Goal: Task Accomplishment & Management: Complete application form

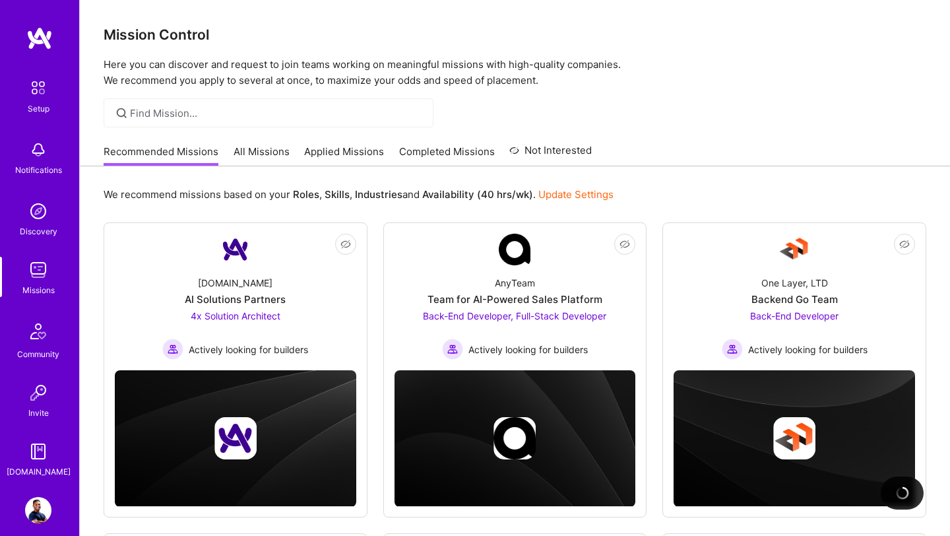
scroll to position [635, 0]
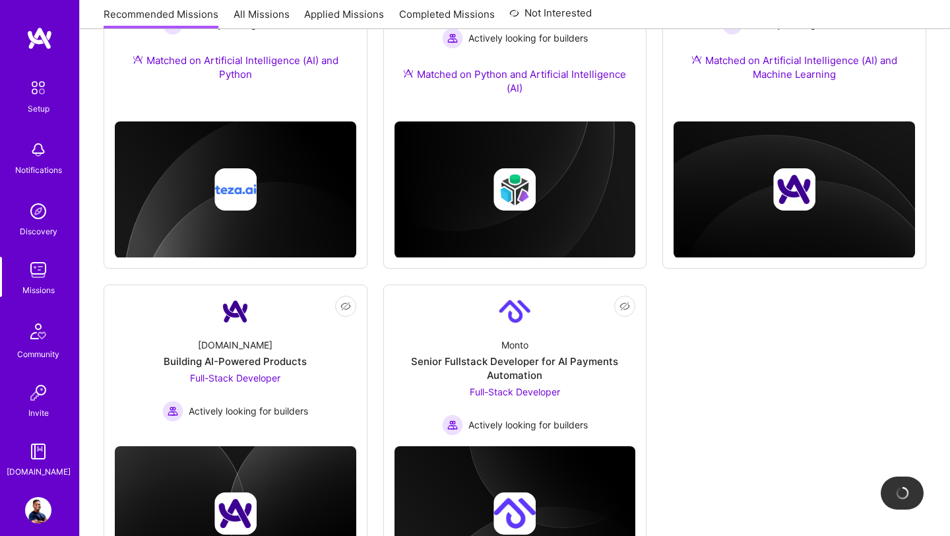
drag, startPoint x: 38, startPoint y: 333, endPoint x: 40, endPoint y: 408, distance: 75.9
click at [38, 229] on div "Discovery" at bounding box center [39, 231] width 38 height 14
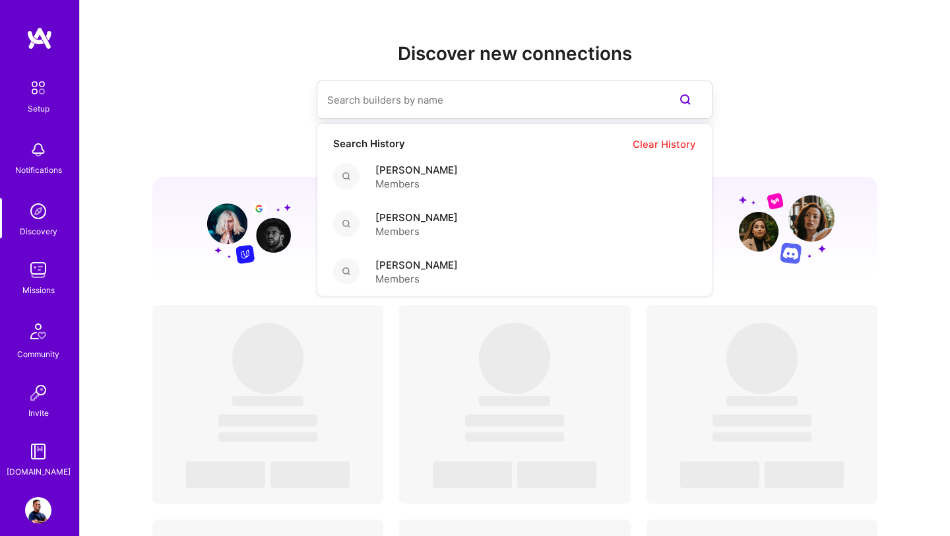
click at [371, 102] on input at bounding box center [488, 100] width 322 height 34
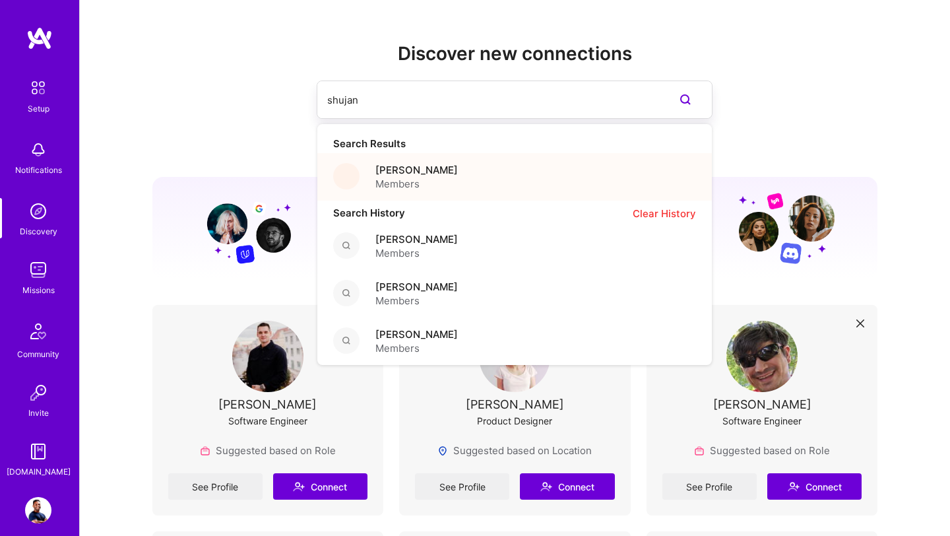
type input "shujan"
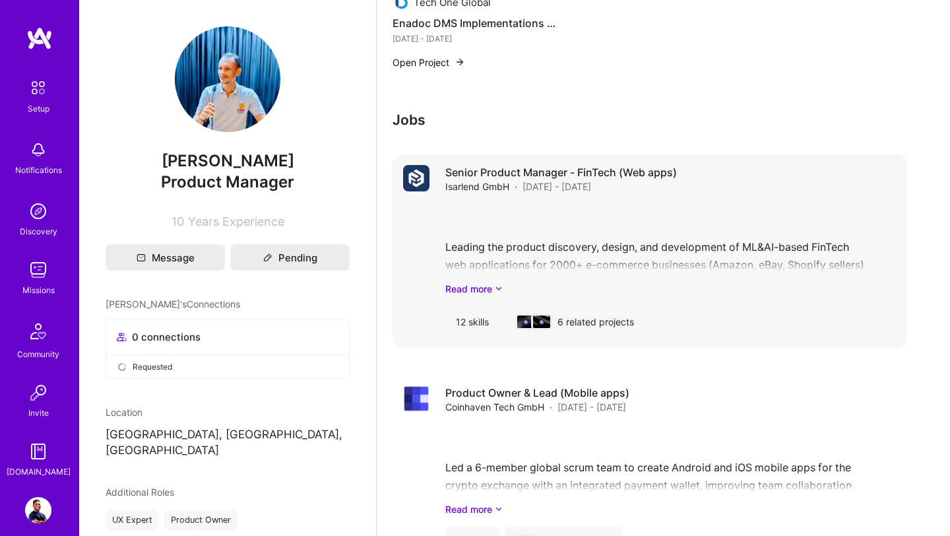
scroll to position [1974, 0]
click at [497, 287] on icon at bounding box center [499, 288] width 8 height 14
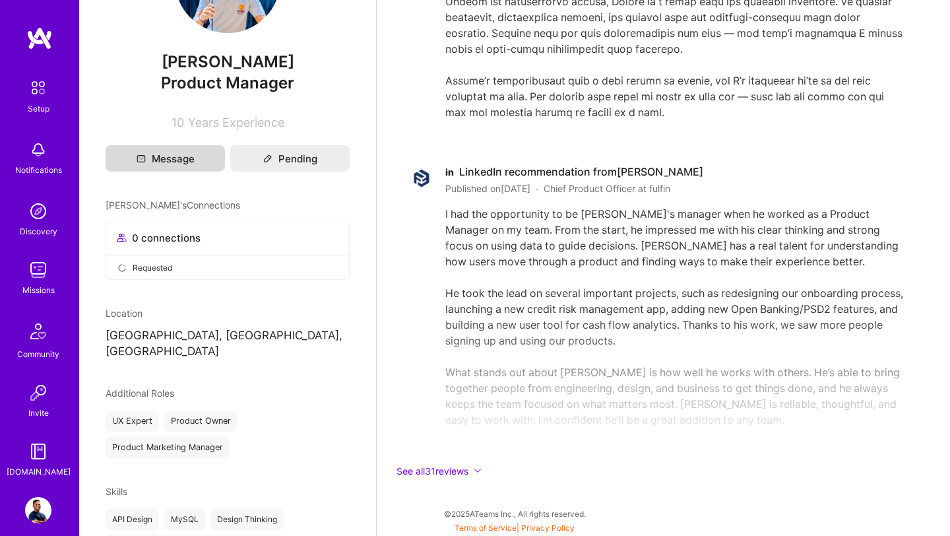
scroll to position [102, 0]
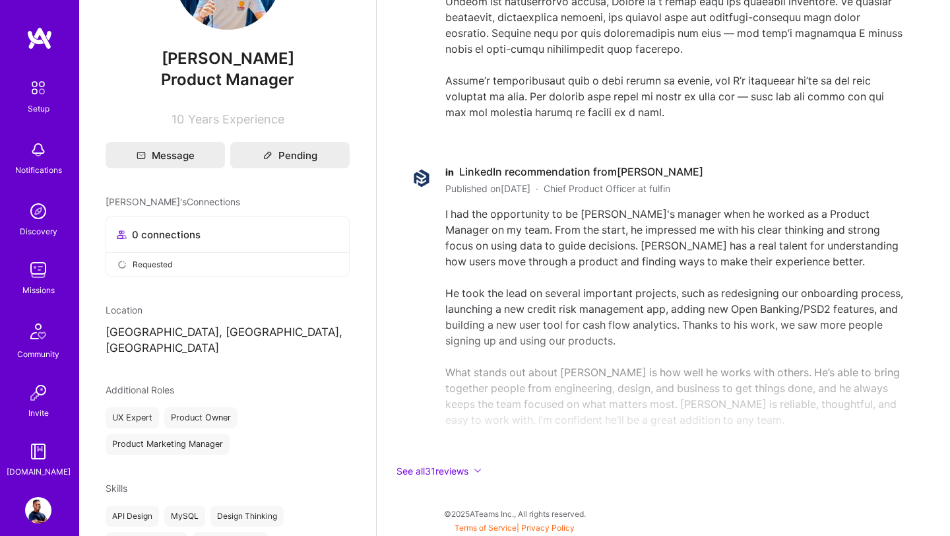
click at [46, 271] on img at bounding box center [38, 270] width 26 height 26
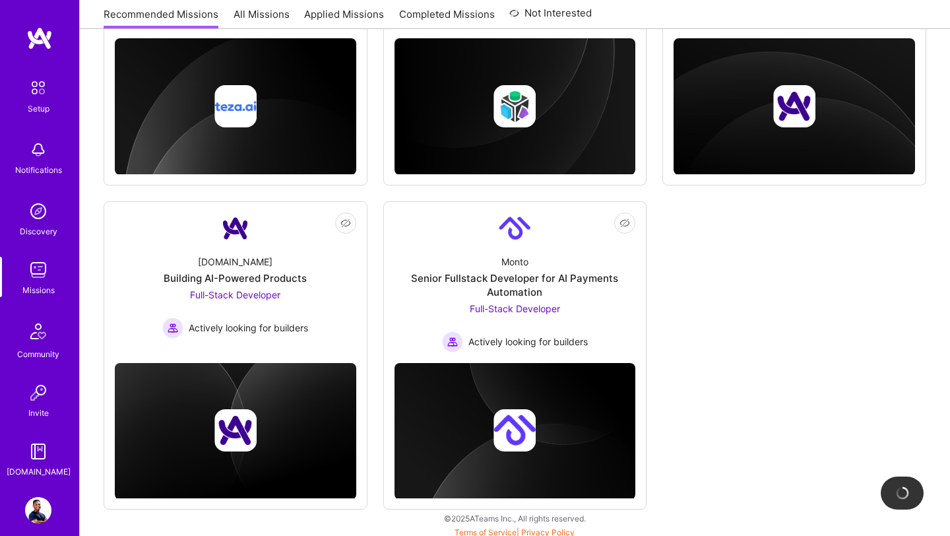
scroll to position [719, 0]
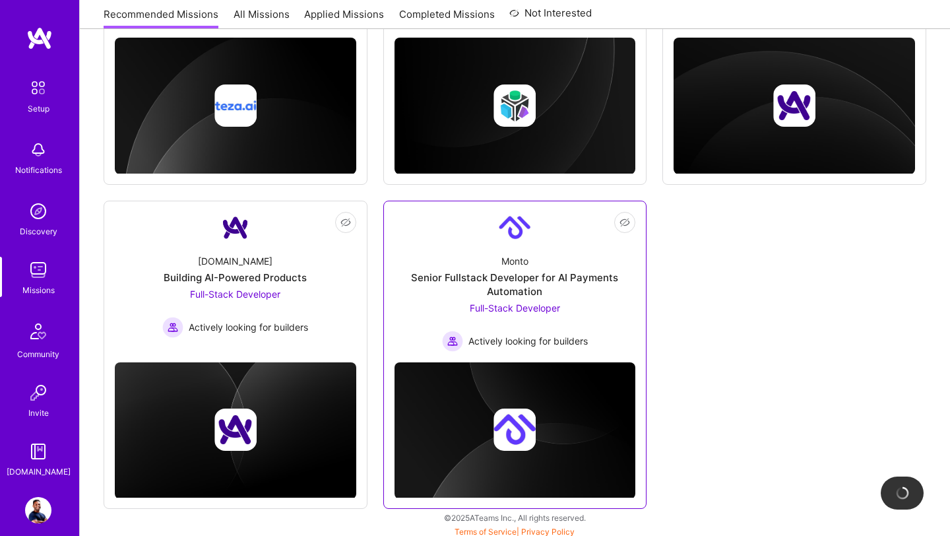
click at [503, 288] on div "Senior Fullstack Developer for AI Payments Automation" at bounding box center [516, 285] width 242 height 28
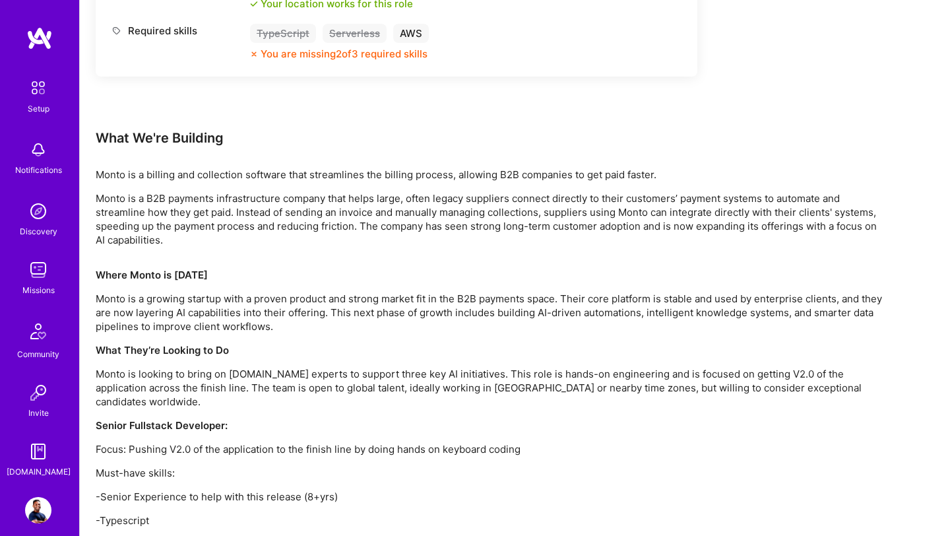
scroll to position [820, 0]
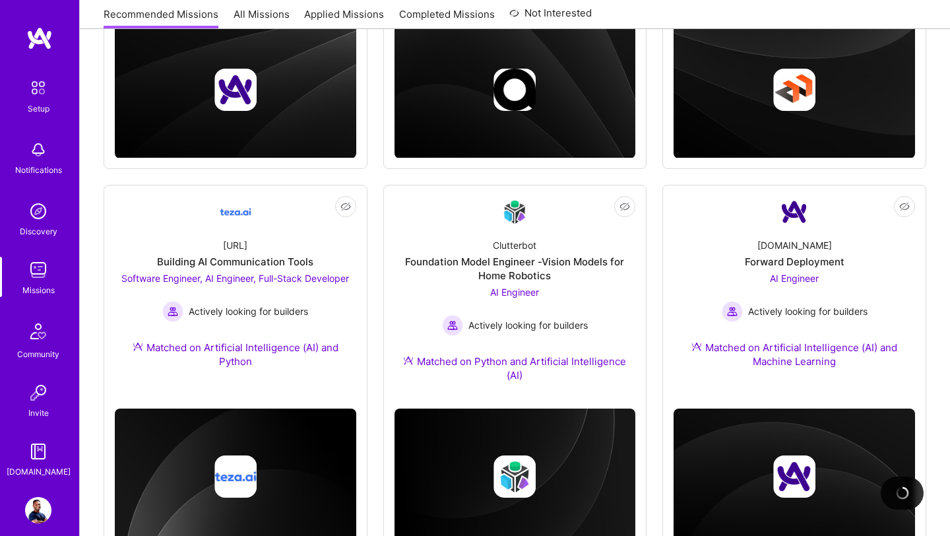
scroll to position [343, 0]
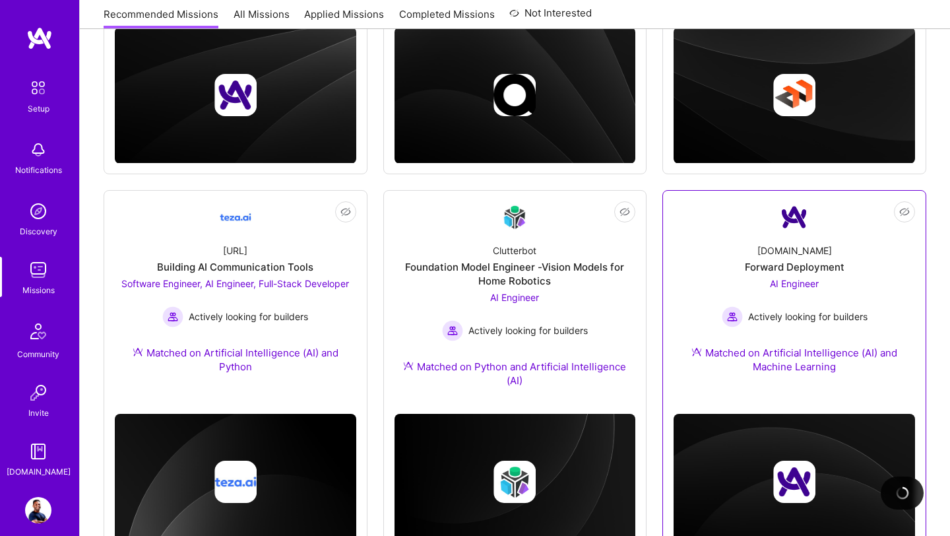
click at [742, 265] on div "A.Team Forward Deployment AI Engineer Actively looking for builders Matched on …" at bounding box center [795, 311] width 242 height 156
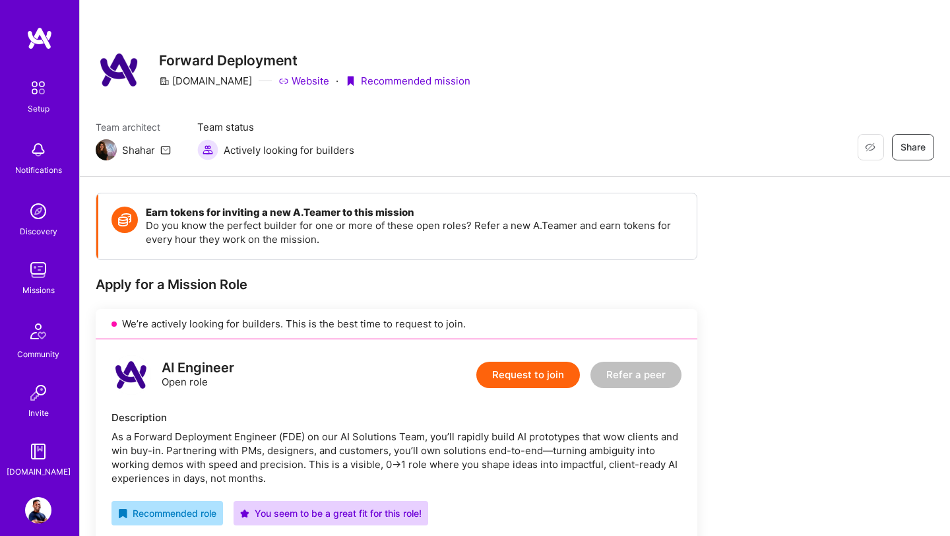
click at [35, 272] on img at bounding box center [38, 270] width 26 height 26
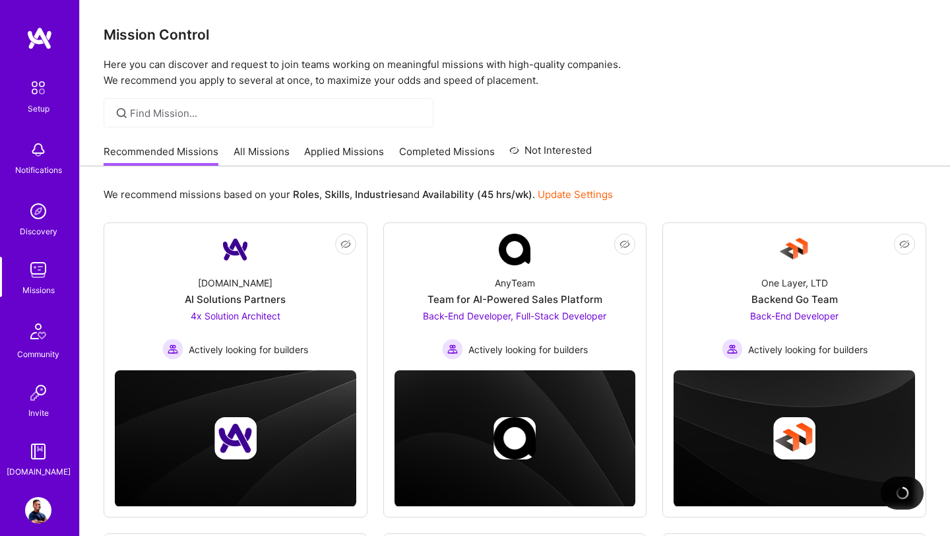
click at [346, 156] on link "Applied Missions" at bounding box center [344, 156] width 80 height 22
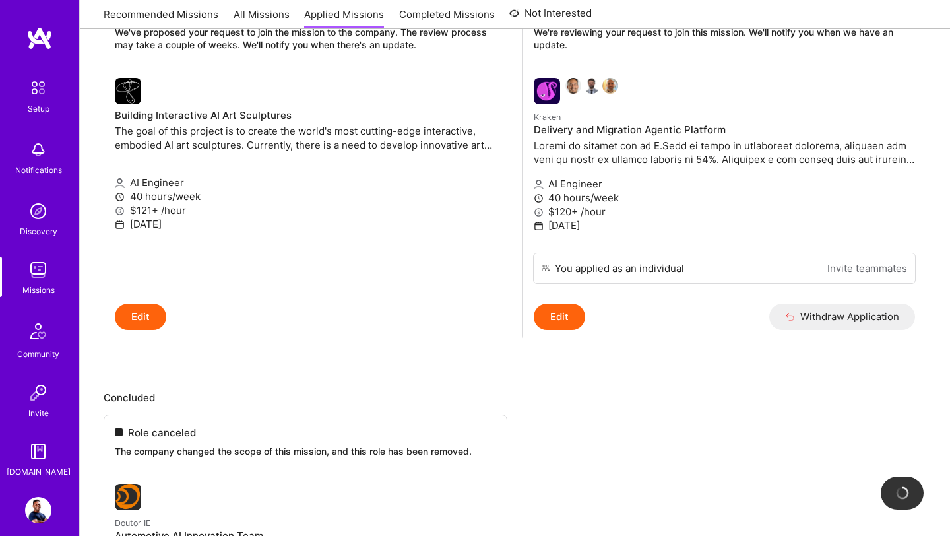
scroll to position [891, 0]
click at [598, 84] on img at bounding box center [592, 87] width 16 height 16
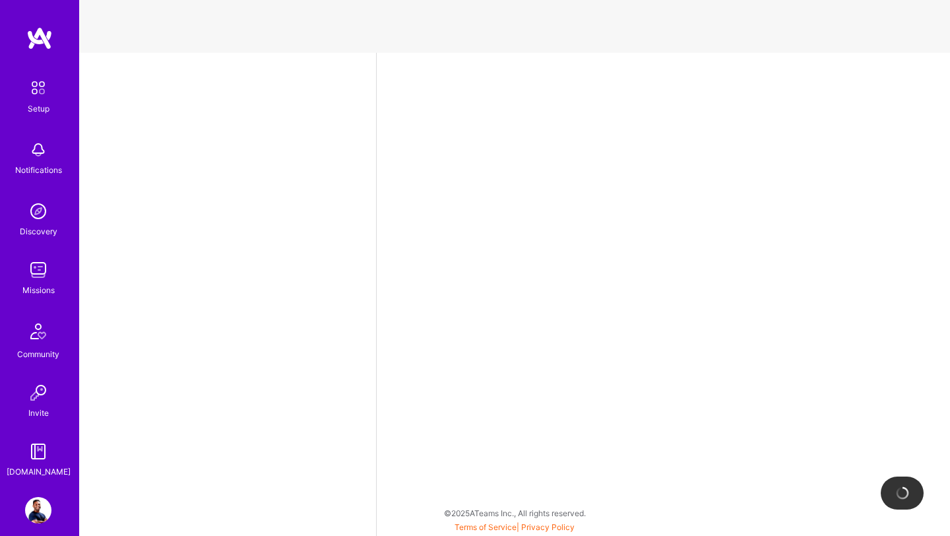
select select "US"
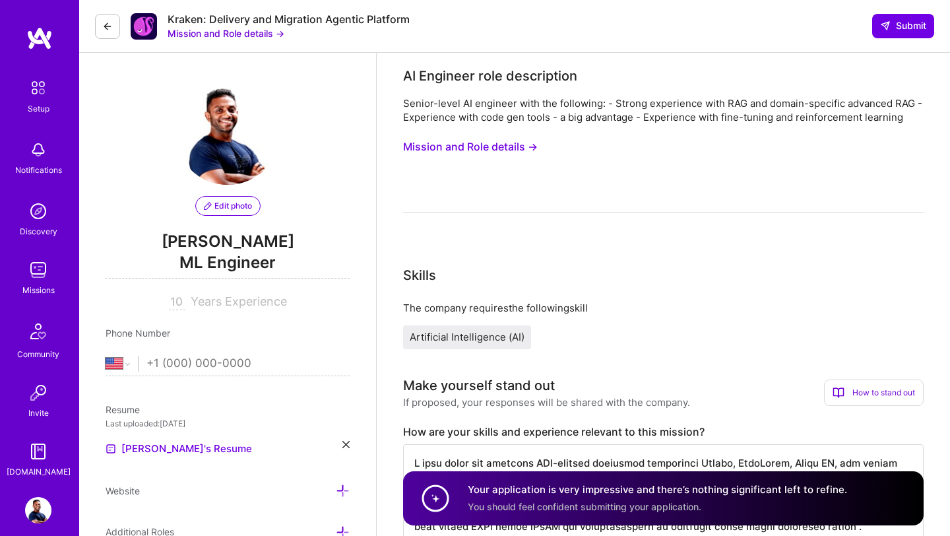
click at [37, 274] on img at bounding box center [38, 270] width 26 height 26
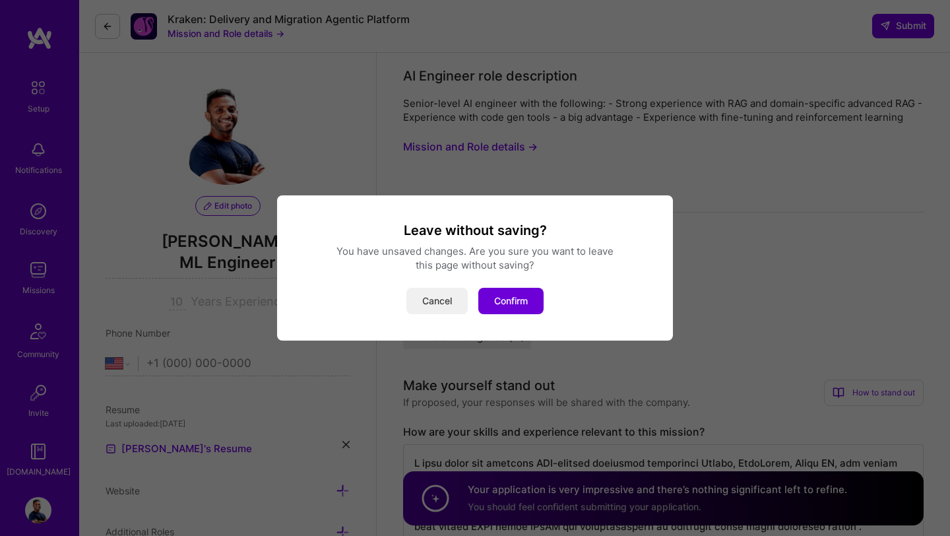
click at [435, 302] on button "Cancel" at bounding box center [436, 301] width 61 height 26
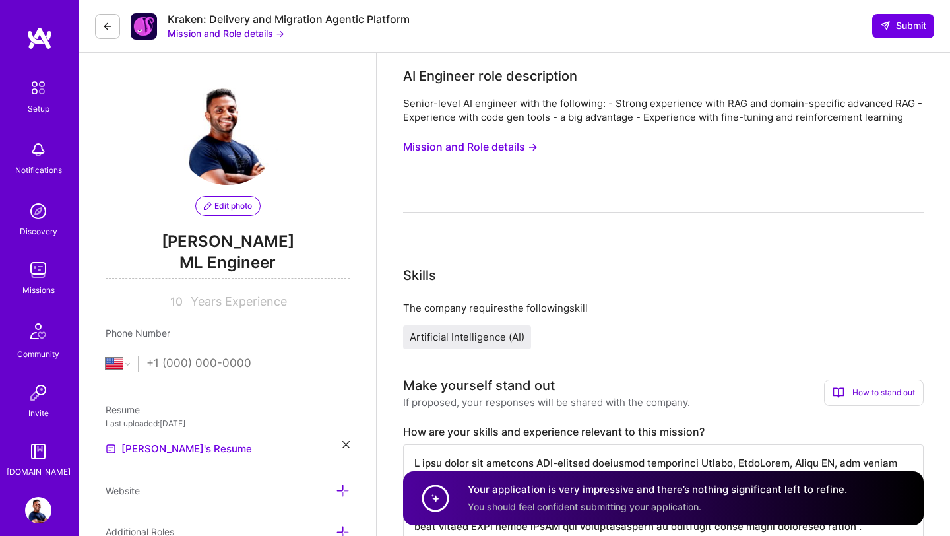
click at [40, 512] on img at bounding box center [38, 510] width 26 height 26
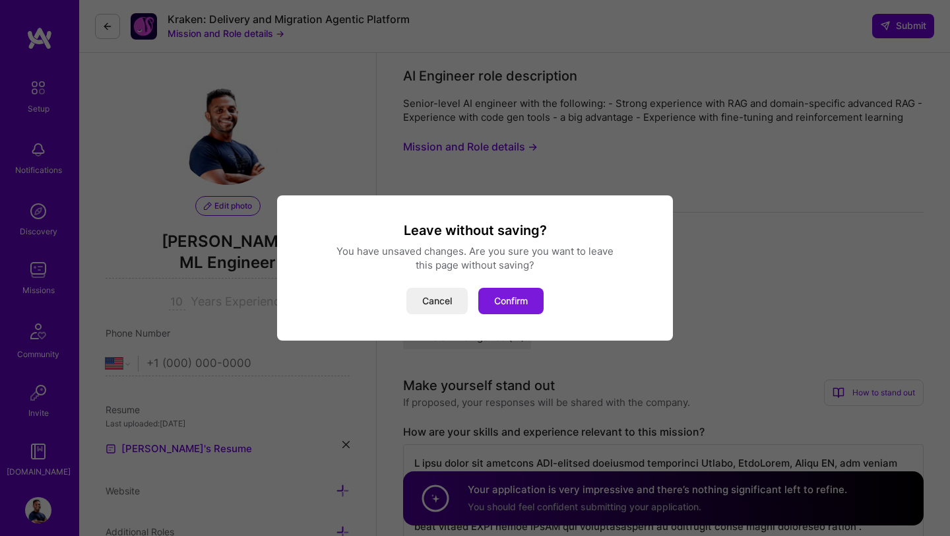
click at [511, 301] on button "Confirm" at bounding box center [510, 301] width 65 height 26
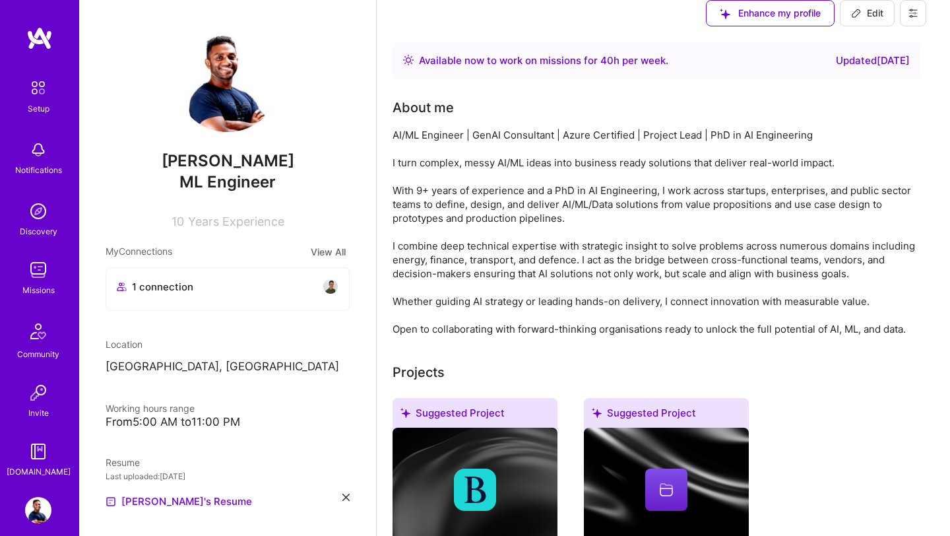
click at [40, 277] on img at bounding box center [38, 270] width 26 height 26
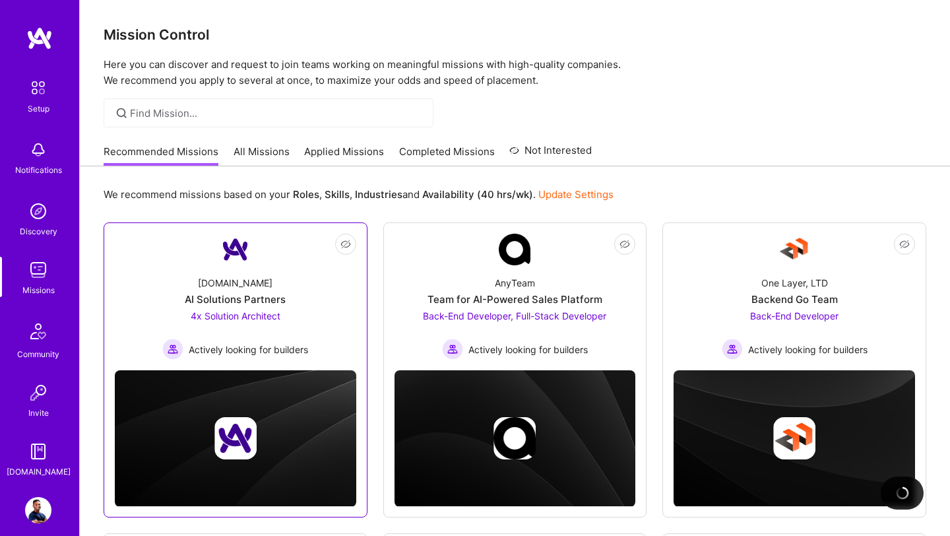
click at [178, 296] on div "A.Team AI Solutions Partners 4x Solution Architect Actively looking for builders" at bounding box center [236, 312] width 242 height 94
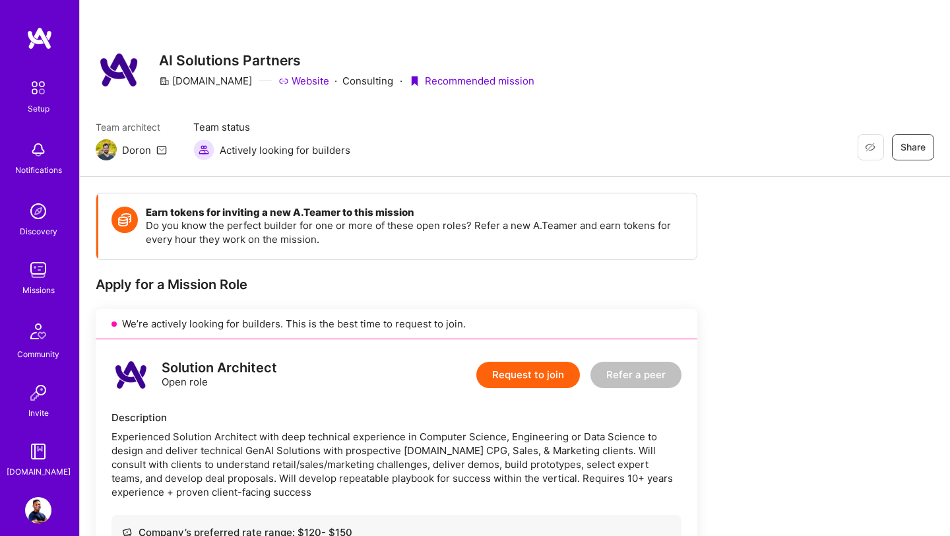
click at [38, 514] on img at bounding box center [38, 510] width 26 height 26
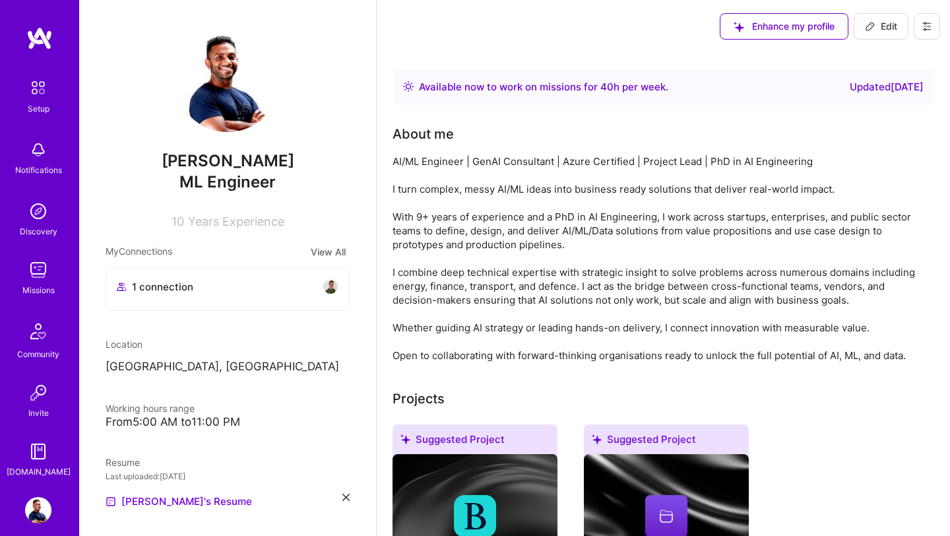
click at [42, 276] on img at bounding box center [38, 270] width 26 height 26
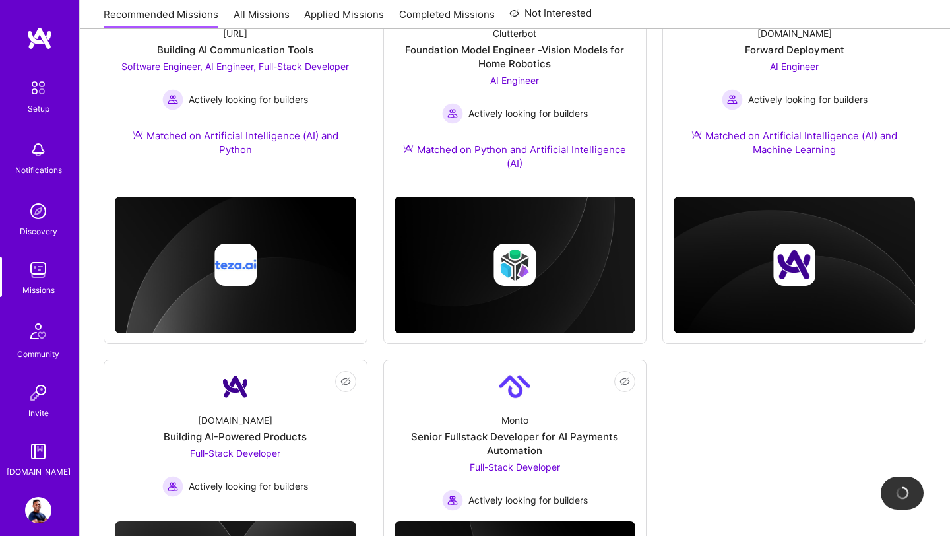
scroll to position [558, 0]
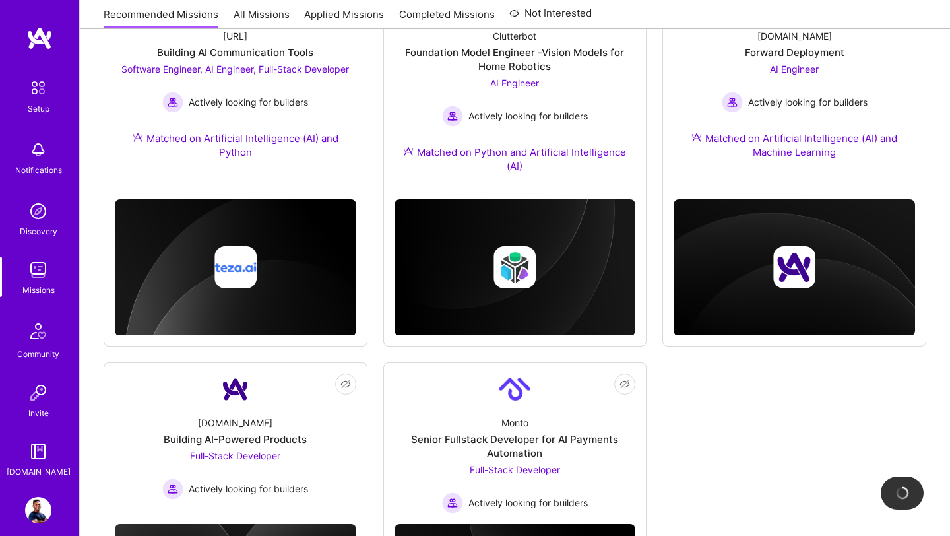
click at [38, 267] on img at bounding box center [38, 270] width 26 height 26
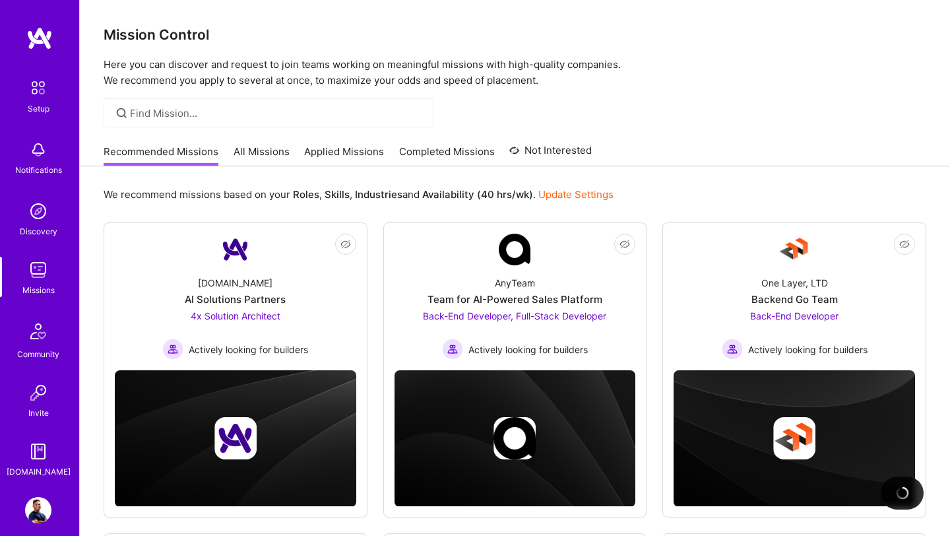
scroll to position [1, 0]
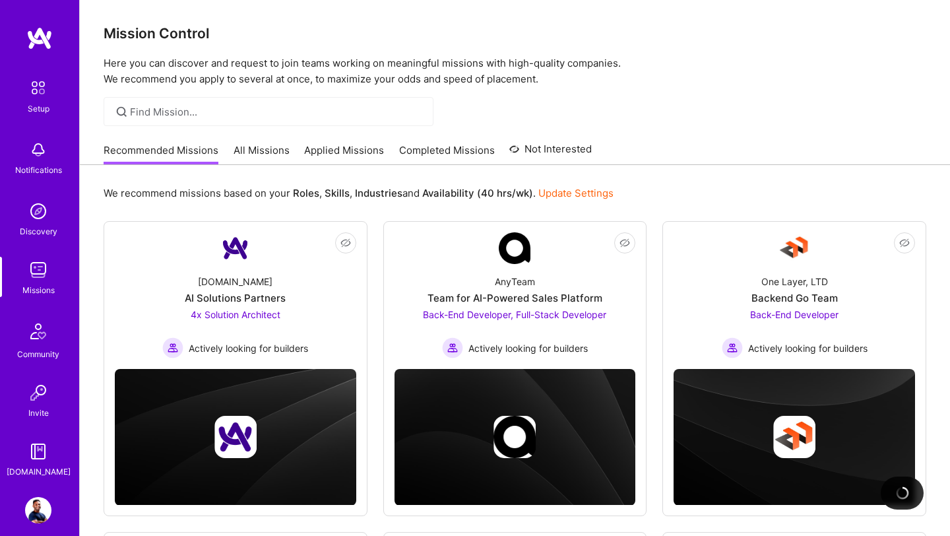
click at [274, 150] on link "All Missions" at bounding box center [262, 154] width 56 height 22
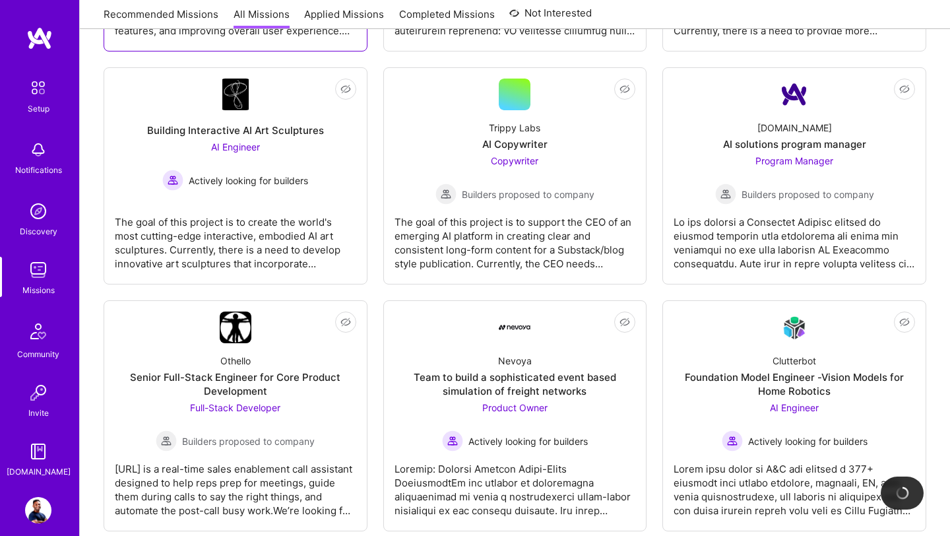
scroll to position [1609, 0]
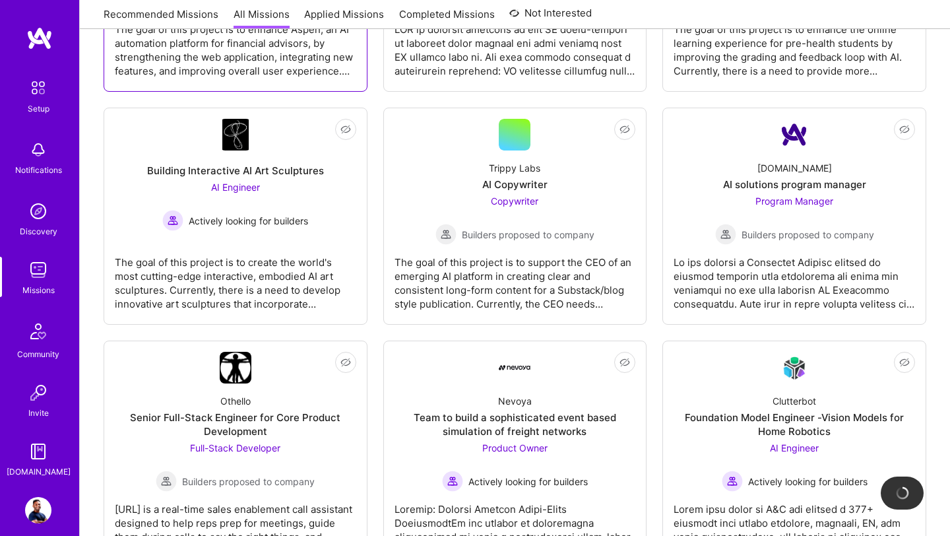
click at [321, 218] on div "Building Interactive AI Art Sculptures AI Engineer Actively looking for builders" at bounding box center [236, 190] width 242 height 81
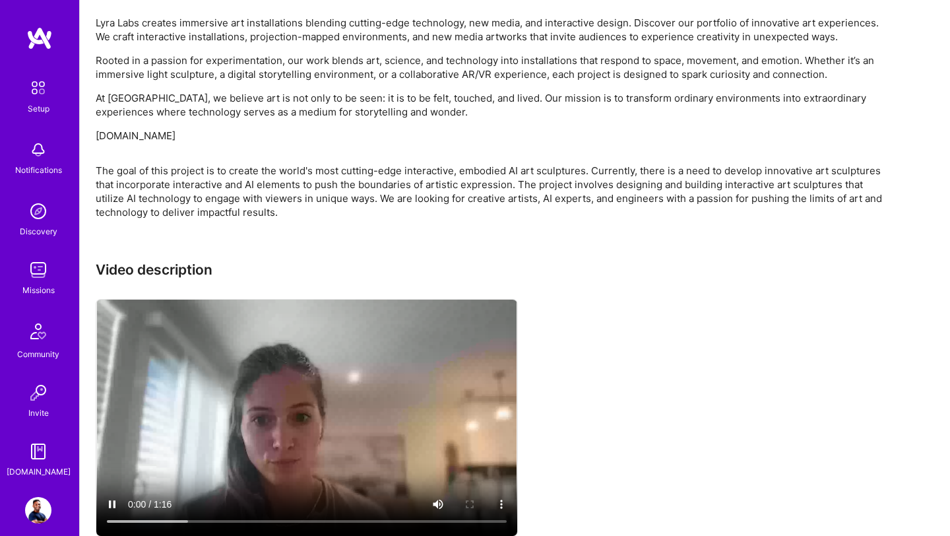
scroll to position [924, 0]
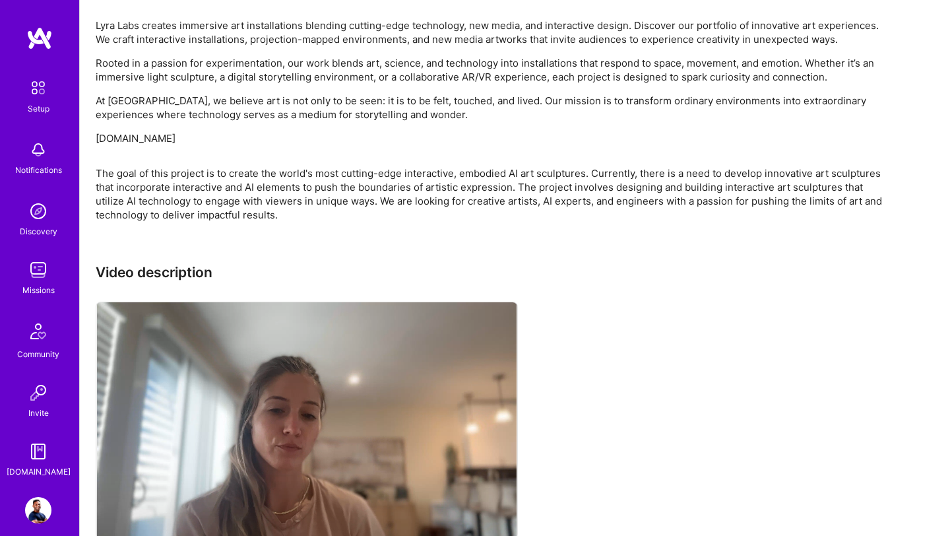
drag, startPoint x: 191, startPoint y: 141, endPoint x: 92, endPoint y: 139, distance: 99.0
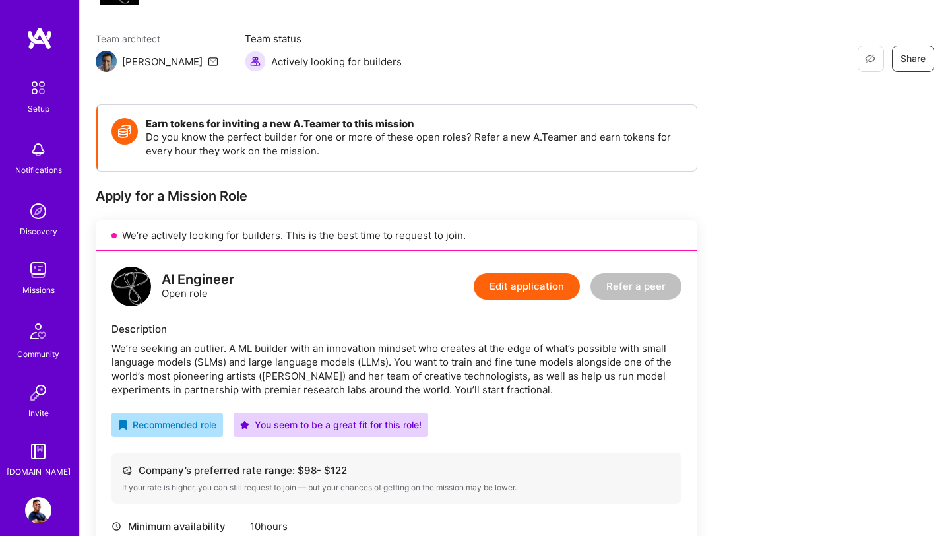
scroll to position [0, 0]
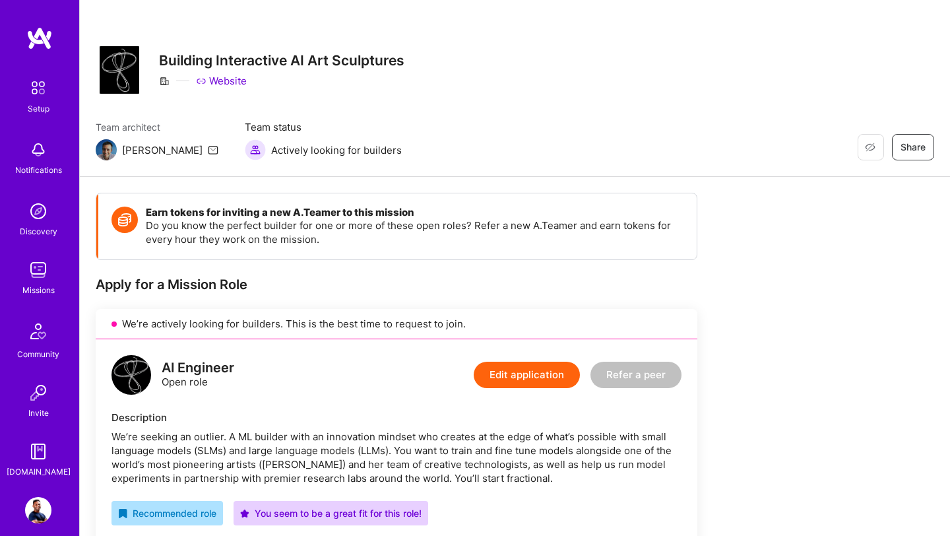
click at [42, 278] on img at bounding box center [38, 270] width 26 height 26
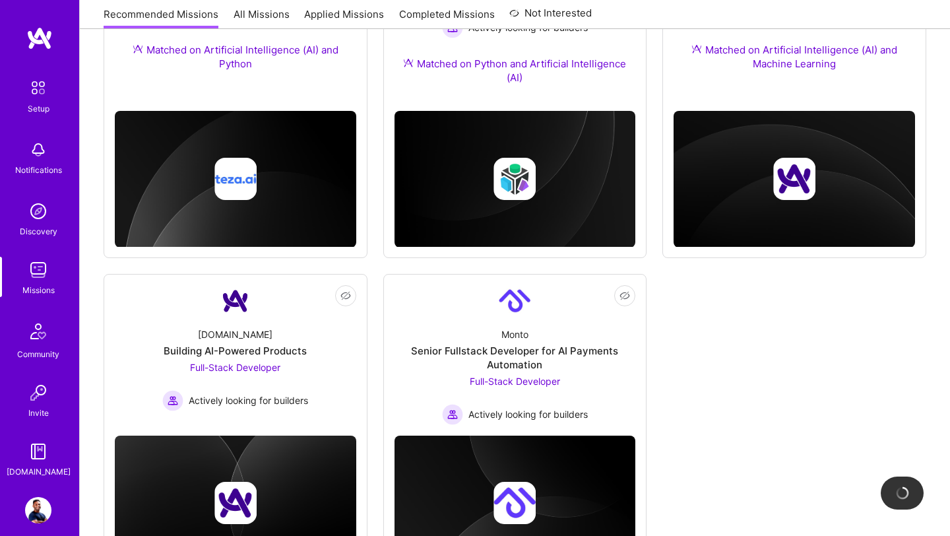
scroll to position [724, 0]
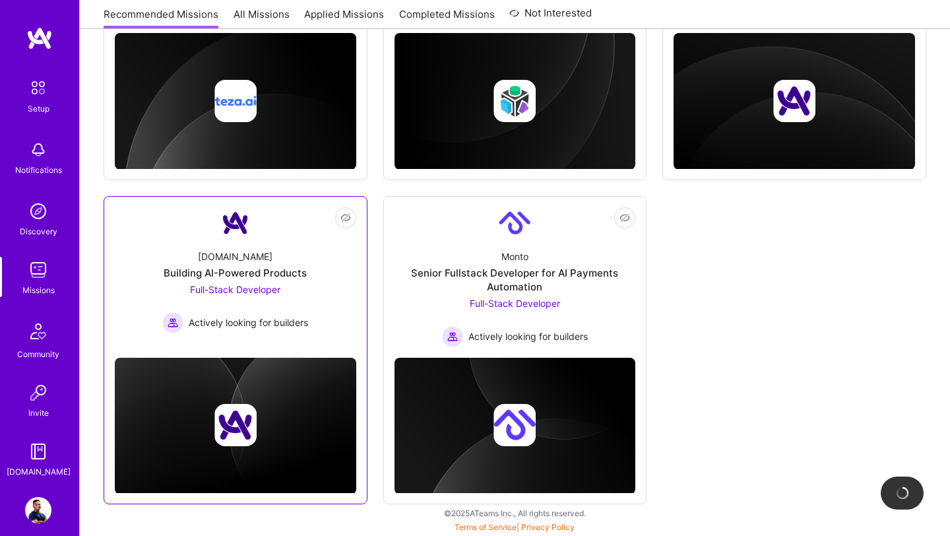
click at [261, 297] on div "Full-Stack Developer Actively looking for builders" at bounding box center [235, 307] width 146 height 51
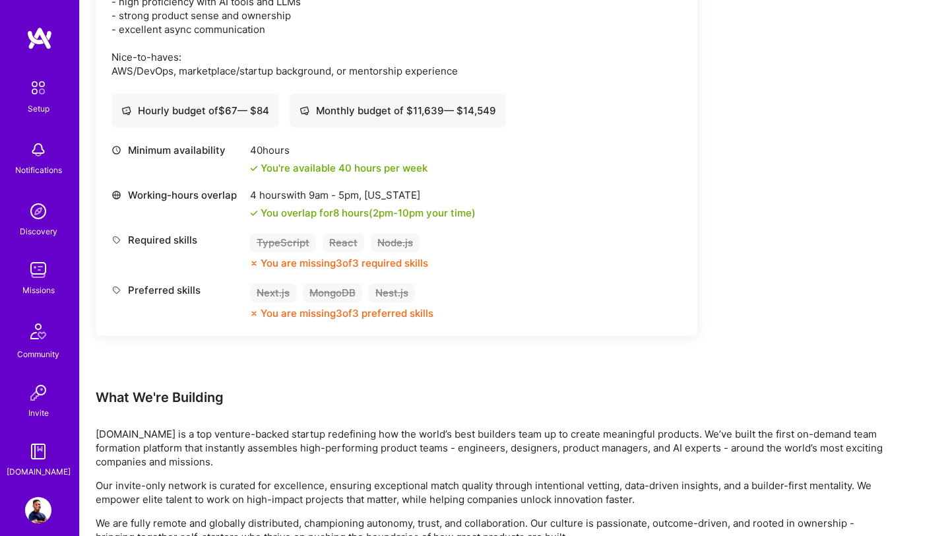
scroll to position [746, 0]
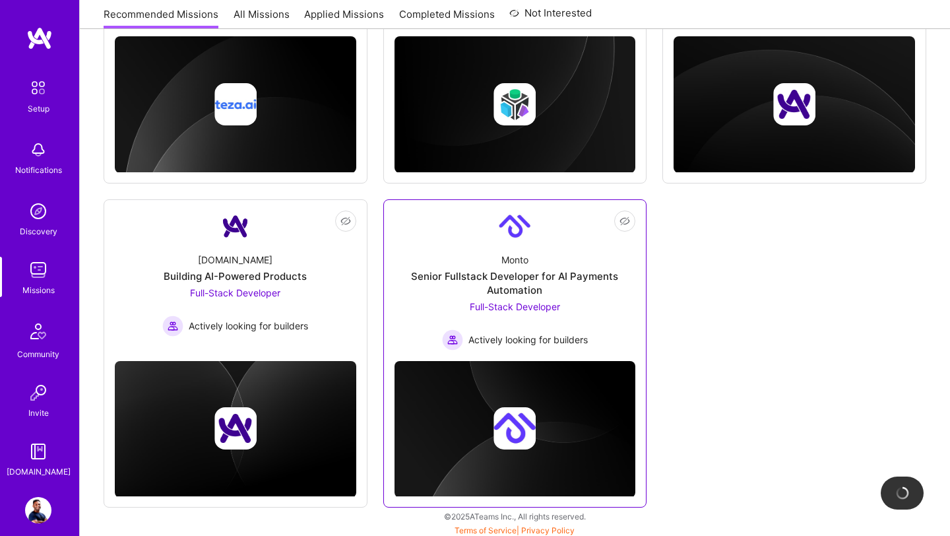
scroll to position [721, 0]
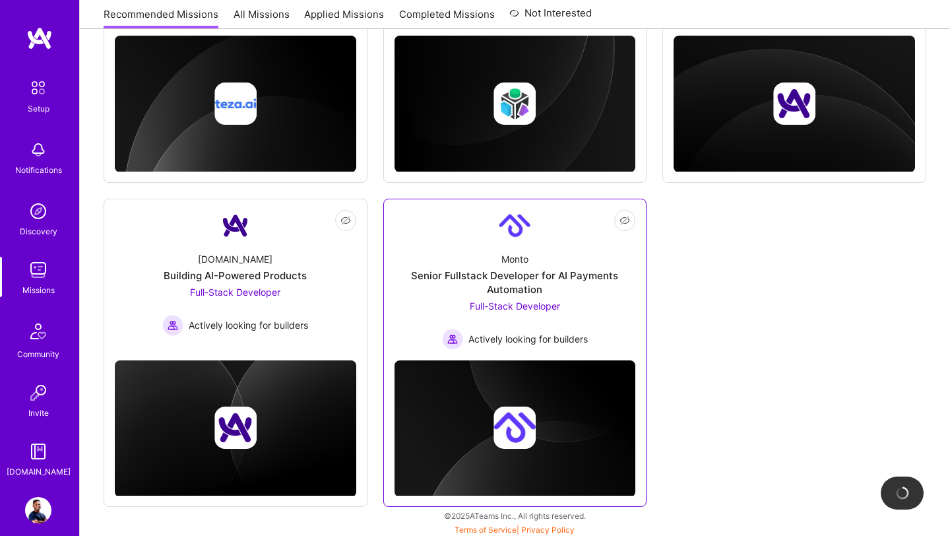
click at [424, 317] on div "Monto Senior Fullstack Developer for AI Payments Automation Full-Stack Develope…" at bounding box center [516, 296] width 242 height 108
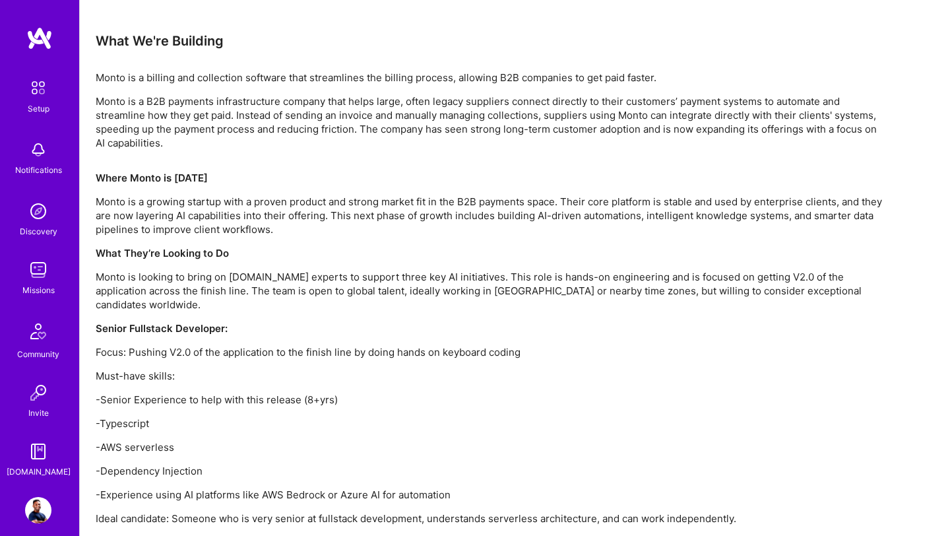
scroll to position [820, 0]
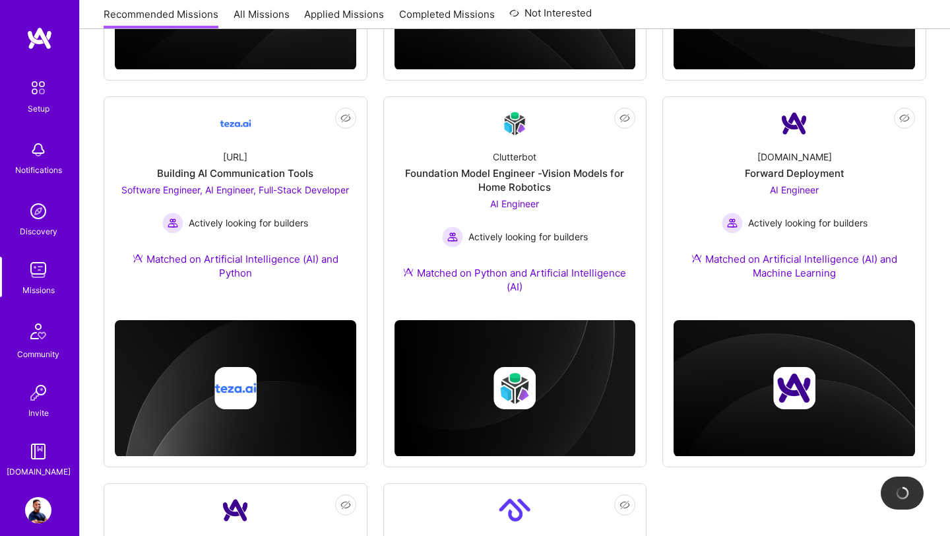
scroll to position [434, 0]
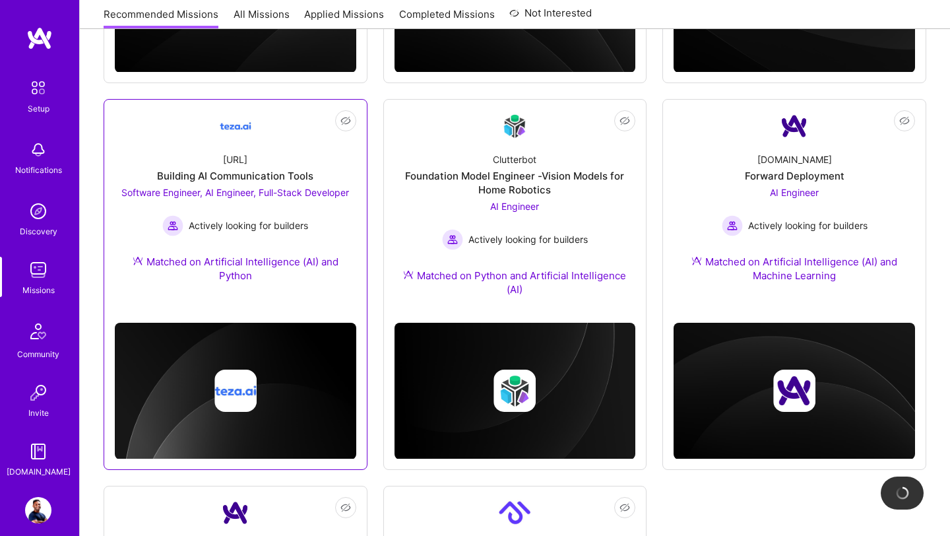
click at [333, 206] on div "Software Engineer, AI Engineer, Full-Stack Developer Actively looking for build…" at bounding box center [235, 210] width 228 height 51
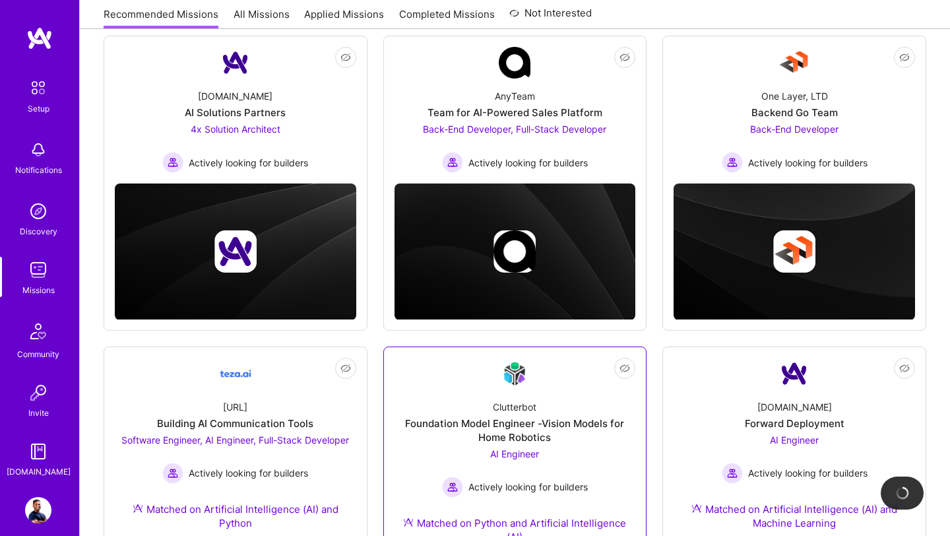
scroll to position [9, 0]
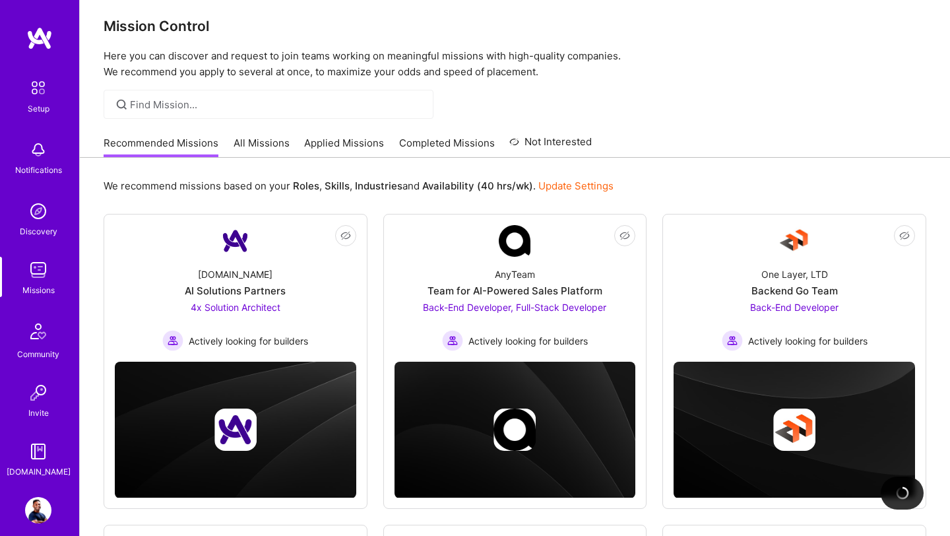
click at [273, 146] on link "All Missions" at bounding box center [262, 147] width 56 height 22
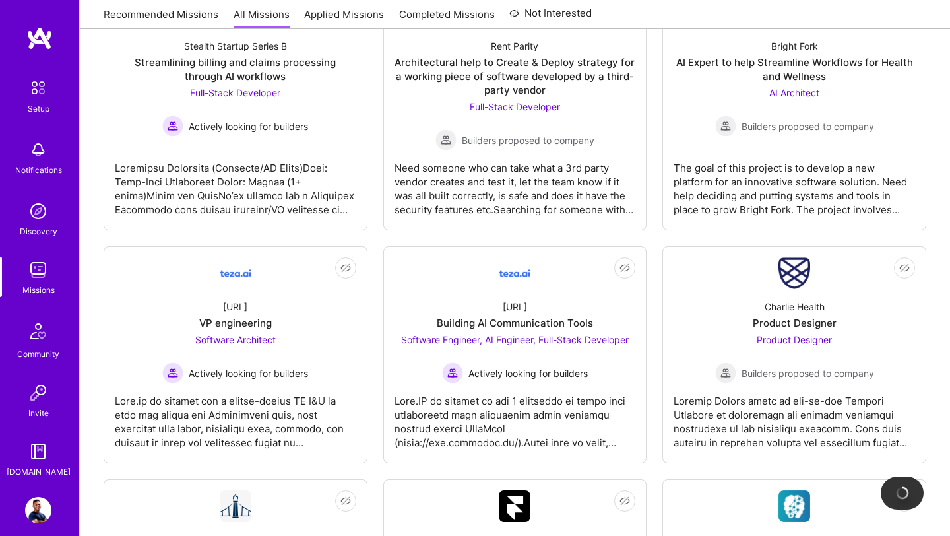
scroll to position [2458, 0]
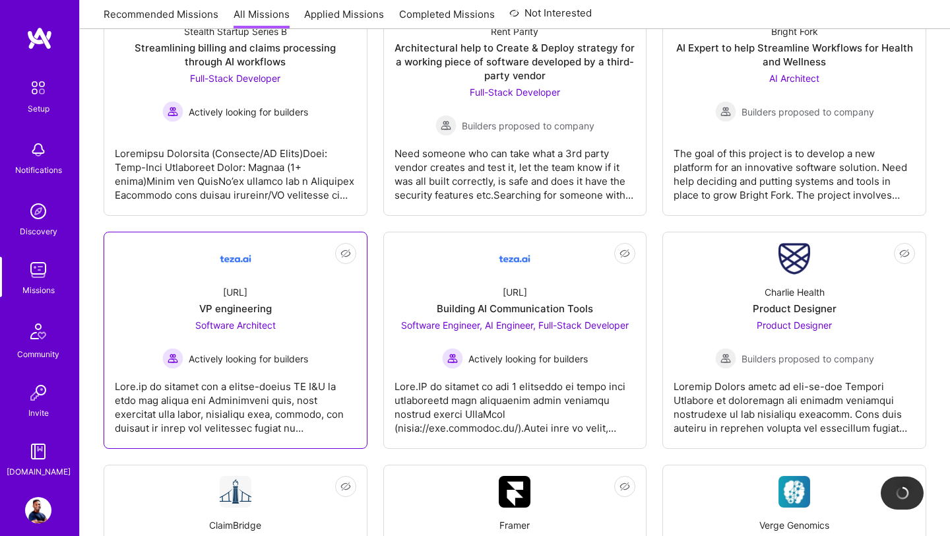
click at [240, 307] on div "VP engineering" at bounding box center [235, 309] width 73 height 14
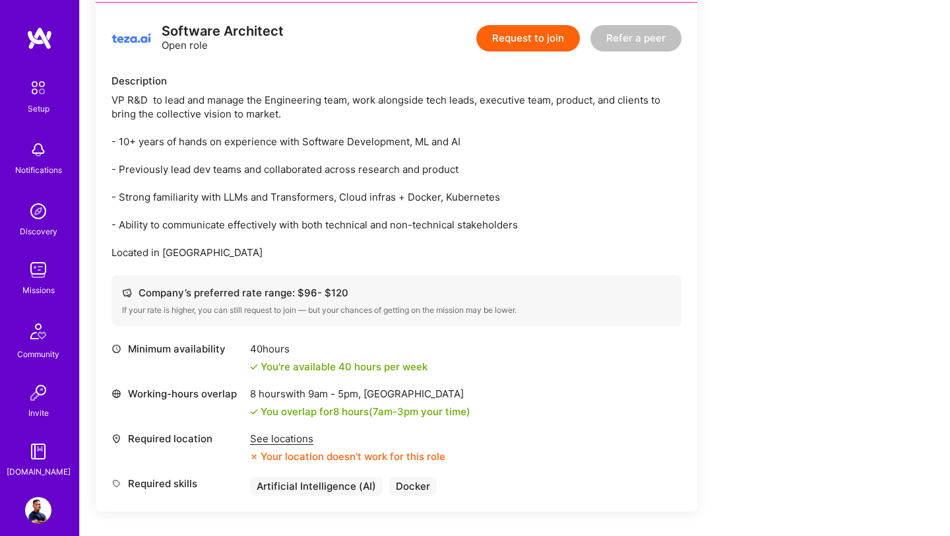
scroll to position [339, 0]
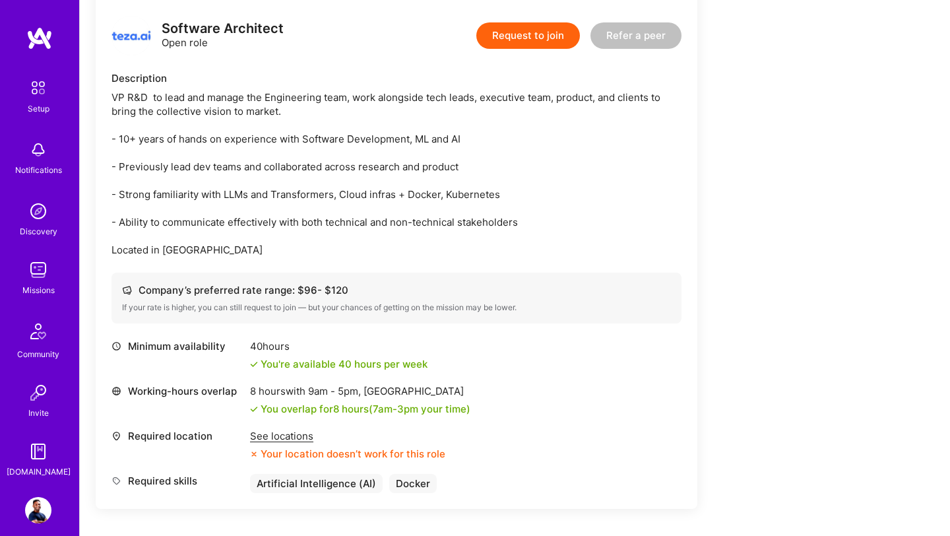
click at [300, 437] on div "See locations" at bounding box center [347, 436] width 195 height 14
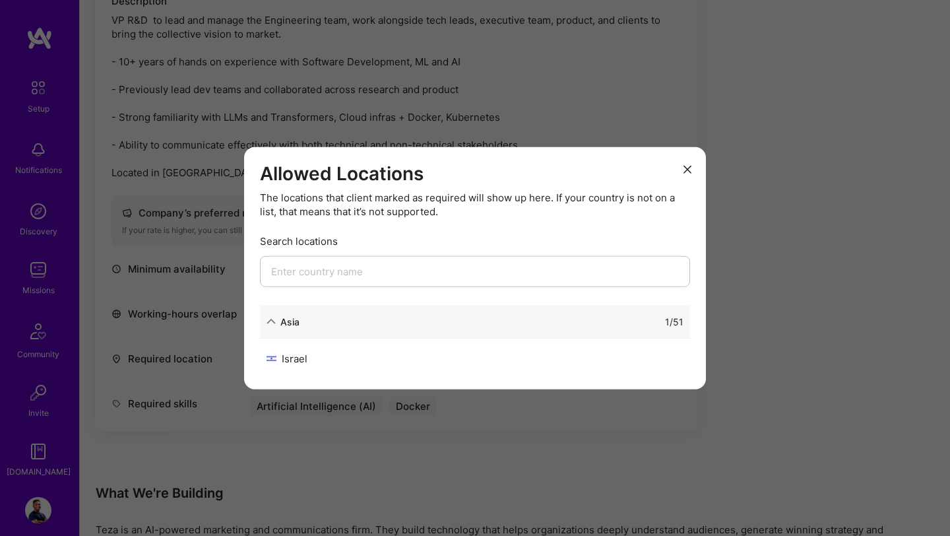
scroll to position [417, 0]
click at [371, 272] on input "modal" at bounding box center [475, 270] width 430 height 31
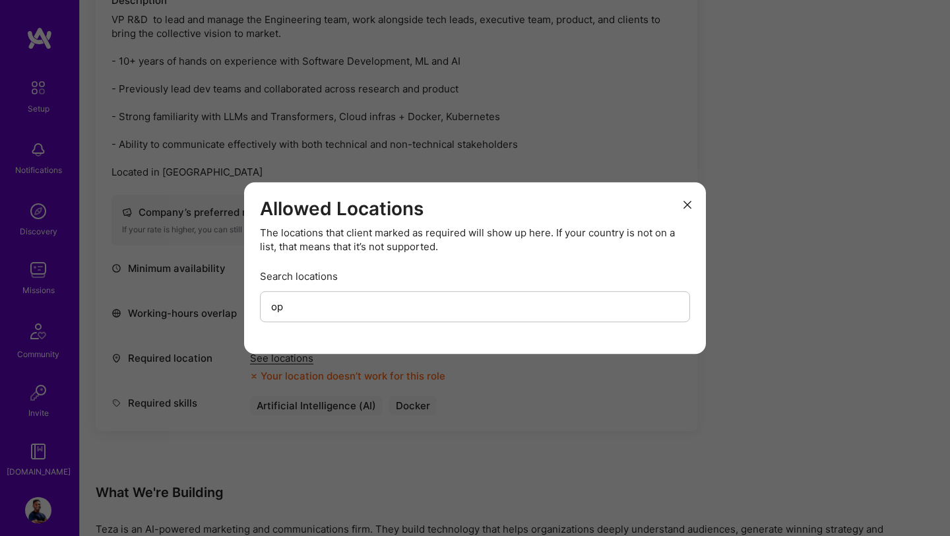
type input "o"
type input "l"
type input "u"
type input "e"
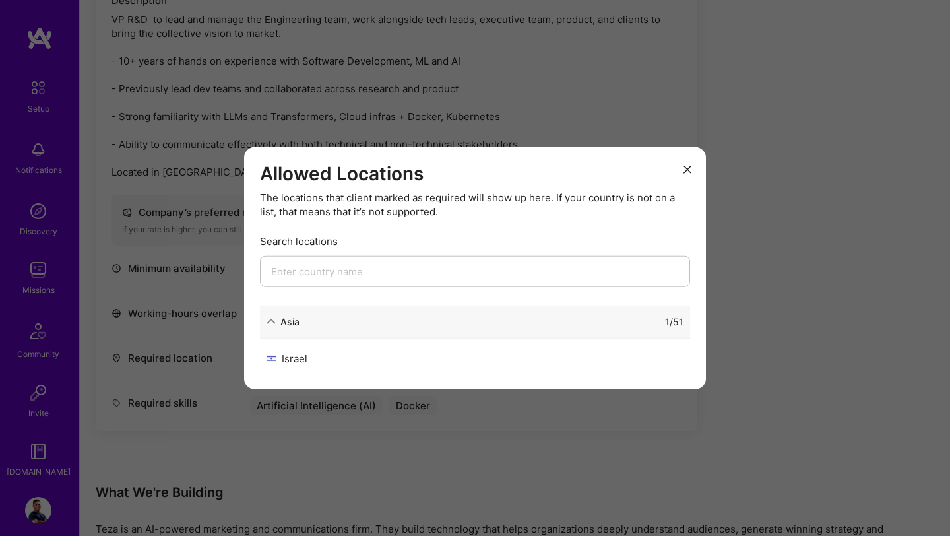
click at [365, 323] on div "1 / 51" at bounding box center [492, 321] width 384 height 14
click at [688, 169] on icon "modal" at bounding box center [688, 169] width 8 height 8
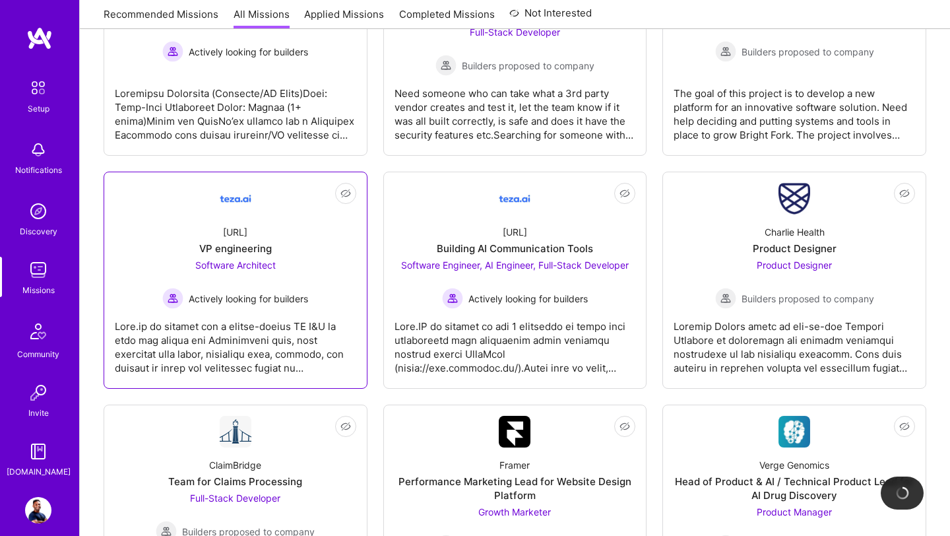
scroll to position [2568, 0]
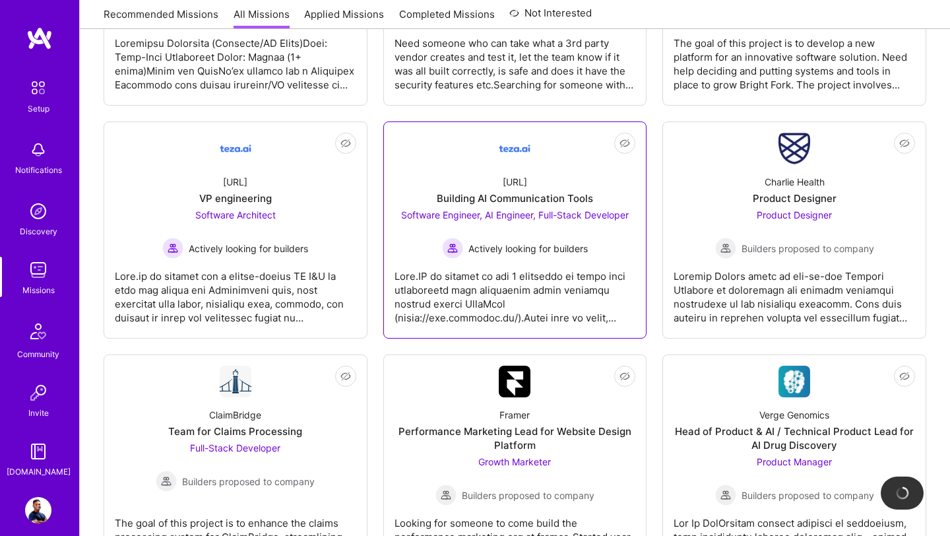
click at [499, 211] on span "Software Engineer, AI Engineer, Full-Stack Developer" at bounding box center [515, 214] width 228 height 11
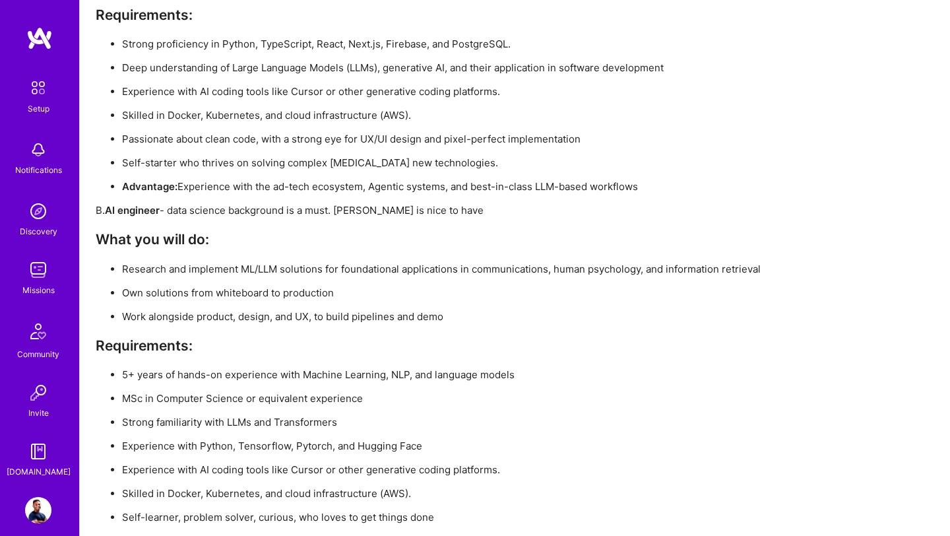
scroll to position [2461, 0]
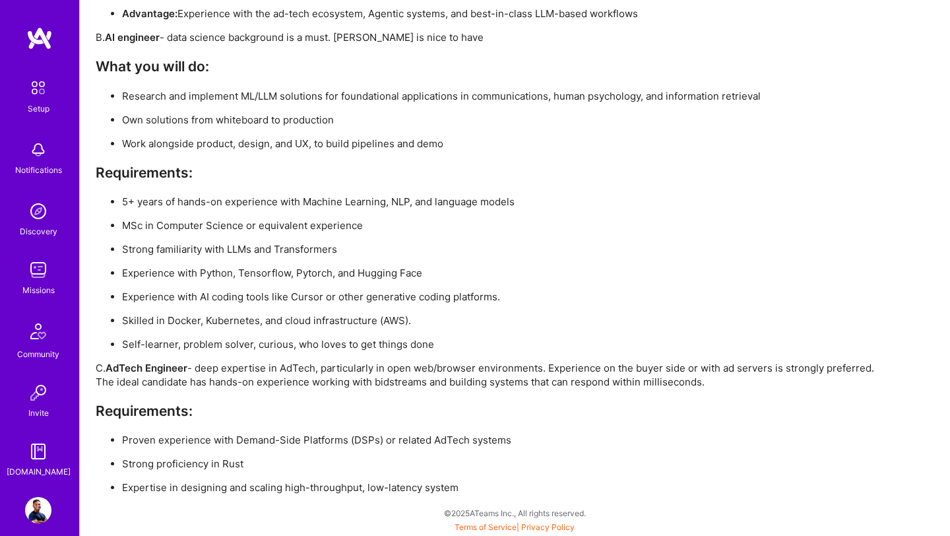
click at [36, 260] on img at bounding box center [38, 270] width 26 height 26
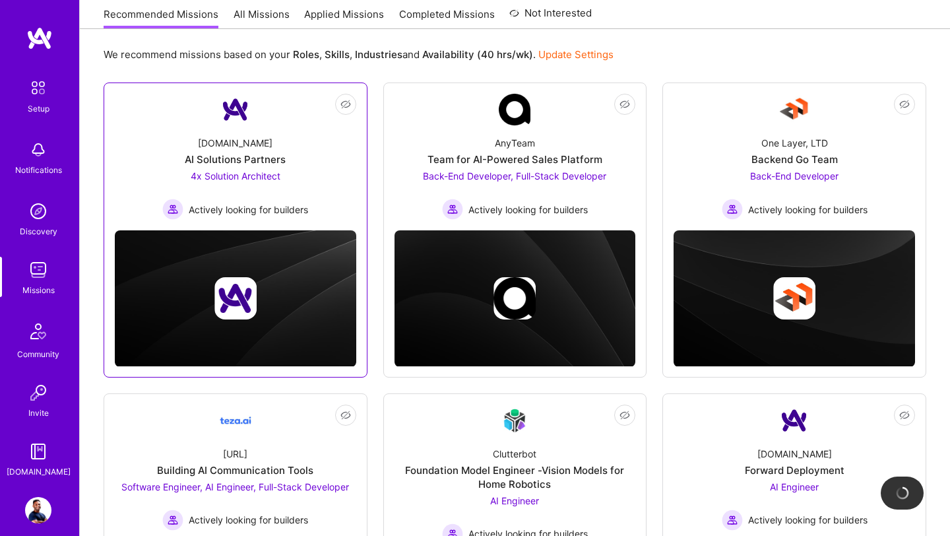
scroll to position [318, 0]
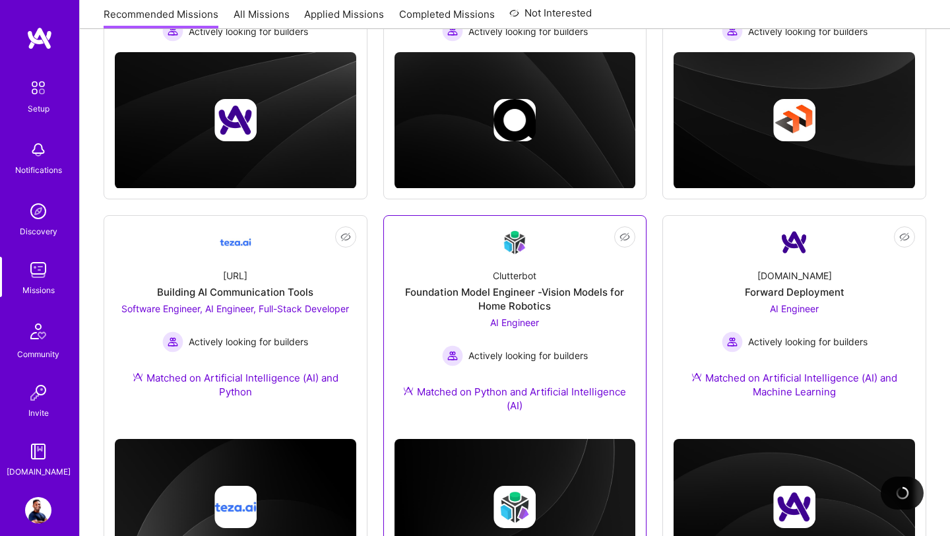
click at [493, 312] on div "Foundation Model Engineer -Vision Models for Home Robotics" at bounding box center [516, 299] width 242 height 28
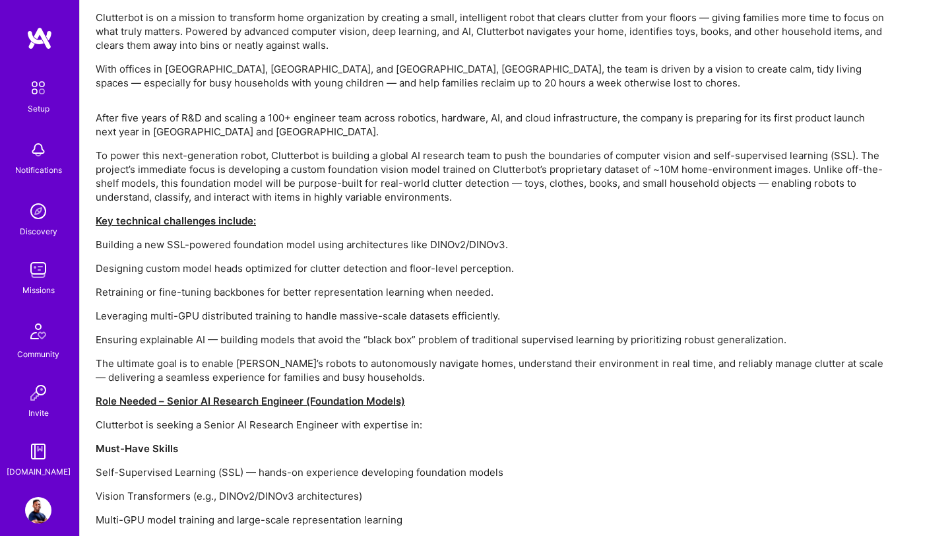
scroll to position [940, 0]
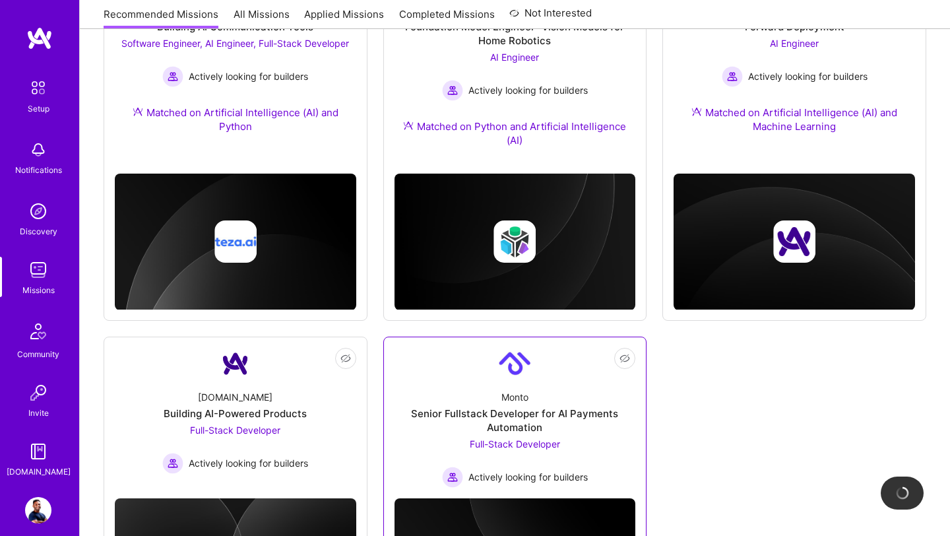
scroll to position [596, 0]
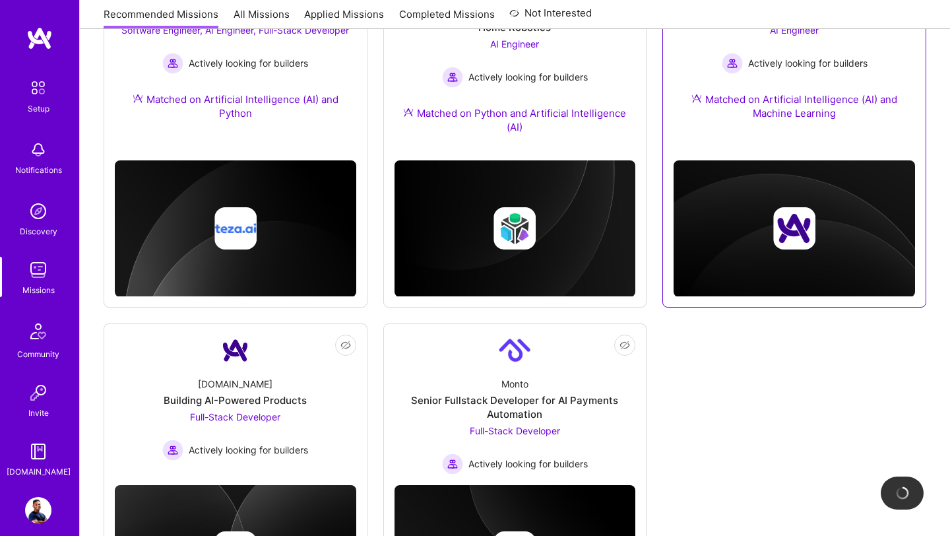
click at [817, 123] on div "[DOMAIN_NAME] Forward Deployment AI Engineer Actively looking for builders Matc…" at bounding box center [795, 58] width 242 height 156
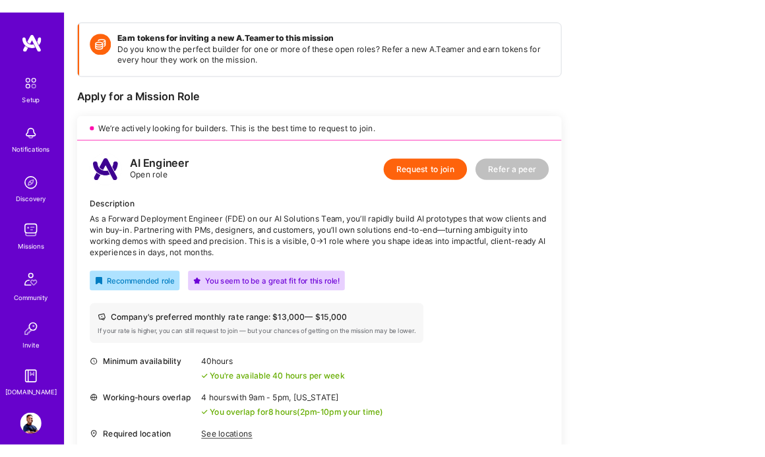
scroll to position [181, 0]
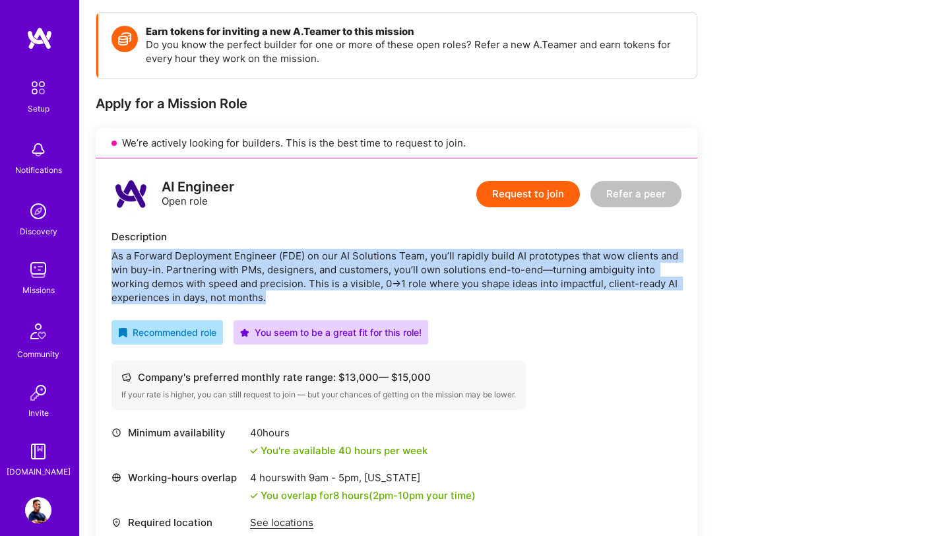
drag, startPoint x: 113, startPoint y: 255, endPoint x: 279, endPoint y: 297, distance: 170.8
click at [279, 297] on div "As a Forward Deployment Engineer (FDE) on our AI Solutions Team, you’ll rapidly…" at bounding box center [397, 276] width 570 height 55
drag, startPoint x: 164, startPoint y: 189, endPoint x: 294, endPoint y: 302, distance: 171.7
click at [294, 302] on div "AI Engineer Open role Request to join Refer a peer Description As a Forward Dep…" at bounding box center [397, 376] width 602 height 437
copy div "AI Engineer Open role Request to join Refer a peer Description As a Forward Dep…"
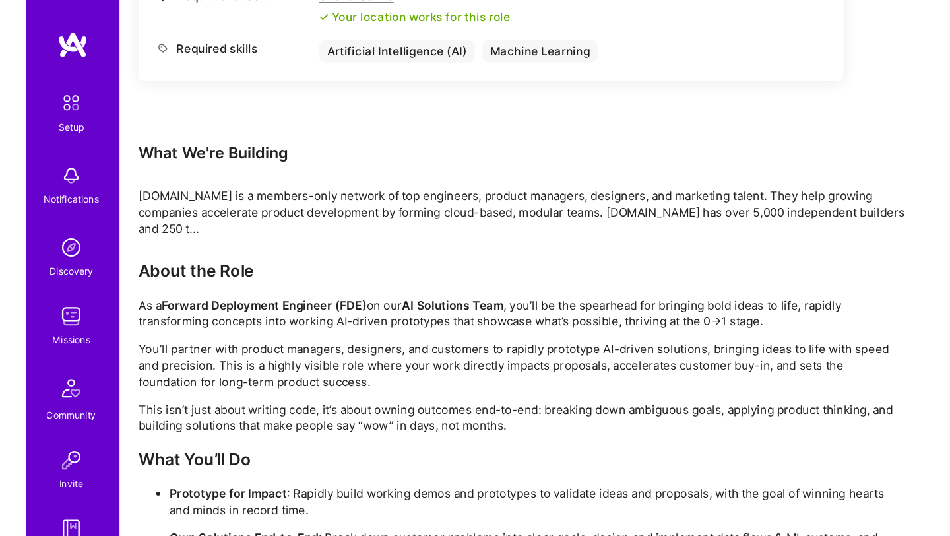
scroll to position [732, 0]
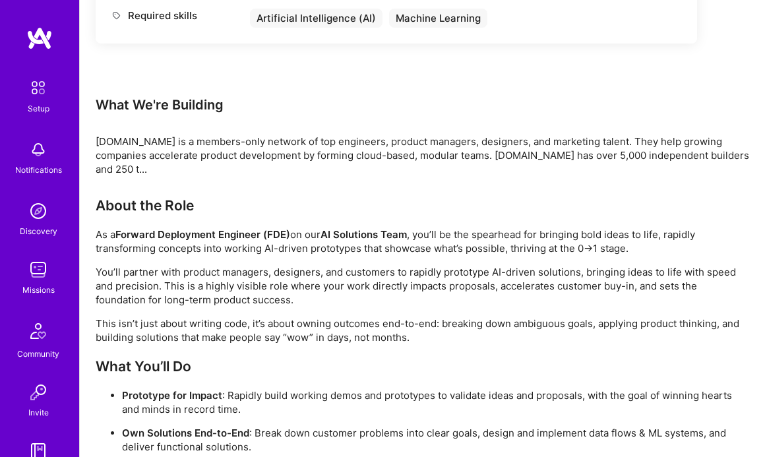
click at [705, 152] on div "[DOMAIN_NAME] is a members-only network of top engineers, product managers, des…" at bounding box center [423, 156] width 654 height 42
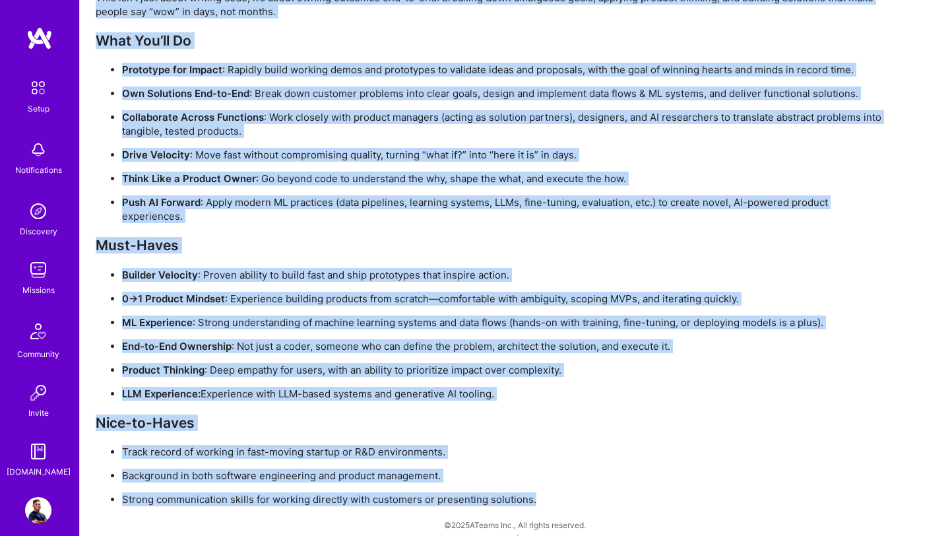
scroll to position [1043, 0]
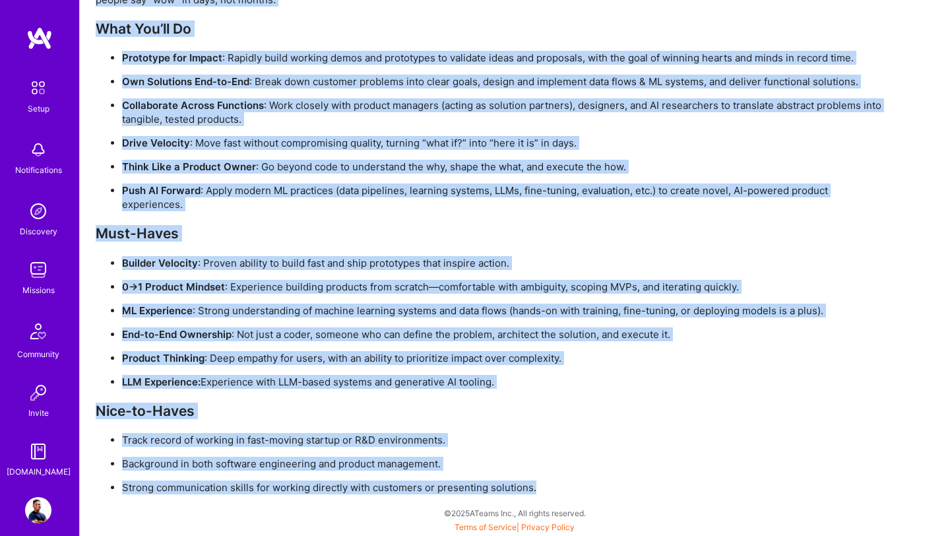
drag, startPoint x: 96, startPoint y: 140, endPoint x: 583, endPoint y: 491, distance: 600.3
click at [583, 491] on div "About the Role As a Forward Deployment Engineer (FDE) on our AI Solutions Team …" at bounding box center [492, 183] width 792 height 621
copy div "About the Role As a Forward Deployment Engineer (FDE) on our AI Solutions Team …"
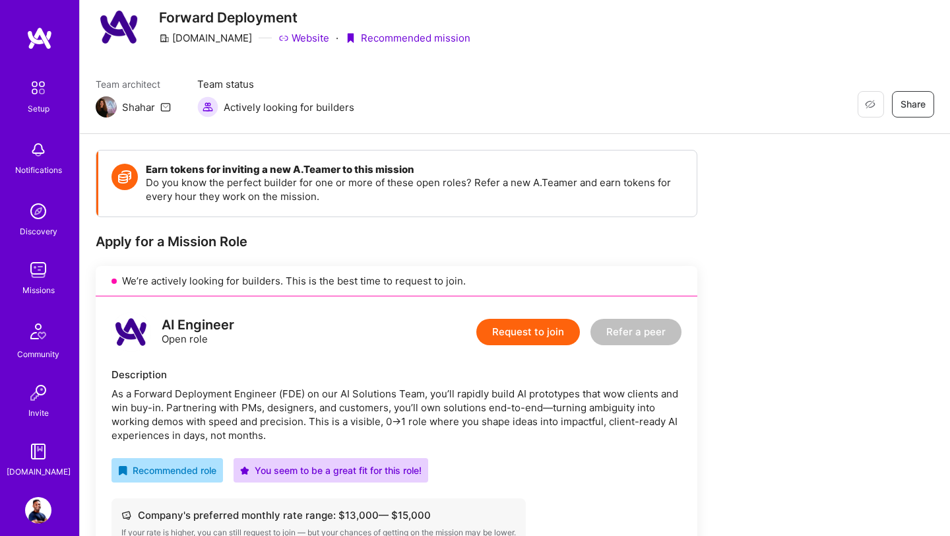
scroll to position [0, 0]
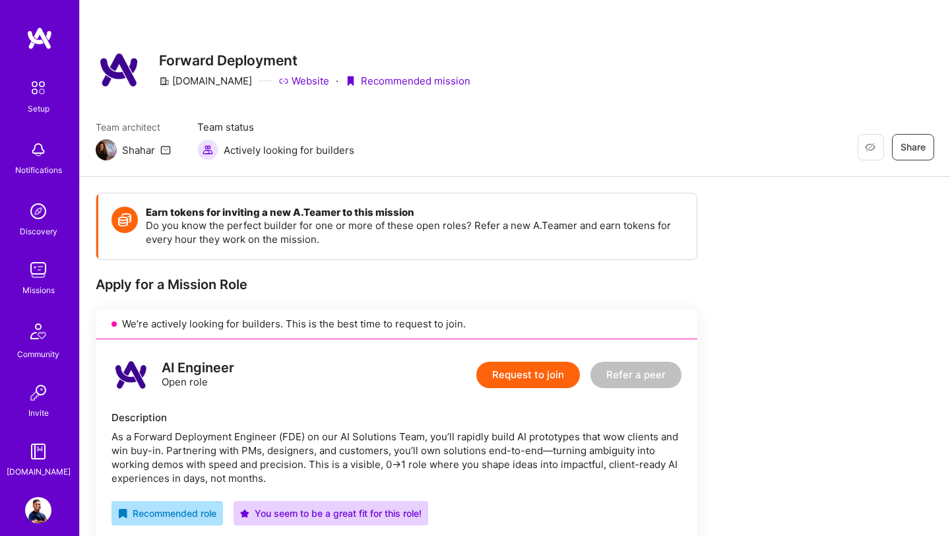
click at [550, 375] on button "Request to join" at bounding box center [528, 375] width 104 height 26
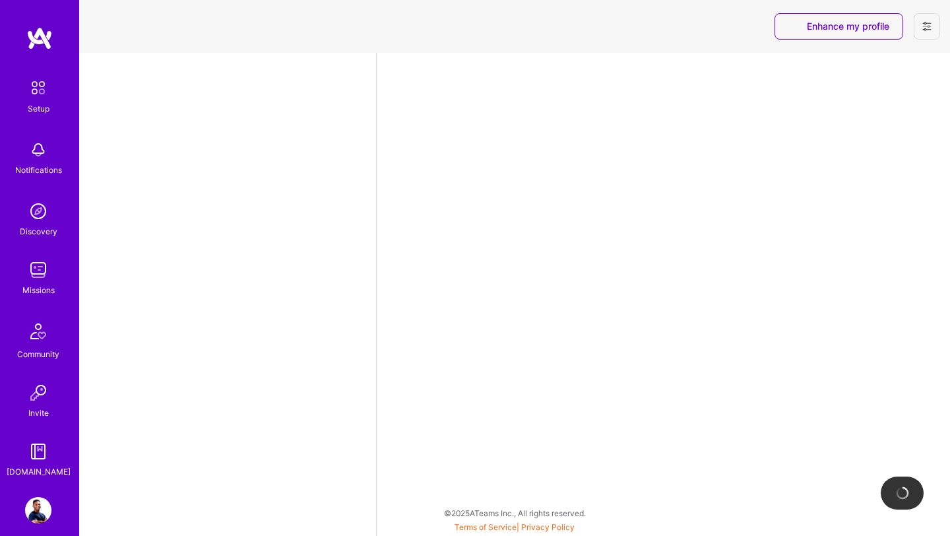
select select "US"
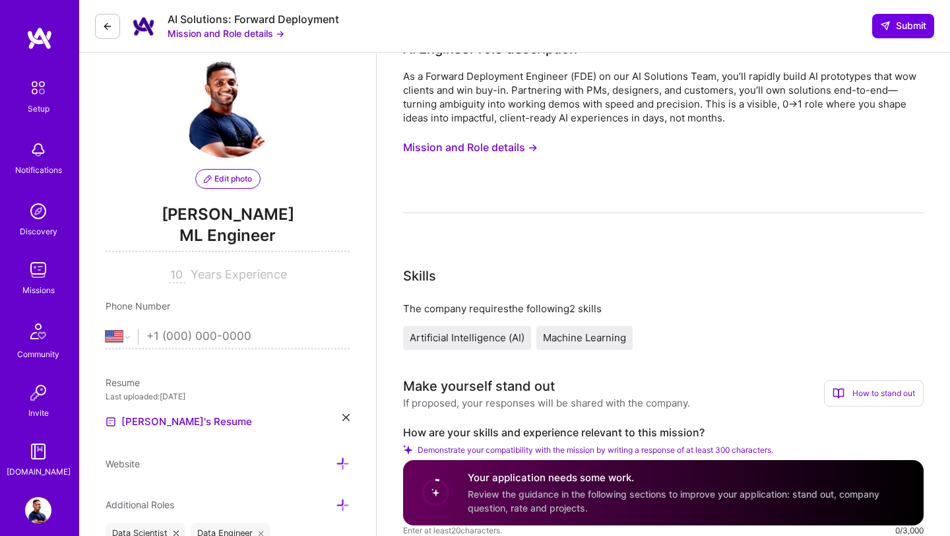
scroll to position [19, 0]
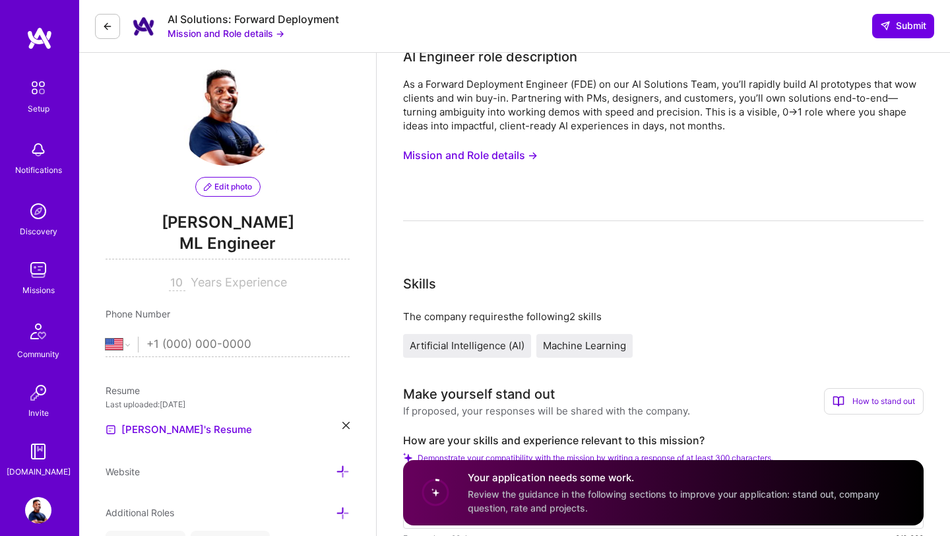
click at [525, 157] on button "Mission and Role details →" at bounding box center [470, 155] width 135 height 24
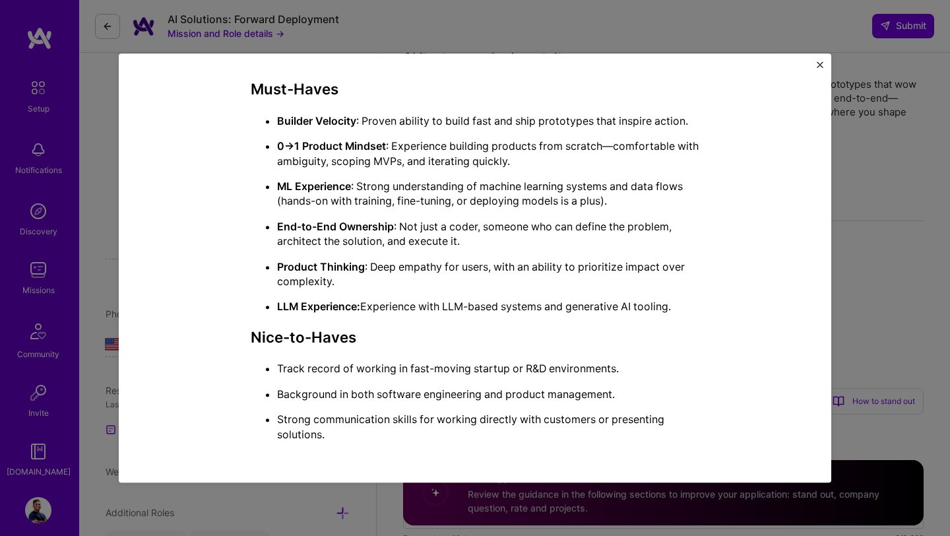
scroll to position [838, 0]
click at [892, 195] on div "Mission Description and Role Details AI Engineer role description As a Forward …" at bounding box center [475, 268] width 950 height 536
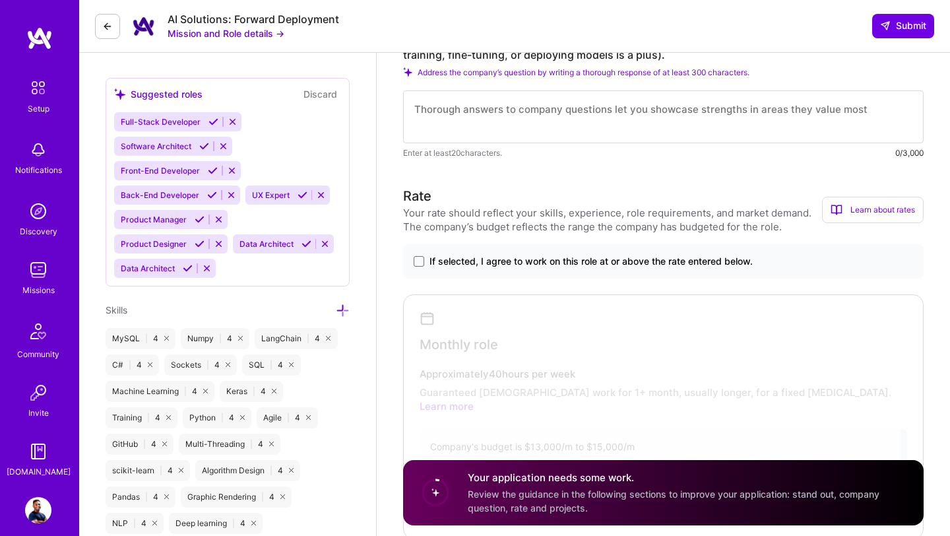
scroll to position [602, 0]
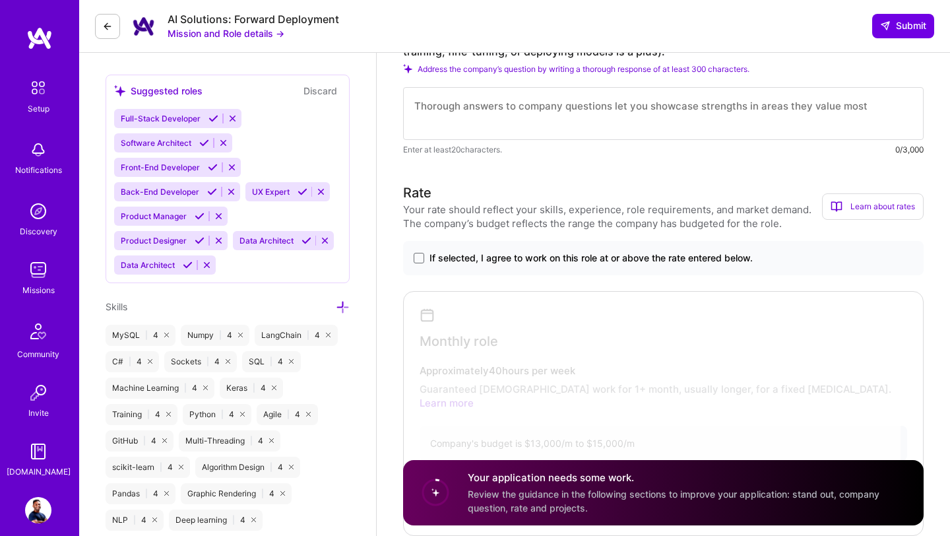
click at [420, 263] on label "If selected, I agree to work on this role at or above the rate entered below." at bounding box center [663, 257] width 499 height 13
click at [0, 0] on input "If selected, I agree to work on this role at or above the rate entered below." at bounding box center [0, 0] width 0 height 0
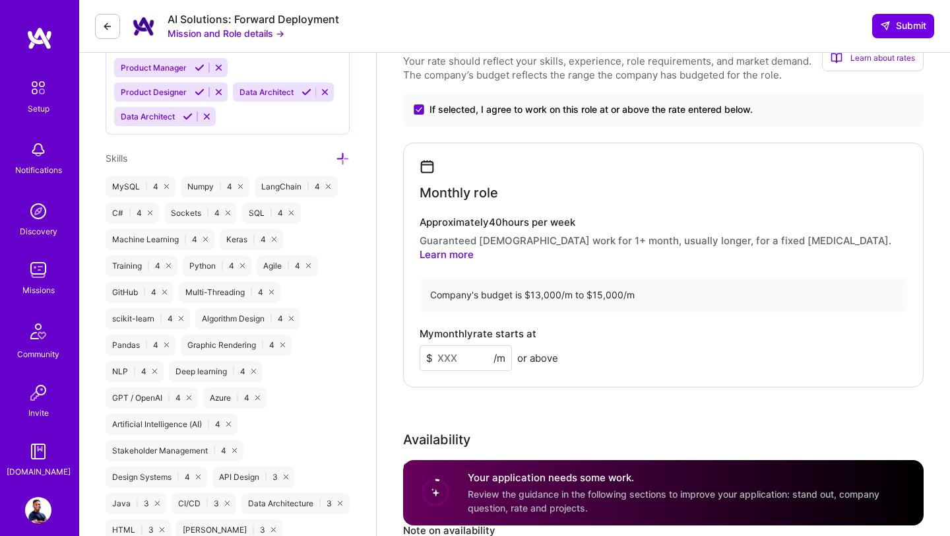
scroll to position [757, 0]
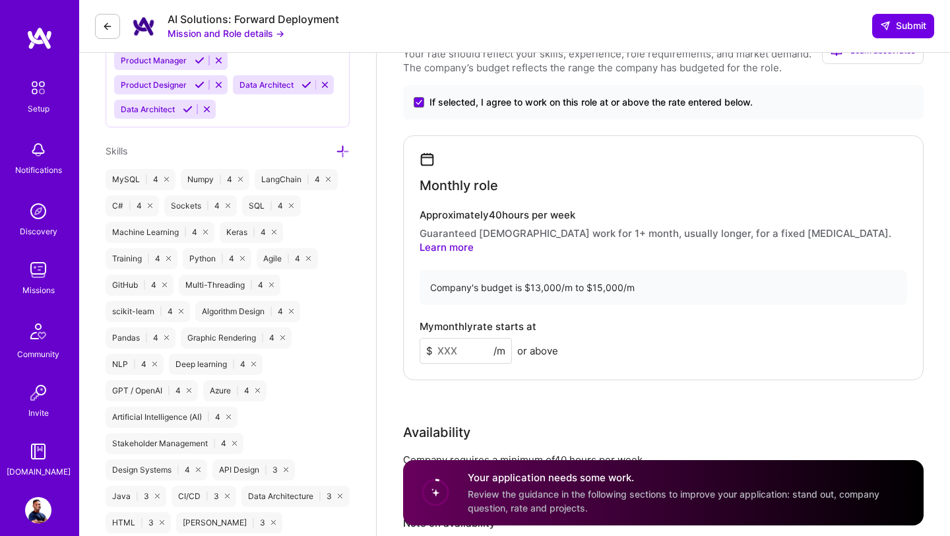
click at [439, 347] on input at bounding box center [466, 351] width 92 height 26
click at [474, 241] on link "Learn more" at bounding box center [447, 247] width 54 height 13
click at [458, 338] on input at bounding box center [466, 351] width 92 height 26
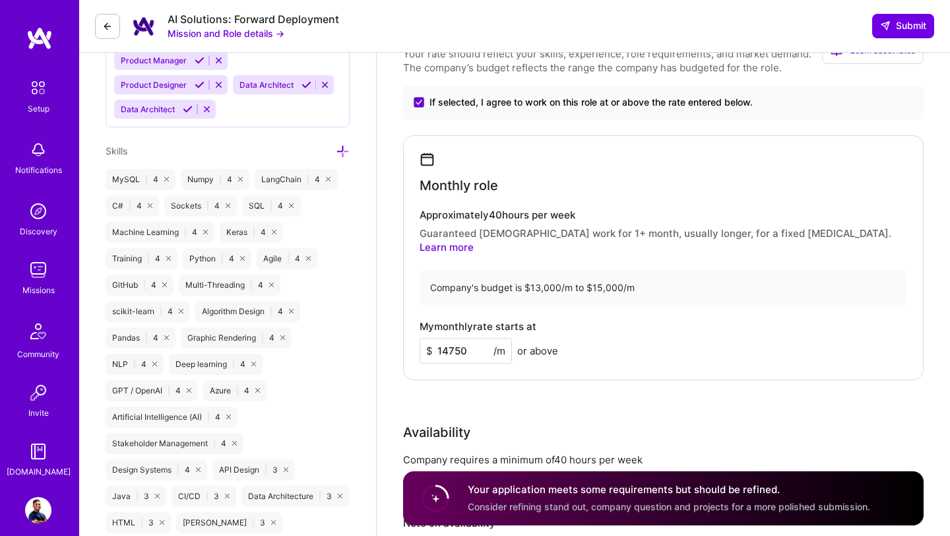
type input "14750"
click at [507, 377] on div "Rate Your rate should reflect your skills, experience, role requirements, and m…" at bounding box center [663, 318] width 521 height 582
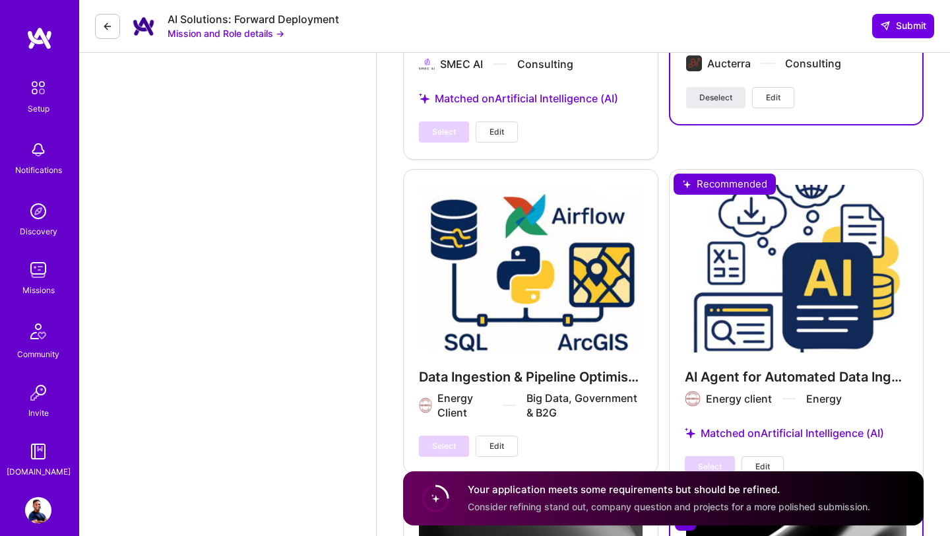
scroll to position [2576, 0]
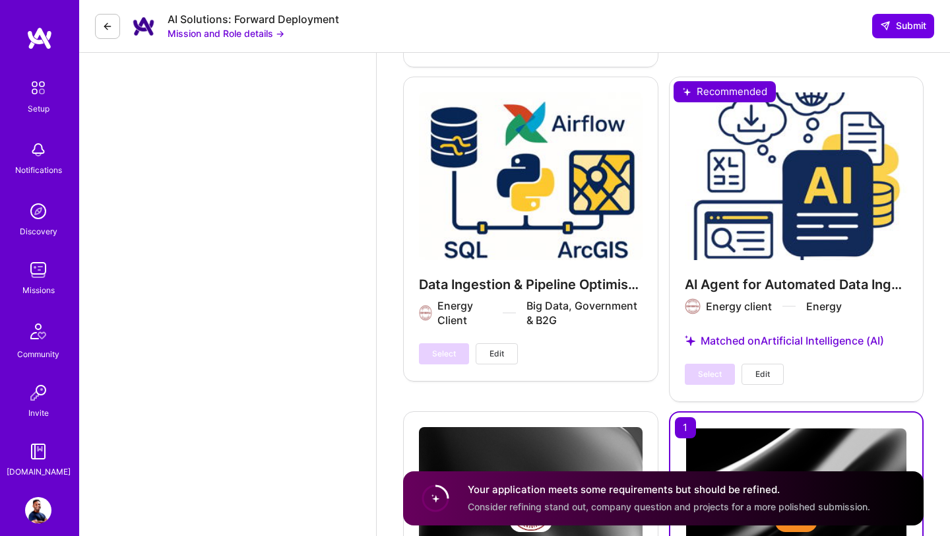
click at [46, 510] on img at bounding box center [38, 510] width 26 height 26
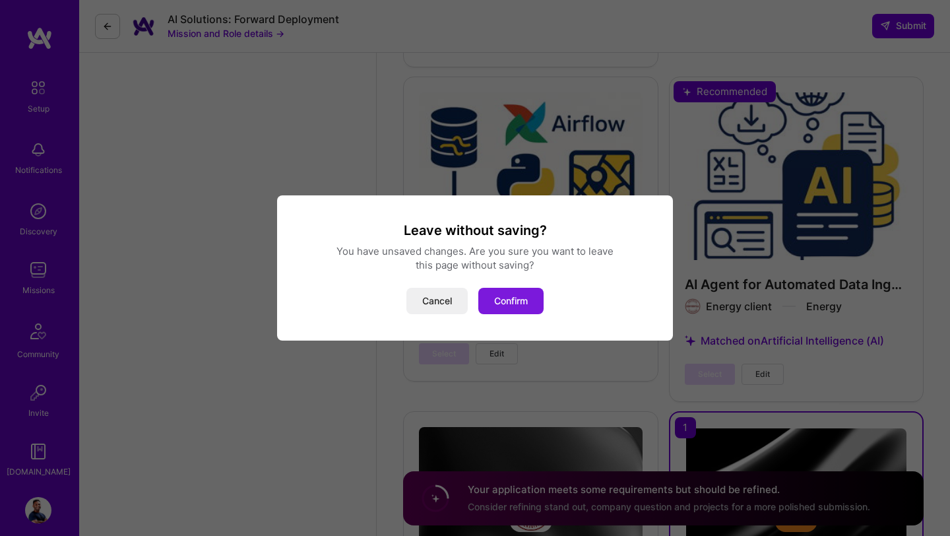
click at [510, 308] on button "Confirm" at bounding box center [510, 301] width 65 height 26
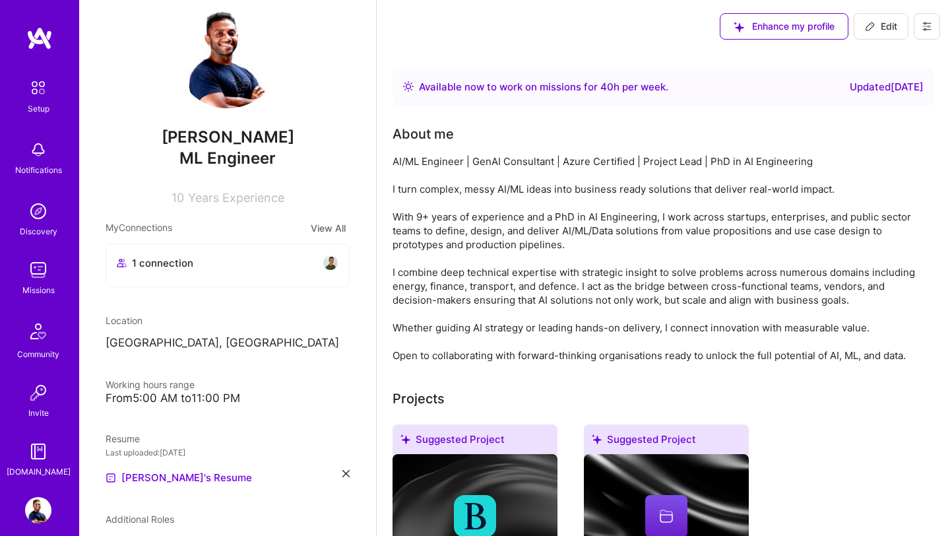
scroll to position [892, 0]
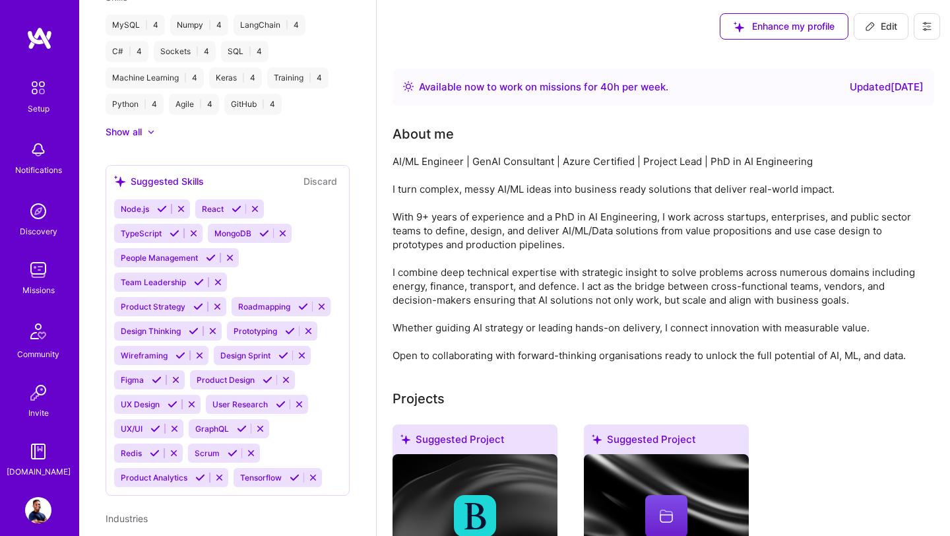
click at [40, 271] on img at bounding box center [38, 270] width 26 height 26
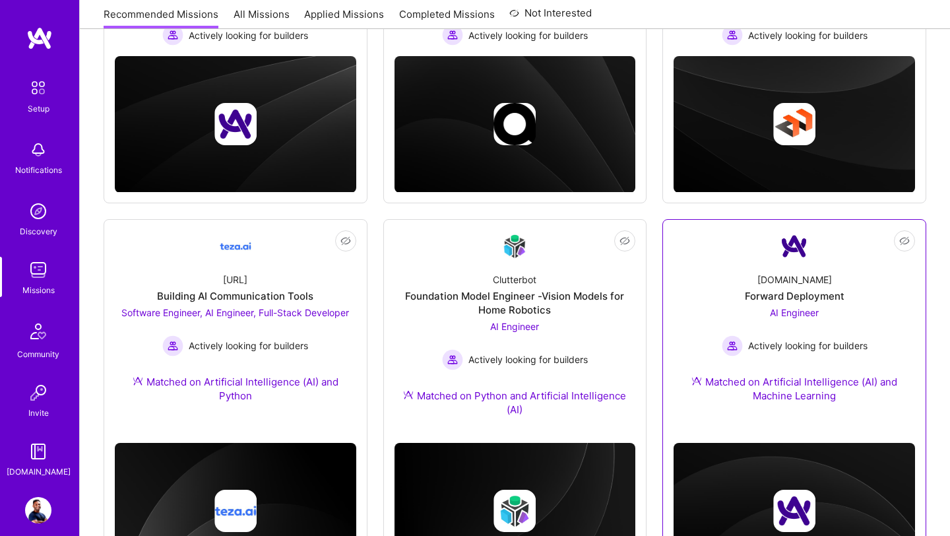
scroll to position [317, 0]
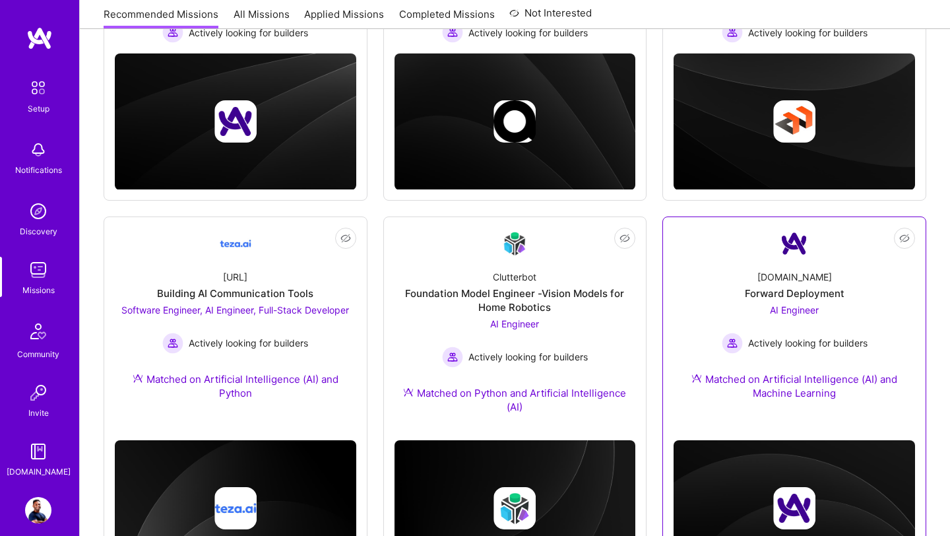
click at [765, 362] on div "A.Team Forward Deployment AI Engineer Actively looking for builders Matched on …" at bounding box center [795, 337] width 242 height 156
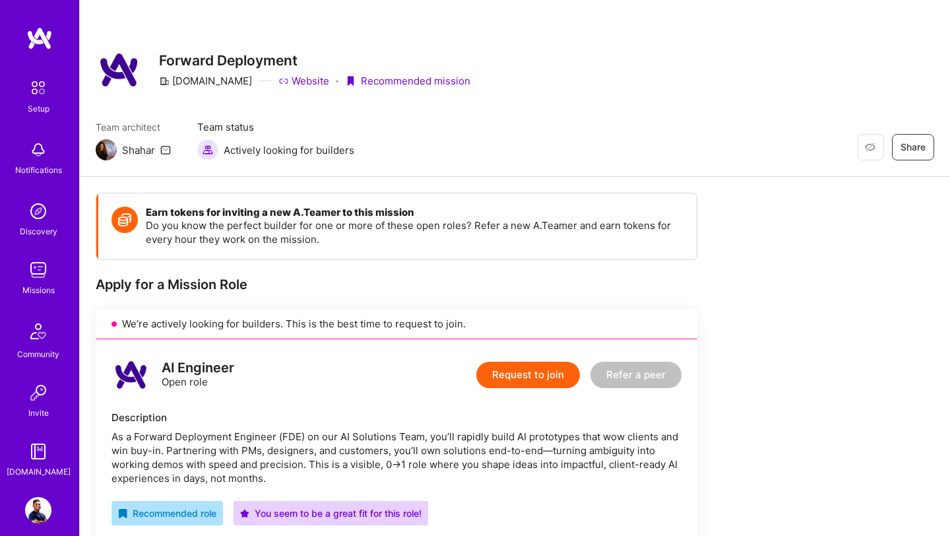
click at [529, 374] on button "Request to join" at bounding box center [528, 375] width 104 height 26
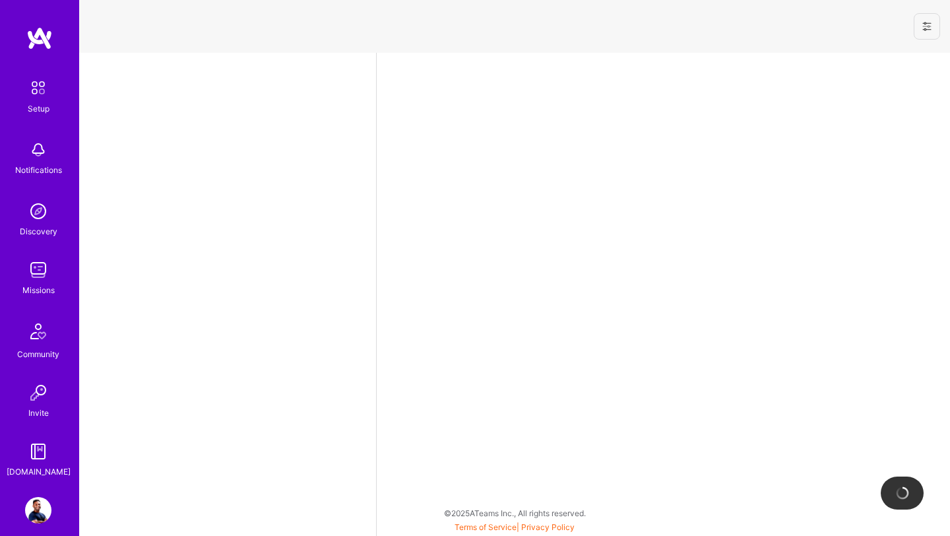
select select "US"
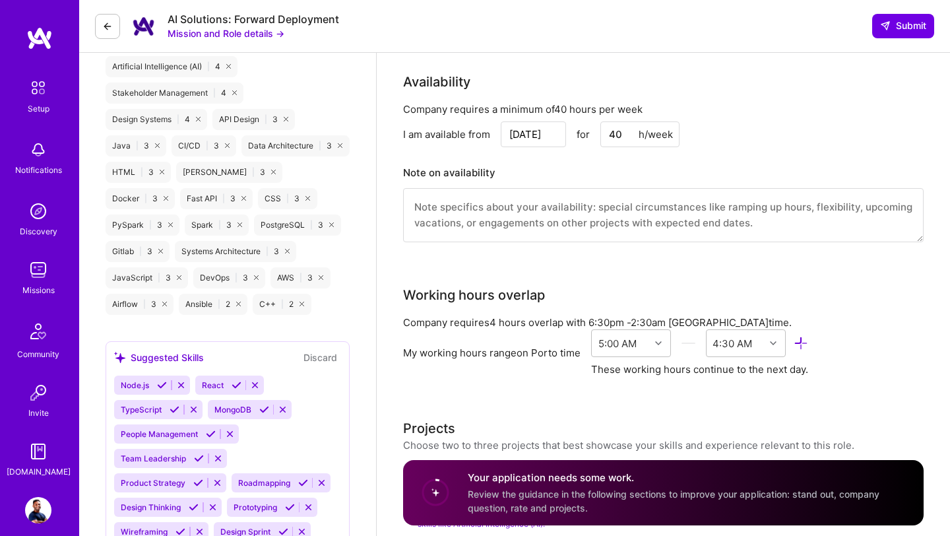
scroll to position [1116, 0]
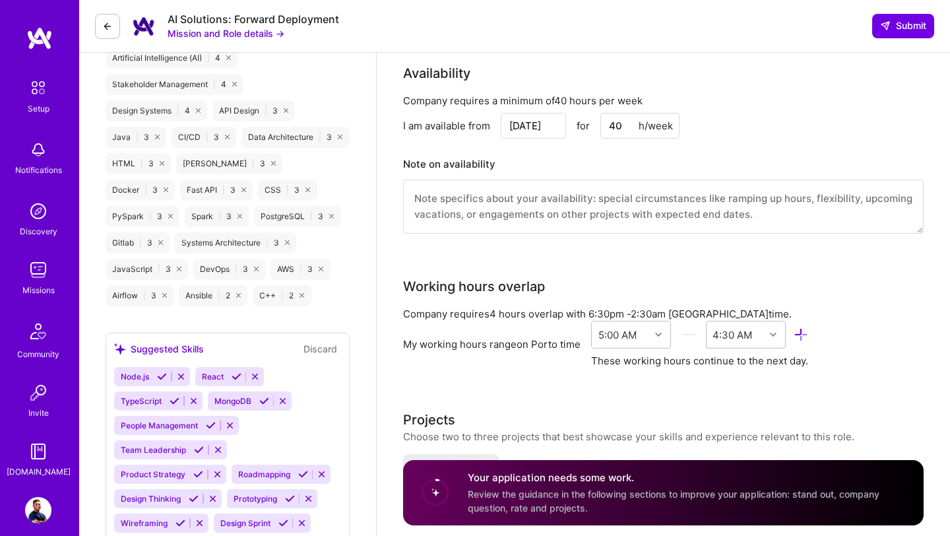
click at [511, 307] on div "Company requires 4 hours overlap with 6:30pm - 2:30am Colombo time." at bounding box center [663, 314] width 521 height 14
click at [703, 307] on div "Company requires 4 hours overlap with 6:30pm - 2:30am Colombo time." at bounding box center [663, 314] width 521 height 14
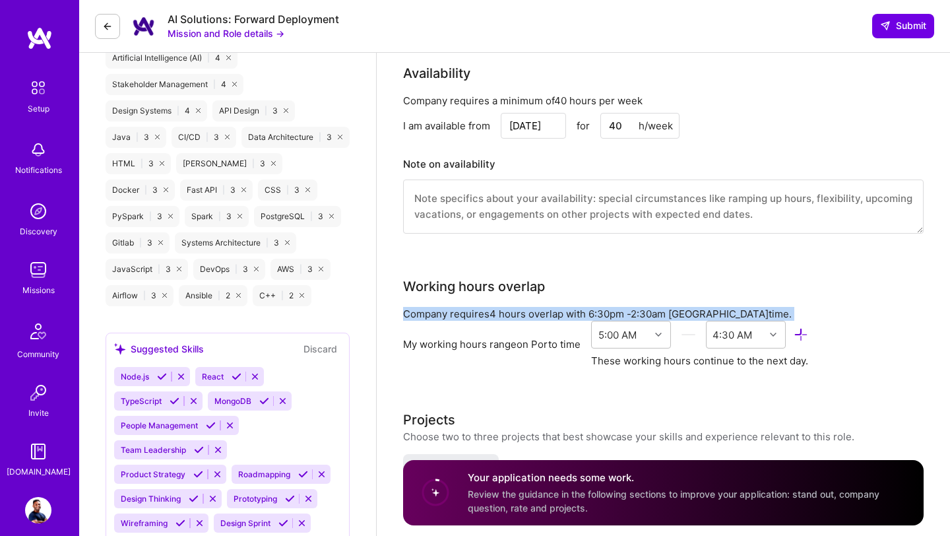
click at [703, 307] on div "Company requires 4 hours overlap with 6:30pm - 2:30am Colombo time." at bounding box center [663, 314] width 521 height 14
click at [723, 307] on div "Company requires 4 hours overlap with 6:30pm - 2:30am Colombo time." at bounding box center [663, 314] width 521 height 14
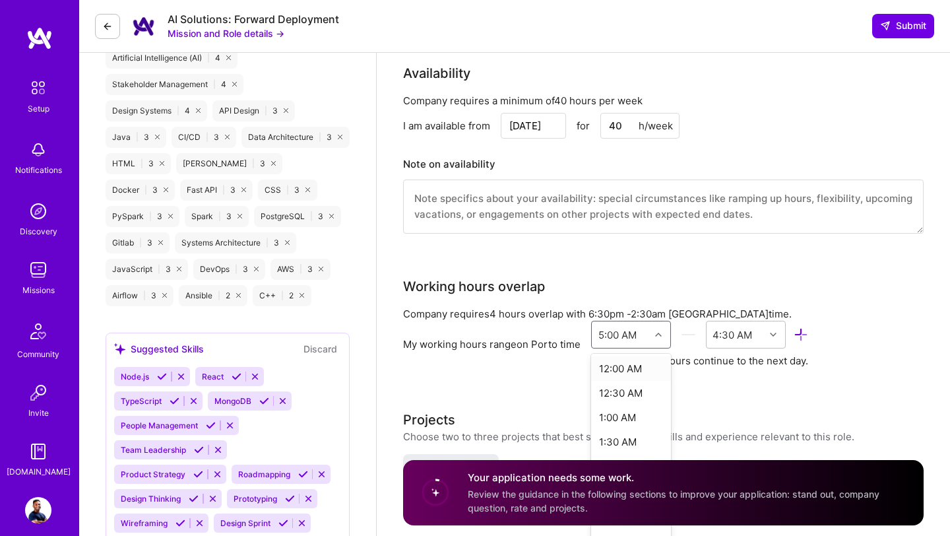
click at [658, 326] on div at bounding box center [660, 334] width 20 height 17
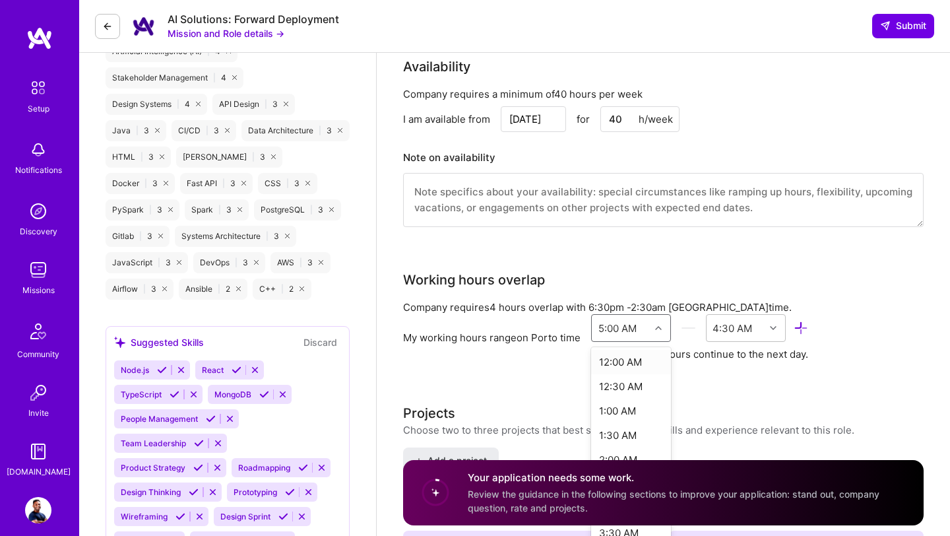
click at [532, 331] on div "My working hours range on Porto time option 12:00 AM focused, 1 of 48. 48 resul…" at bounding box center [663, 337] width 521 height 47
click at [542, 300] on div "Company requires 4 hours overlap with 6:30pm - 2:30am Colombo time." at bounding box center [663, 307] width 521 height 14
click at [43, 503] on img at bounding box center [38, 510] width 26 height 26
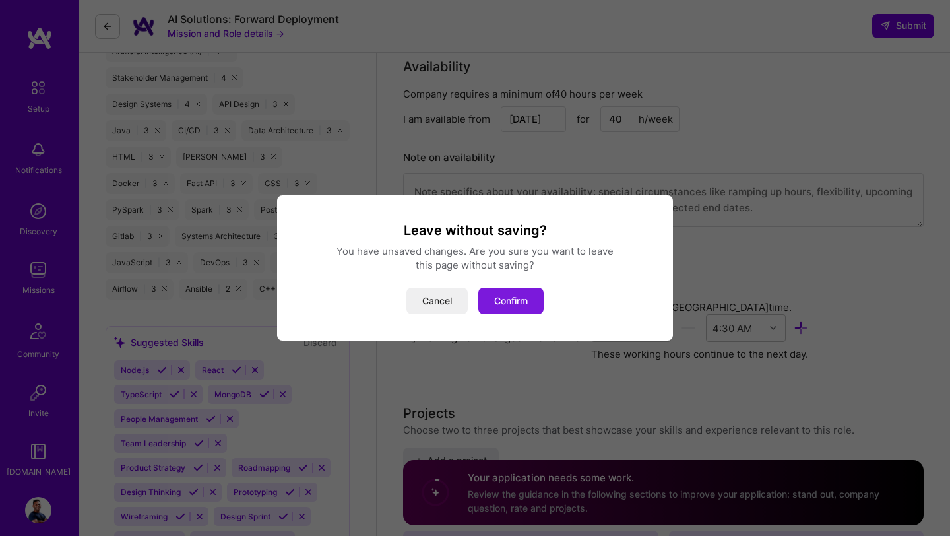
click at [518, 302] on button "Confirm" at bounding box center [510, 301] width 65 height 26
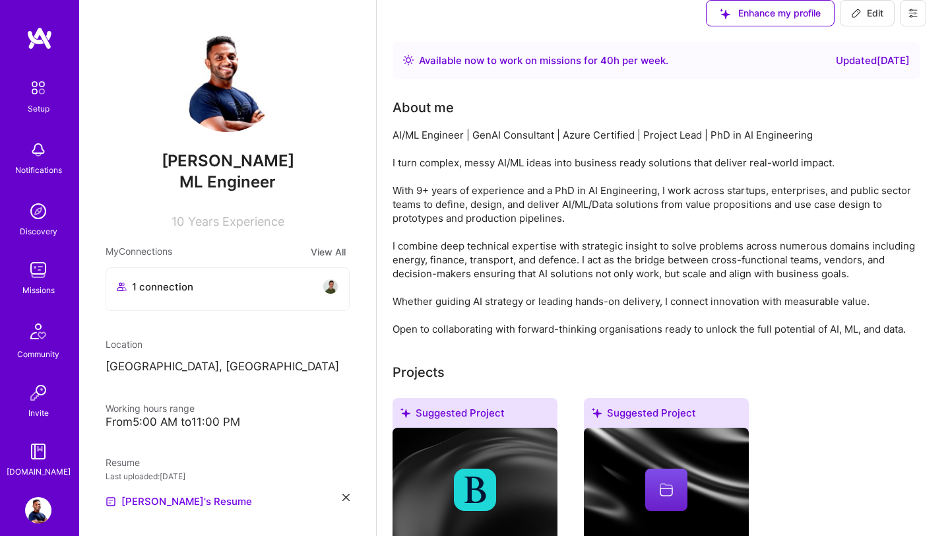
scroll to position [48, 0]
click at [185, 415] on div "From 5:00 AM to 11:00 PM" at bounding box center [228, 422] width 244 height 14
click at [887, 26] on button "Edit" at bounding box center [867, 13] width 55 height 26
select select "US"
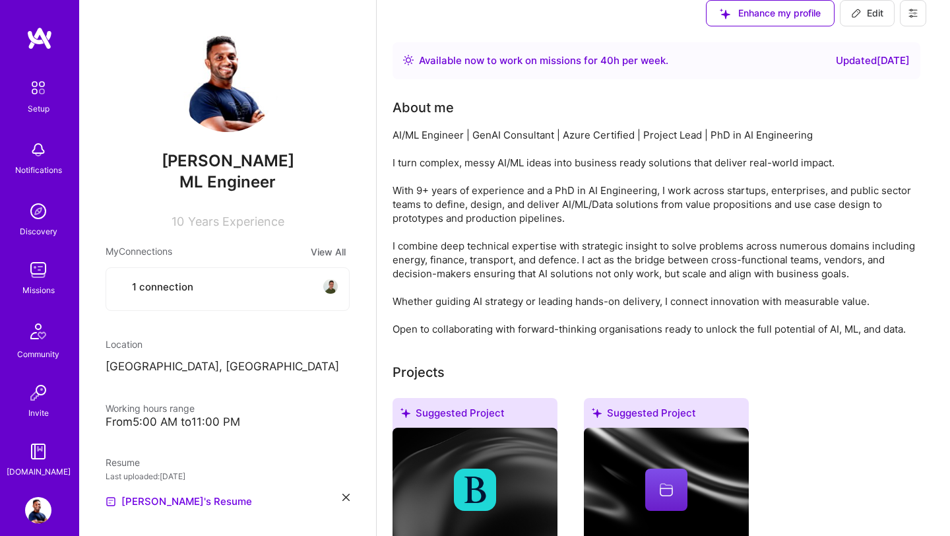
select select "Right Now"
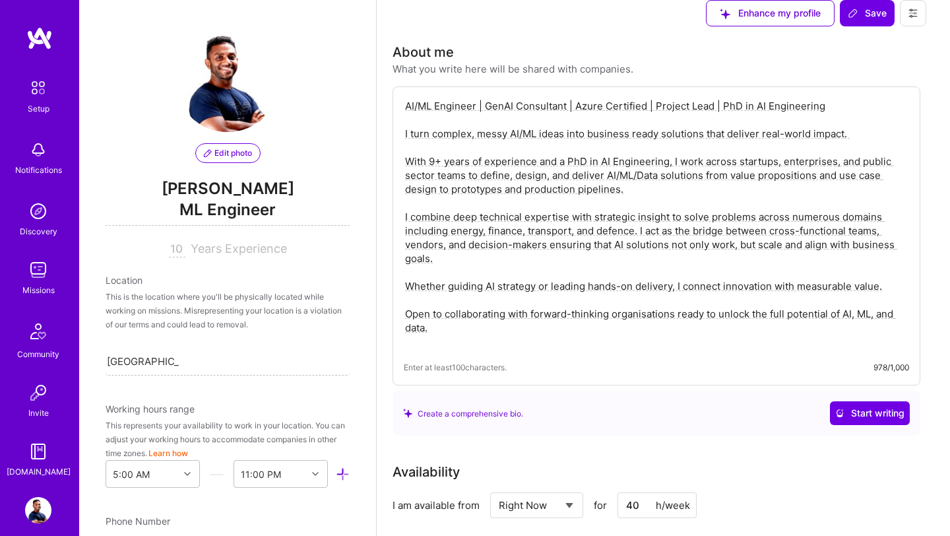
scroll to position [333, 0]
click at [182, 465] on div at bounding box center [189, 473] width 20 height 17
click at [240, 347] on div "Porto, Portugal Porto, Portugal" at bounding box center [228, 361] width 244 height 28
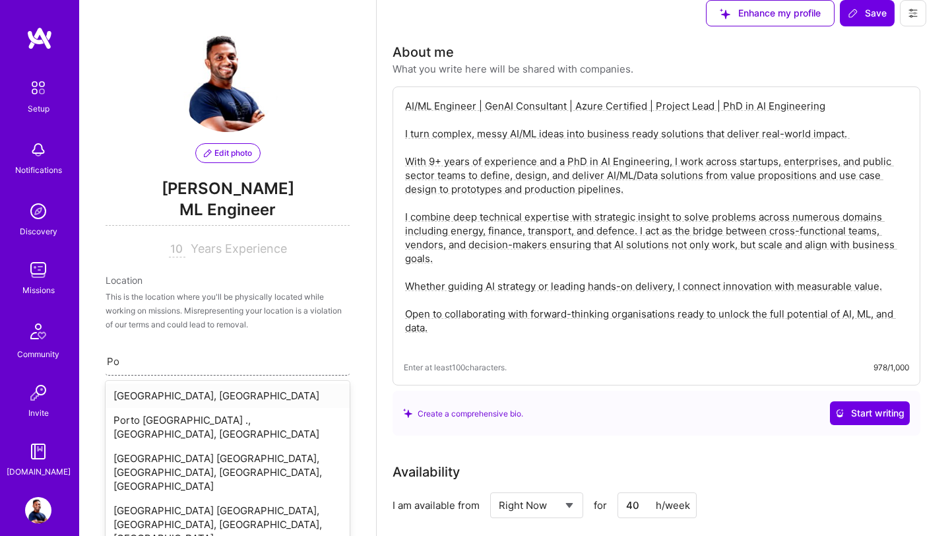
type input "P"
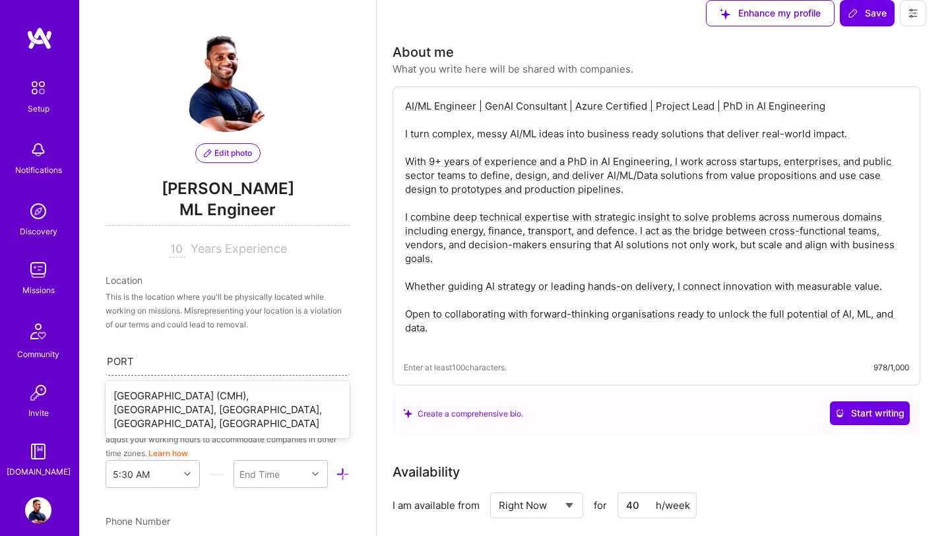
type input "PORTU"
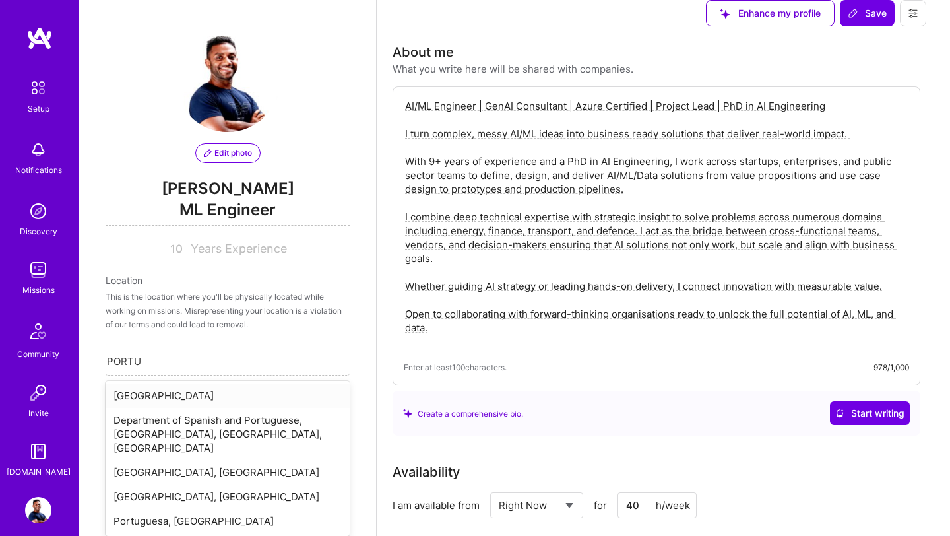
click at [235, 383] on div "[GEOGRAPHIC_DATA]" at bounding box center [228, 395] width 244 height 24
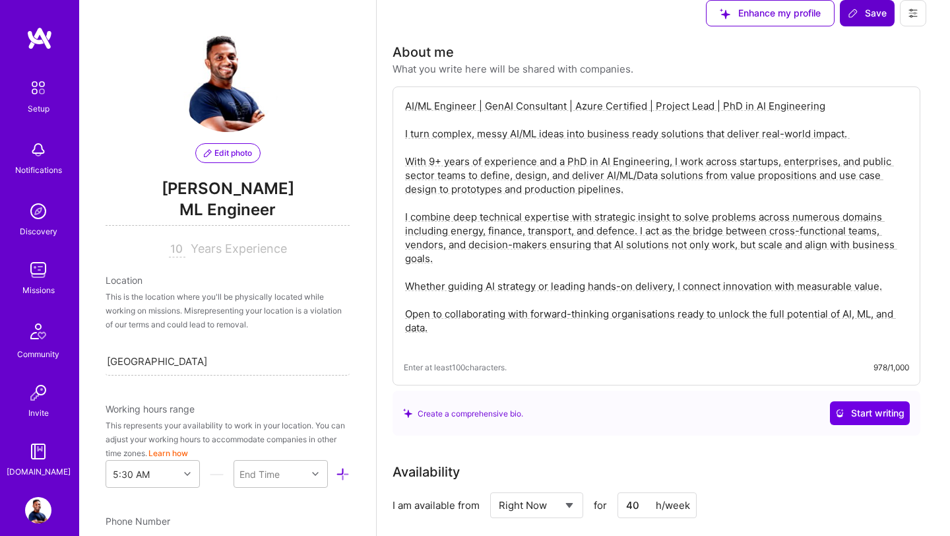
click at [885, 20] on span "Save" at bounding box center [867, 13] width 39 height 13
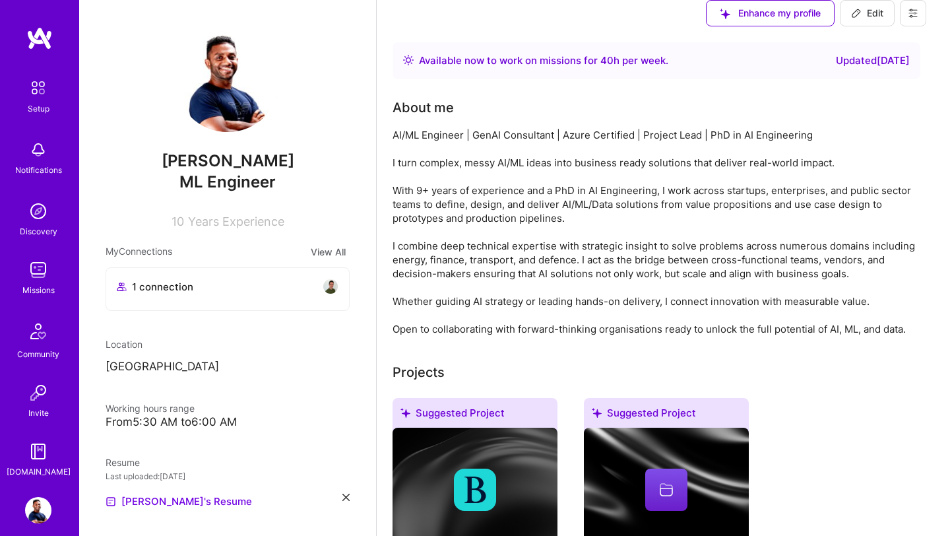
scroll to position [122, 0]
click at [202, 415] on div "From 5:30 AM to 6:00 AM" at bounding box center [228, 422] width 244 height 14
click at [884, 20] on span "Edit" at bounding box center [867, 13] width 32 height 13
select select "US"
select select "Right Now"
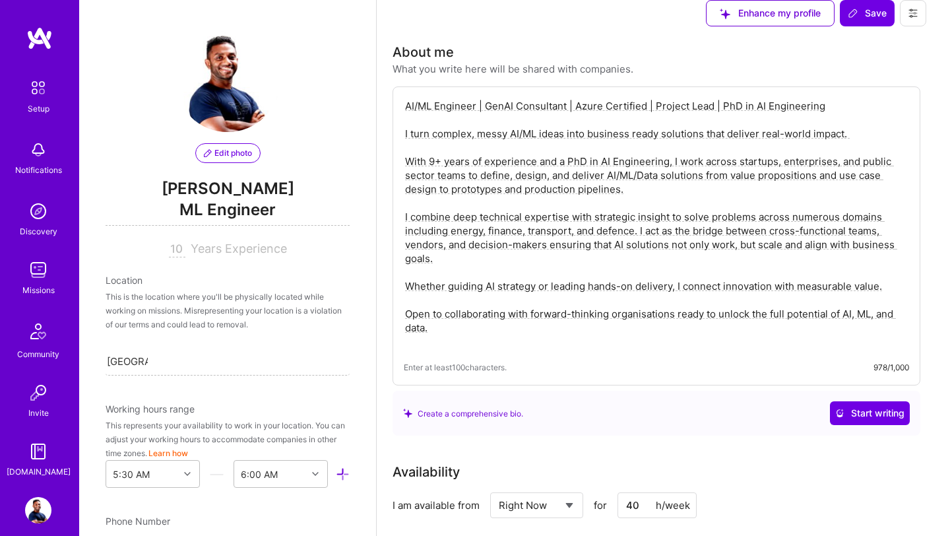
scroll to position [158, 0]
click at [143, 467] on div "5:30 AM" at bounding box center [131, 474] width 37 height 14
click at [305, 461] on div "End Time" at bounding box center [270, 474] width 73 height 26
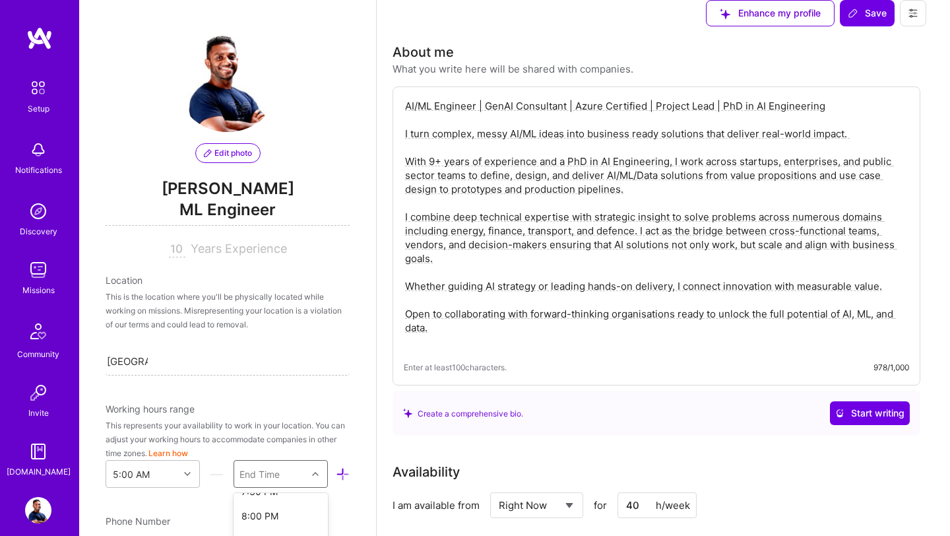
scroll to position [778, 0]
click at [887, 20] on span "Save" at bounding box center [867, 13] width 39 height 13
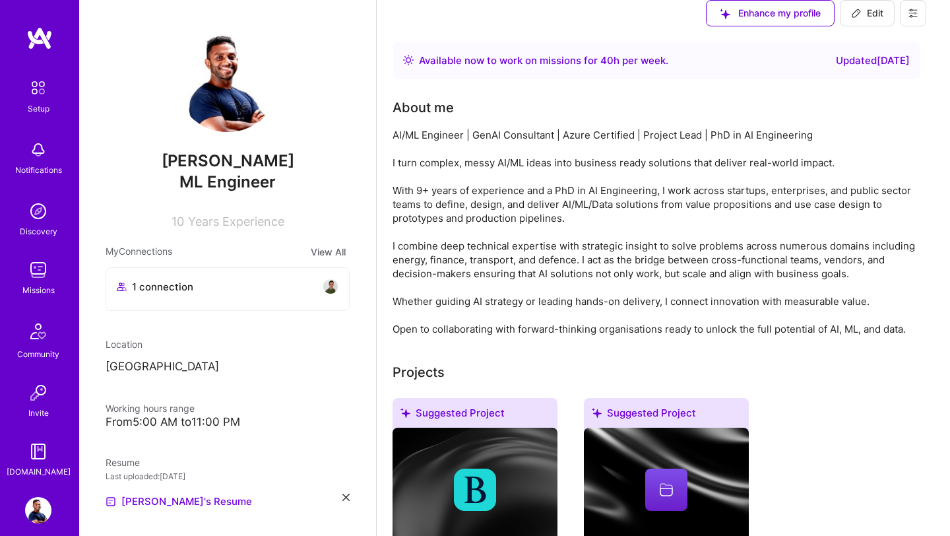
scroll to position [2884, 0]
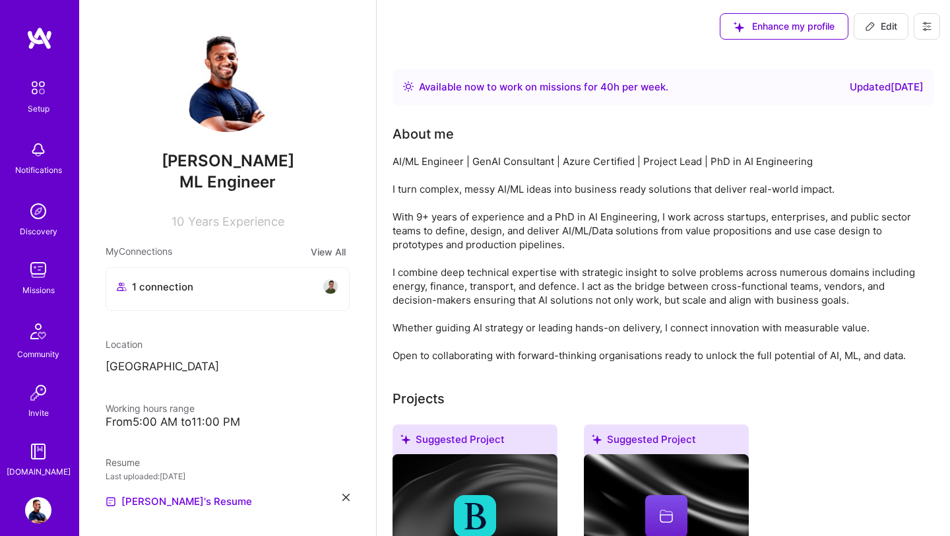
scroll to position [2884, 0]
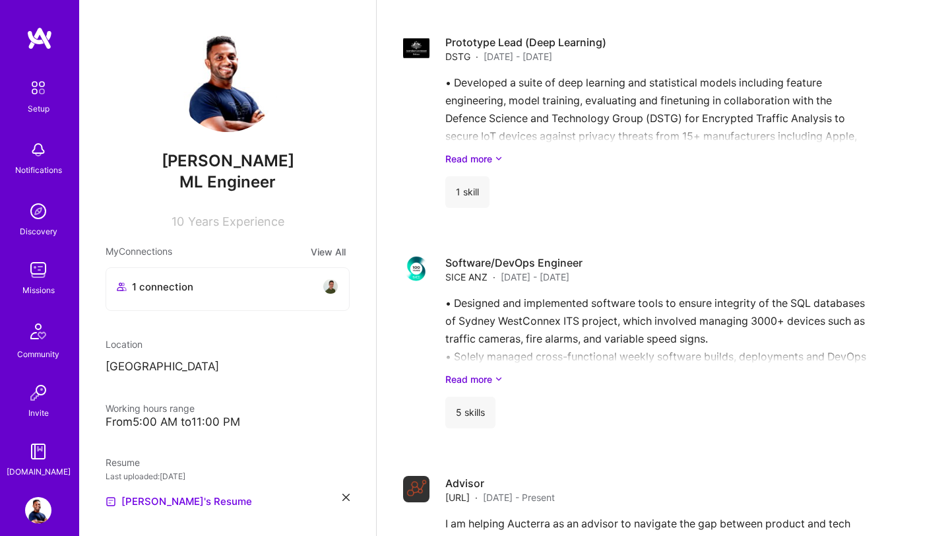
click at [40, 272] on img at bounding box center [38, 270] width 26 height 26
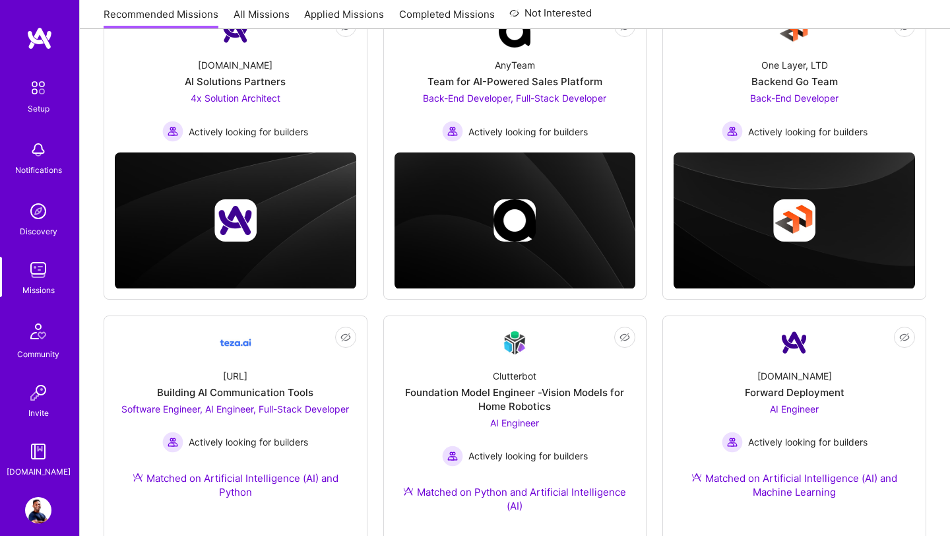
scroll to position [344, 0]
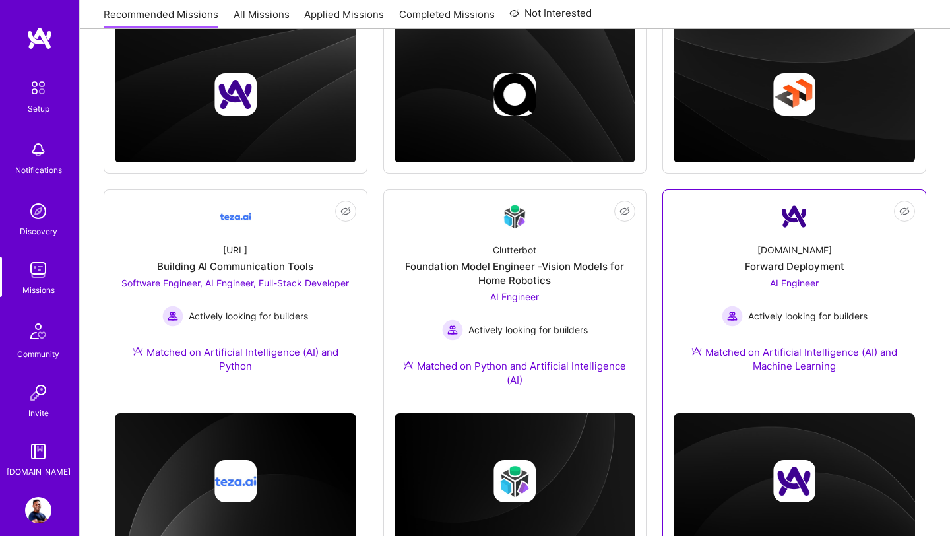
click at [856, 312] on span "Actively looking for builders" at bounding box center [807, 316] width 119 height 14
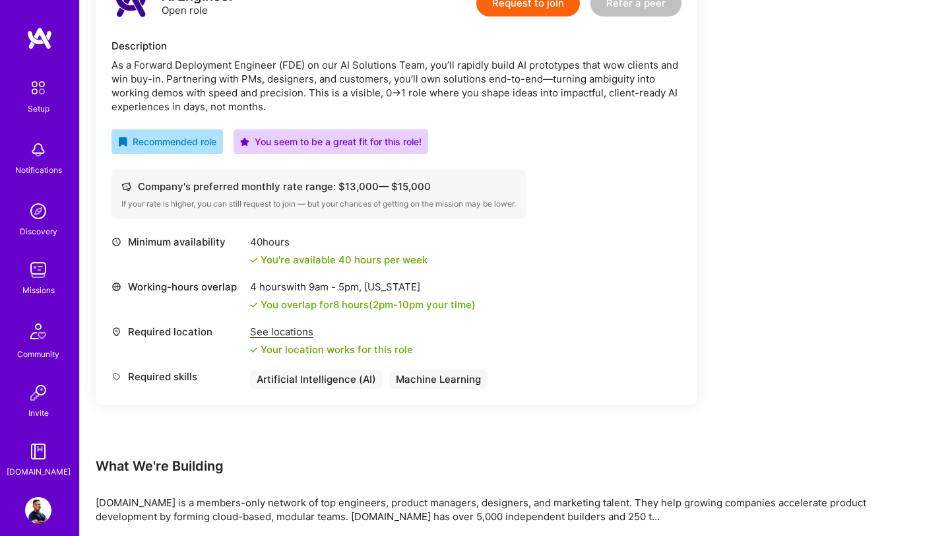
scroll to position [372, 0]
click at [384, 304] on span "2pm - 10pm" at bounding box center [398, 304] width 51 height 13
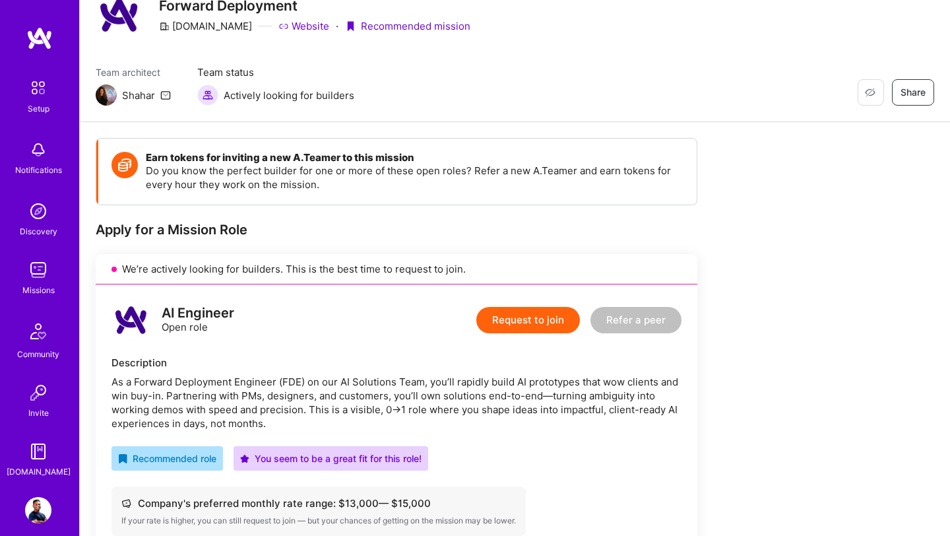
scroll to position [0, 0]
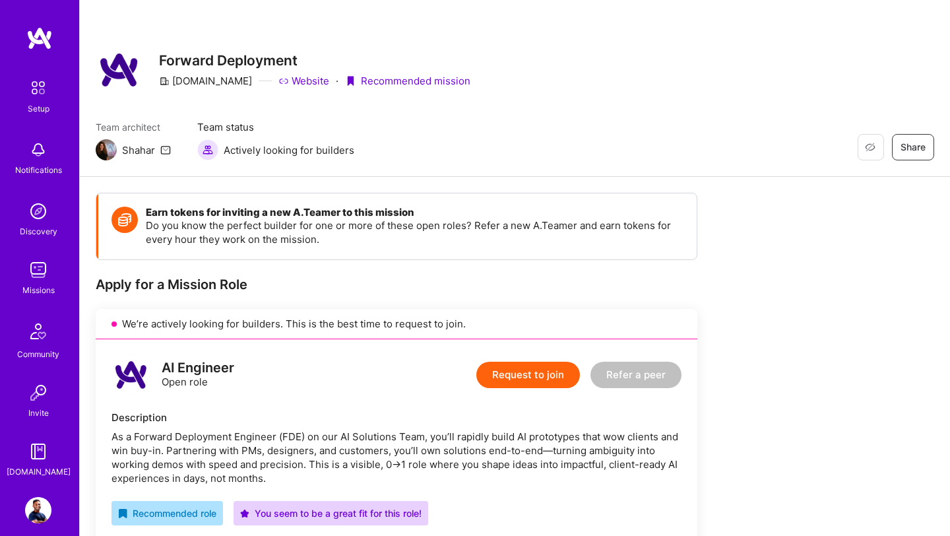
click at [516, 382] on button "Request to join" at bounding box center [528, 375] width 104 height 26
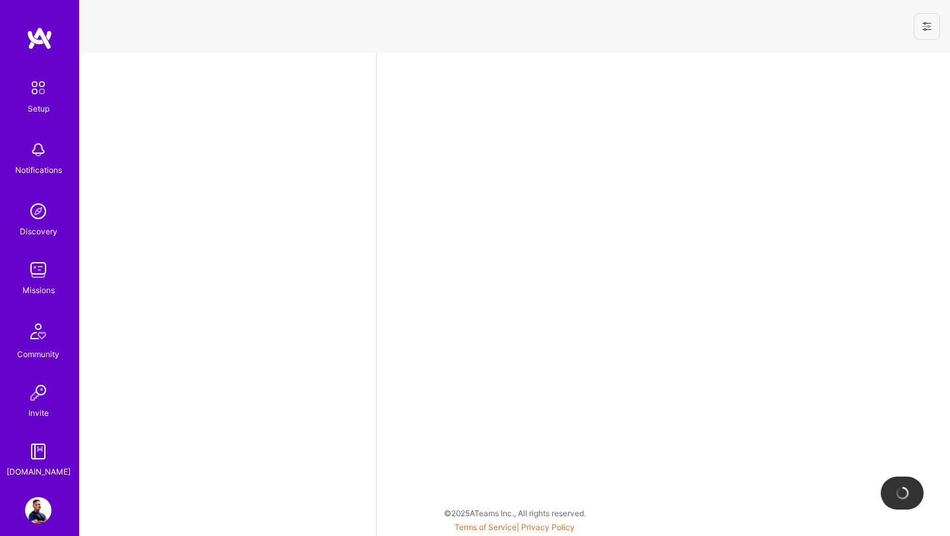
select select "US"
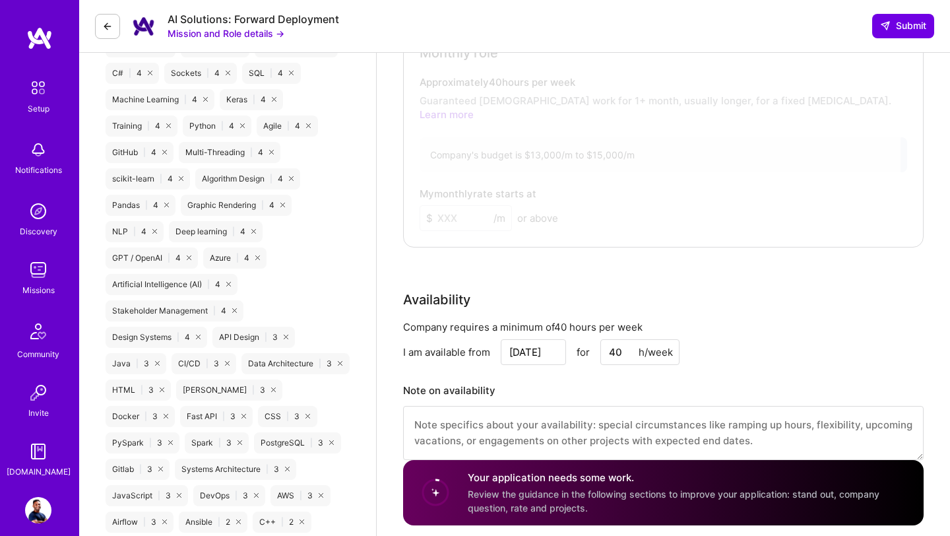
scroll to position [1037, 0]
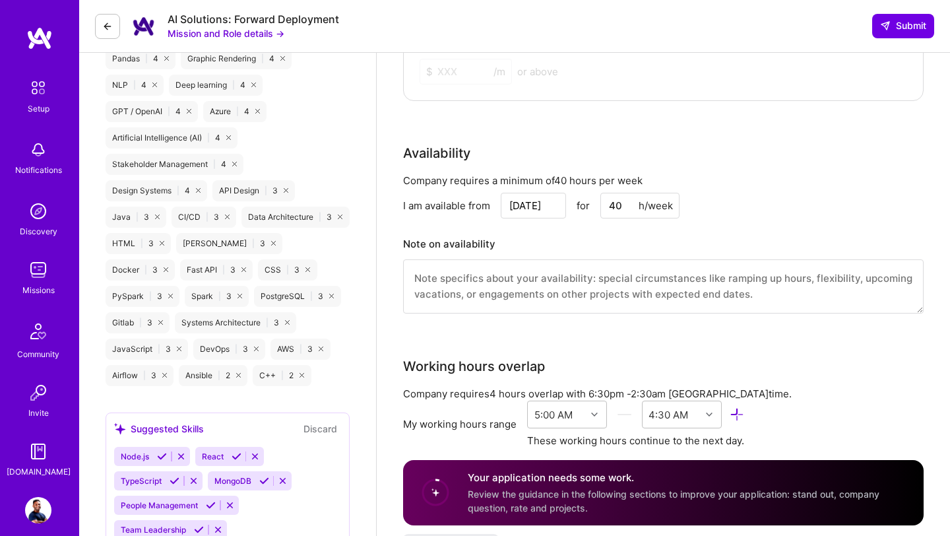
click at [682, 387] on div "Company requires 4 hours overlap with 6:30pm - 2:30am Colombo time." at bounding box center [663, 394] width 521 height 14
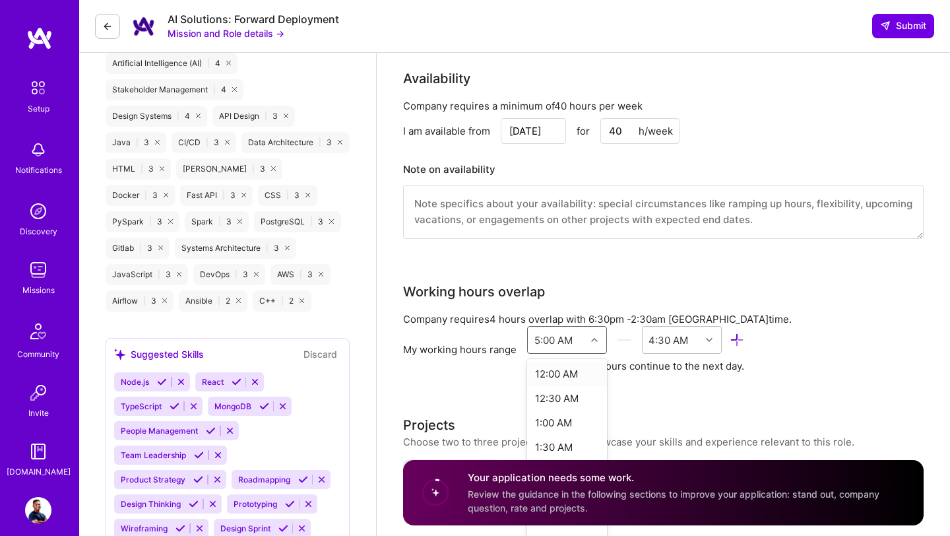
click at [586, 354] on div "option 12:00 AM focused, 1 of 48. 48 results available. Use Up and Down to choo…" at bounding box center [567, 340] width 80 height 28
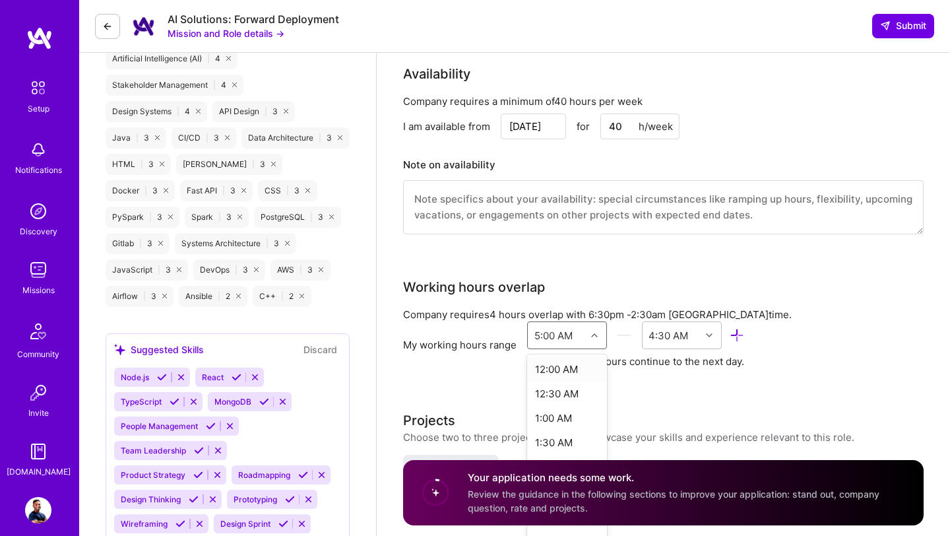
scroll to position [1123, 0]
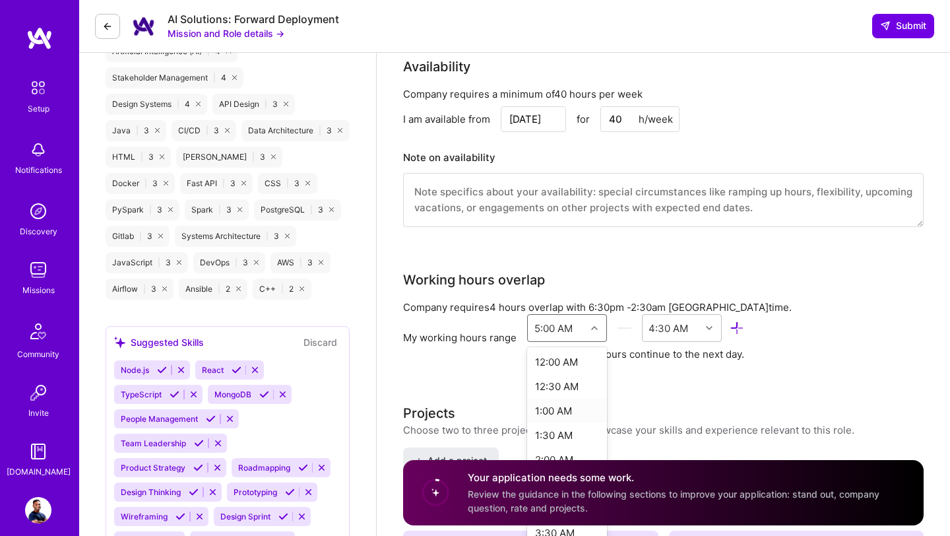
click at [564, 403] on div "1:00 AM" at bounding box center [567, 411] width 80 height 24
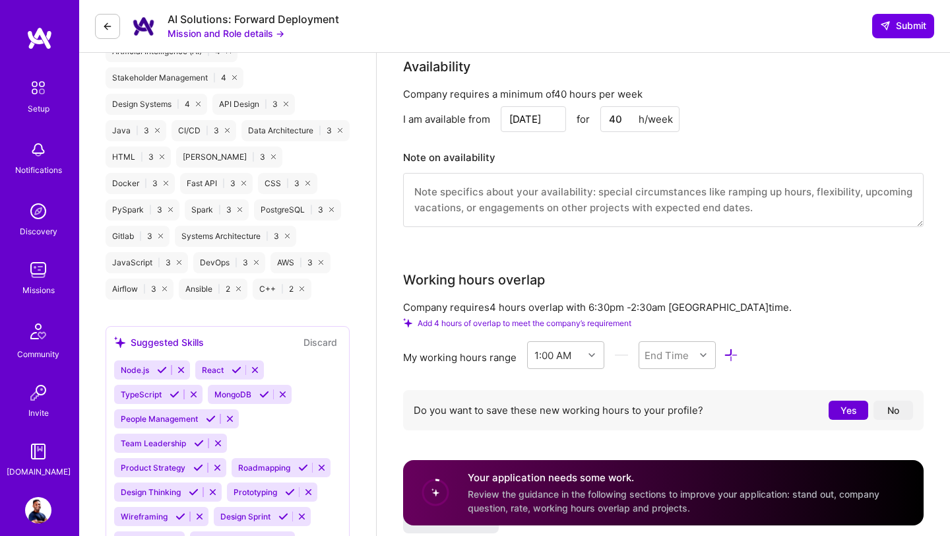
click at [730, 348] on icon at bounding box center [731, 355] width 15 height 15
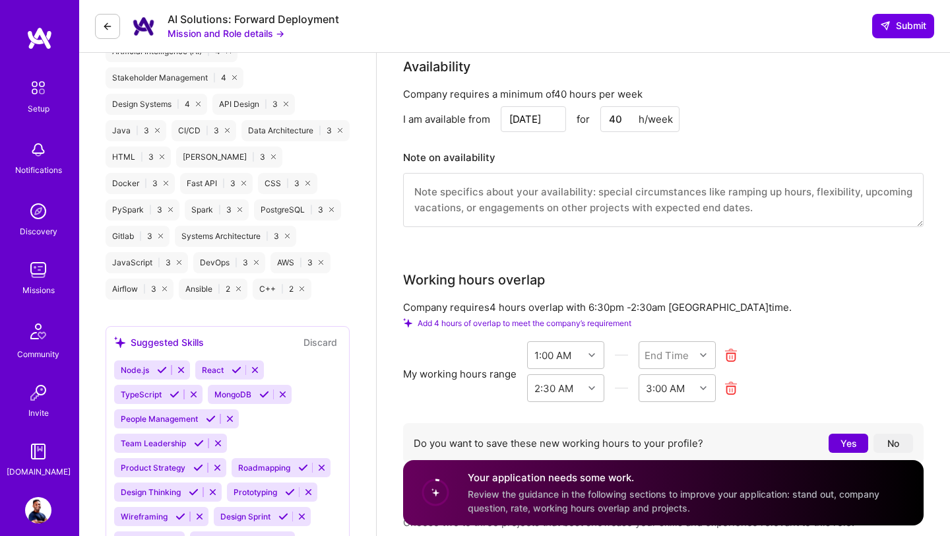
click at [730, 348] on icon at bounding box center [731, 355] width 15 height 15
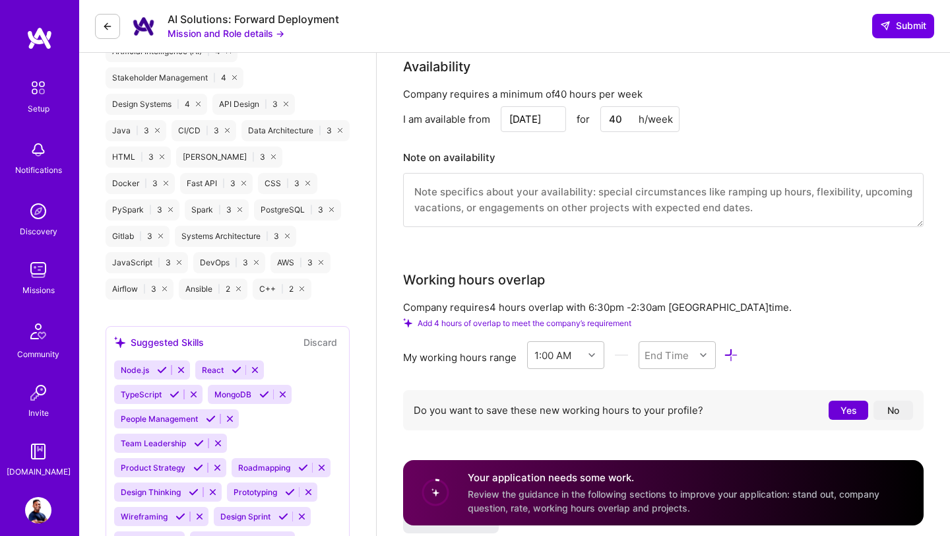
click at [730, 348] on icon at bounding box center [731, 355] width 15 height 15
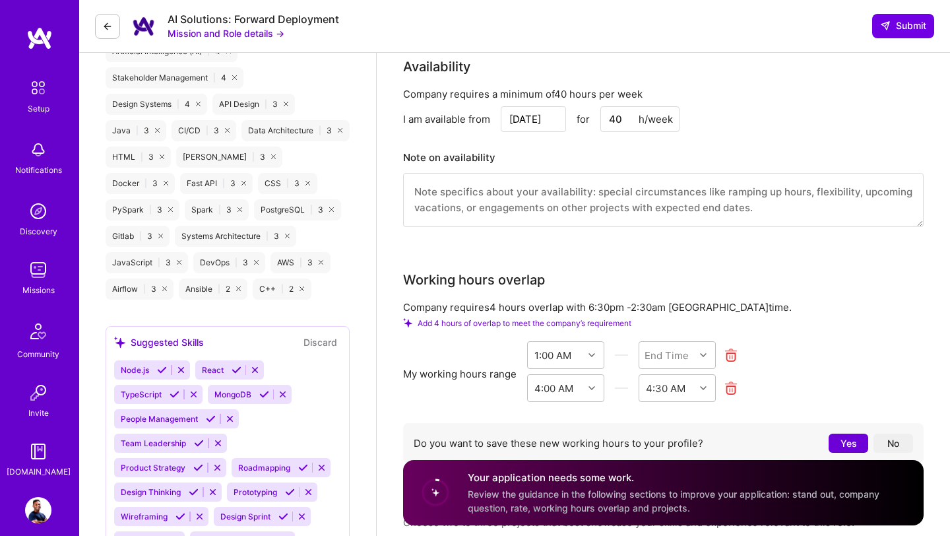
click at [730, 381] on icon at bounding box center [731, 388] width 15 height 15
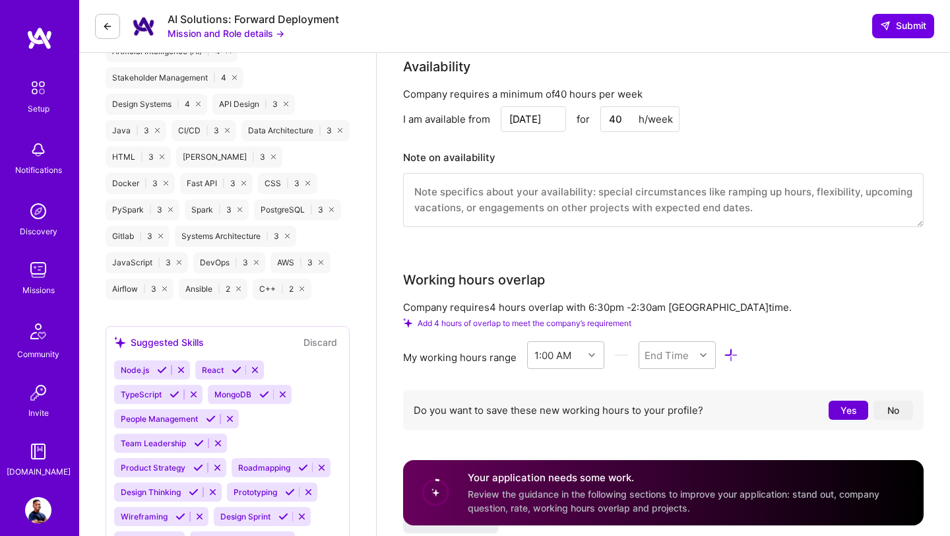
click at [586, 318] on span "Add 4 hours of overlap to meet the company’s requirement" at bounding box center [525, 323] width 214 height 10
click at [511, 318] on span "Add 4 hours of overlap to meet the company’s requirement" at bounding box center [525, 323] width 214 height 10
click at [468, 300] on div "Company requires 4 hours overlap with 6:30pm - 2:30am Colombo time." at bounding box center [663, 307] width 521 height 14
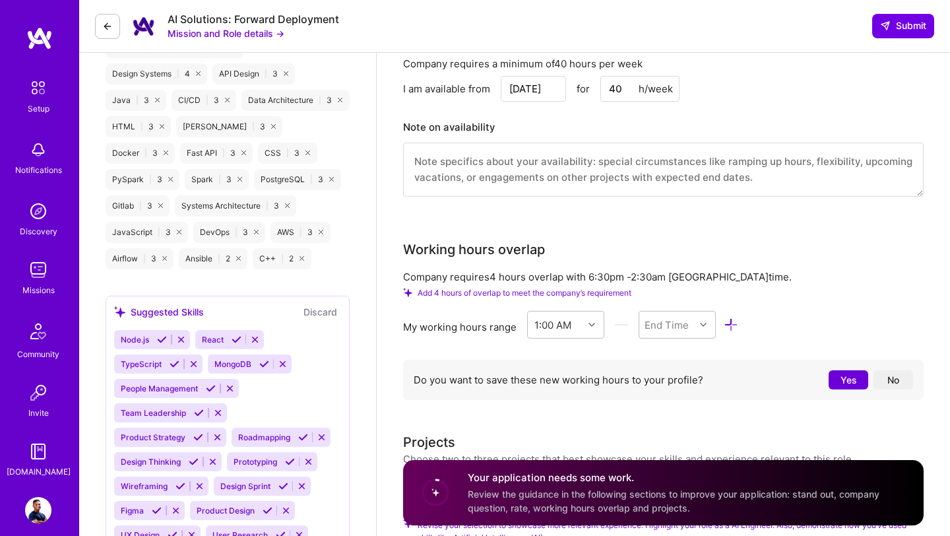
scroll to position [1154, 0]
click at [884, 370] on button "No" at bounding box center [894, 379] width 40 height 19
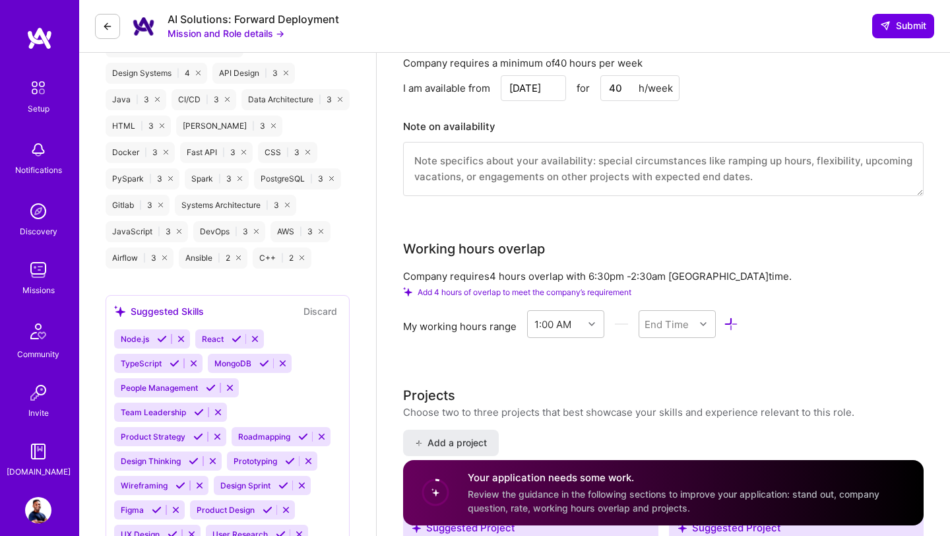
click at [519, 269] on div "Company requires 4 hours overlap with 6:30pm - 2:30am Colombo time." at bounding box center [663, 276] width 521 height 14
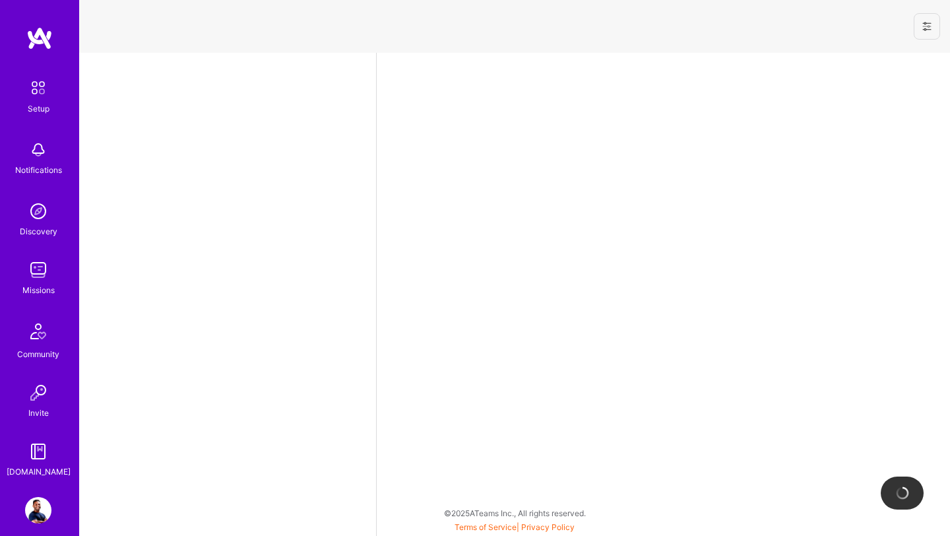
select select "US"
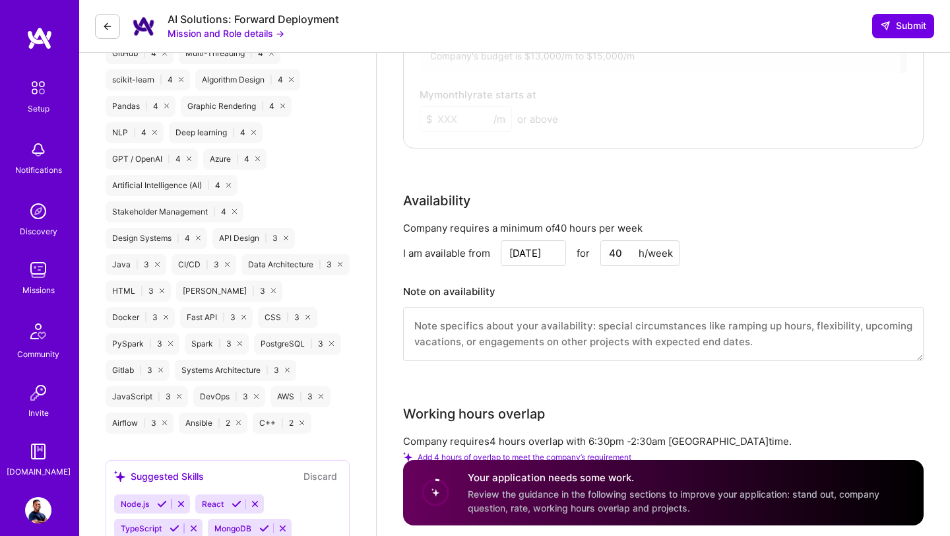
scroll to position [1131, 0]
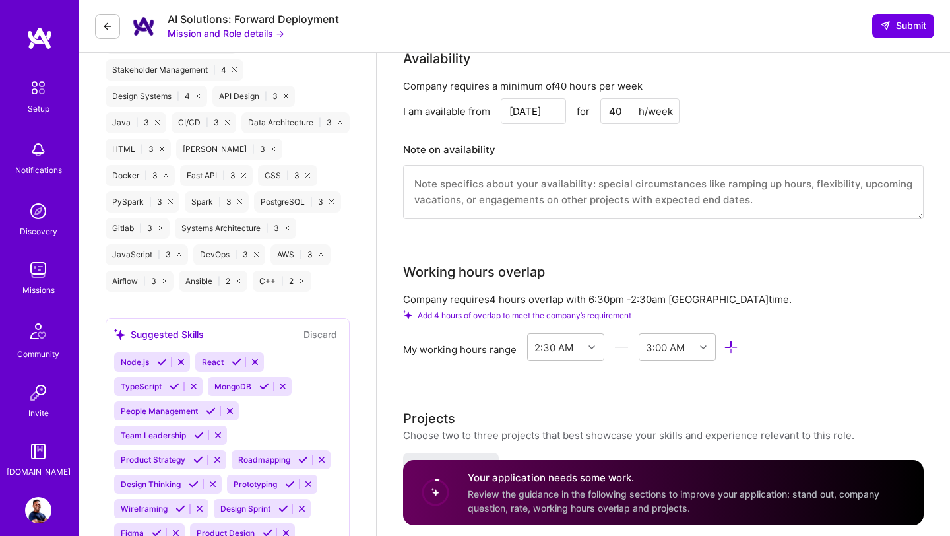
click at [690, 292] on div "Company requires 4 hours overlap with 6:30pm - 2:30am Colombo time." at bounding box center [663, 299] width 521 height 14
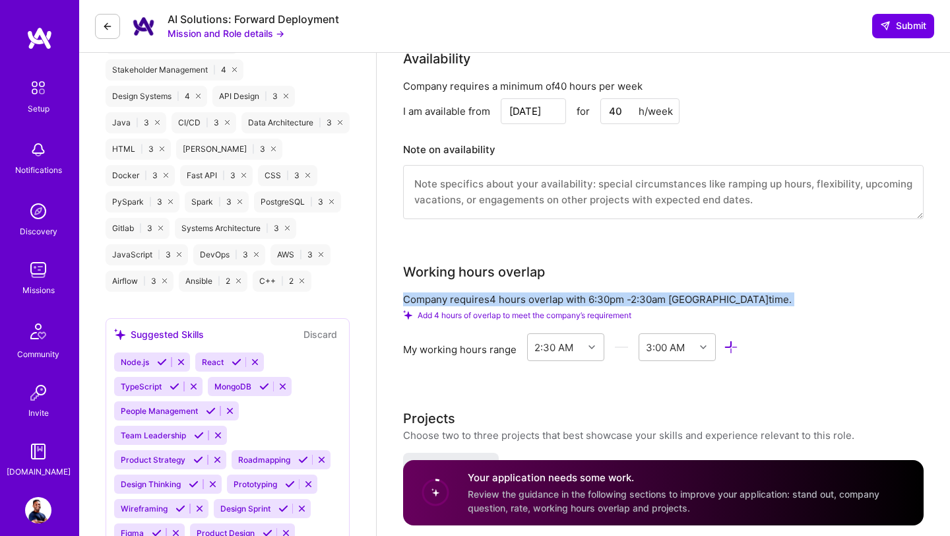
click at [690, 292] on div "Company requires 4 hours overlap with 6:30pm - 2:30am Colombo time." at bounding box center [663, 299] width 521 height 14
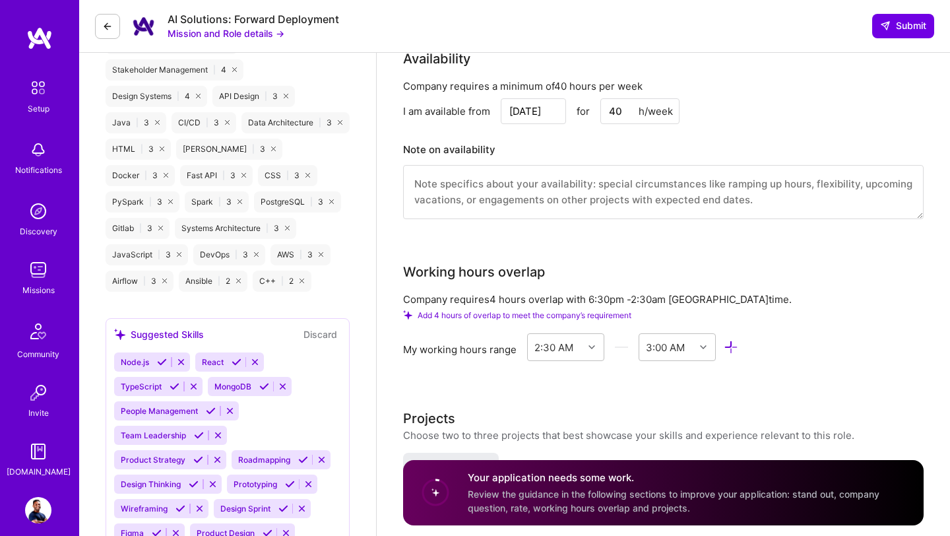
click at [467, 310] on span "Add 4 hours of overlap to meet the company’s requirement" at bounding box center [525, 315] width 214 height 10
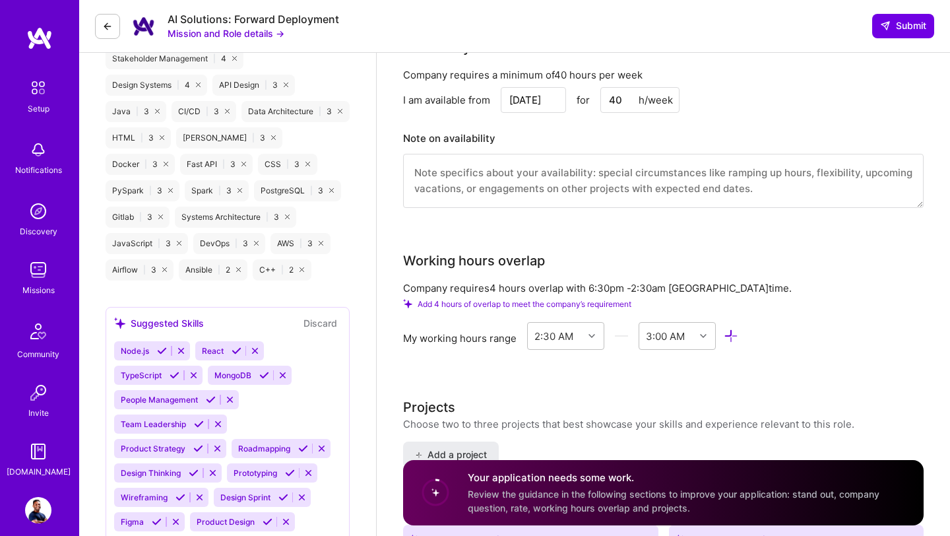
scroll to position [1144, 0]
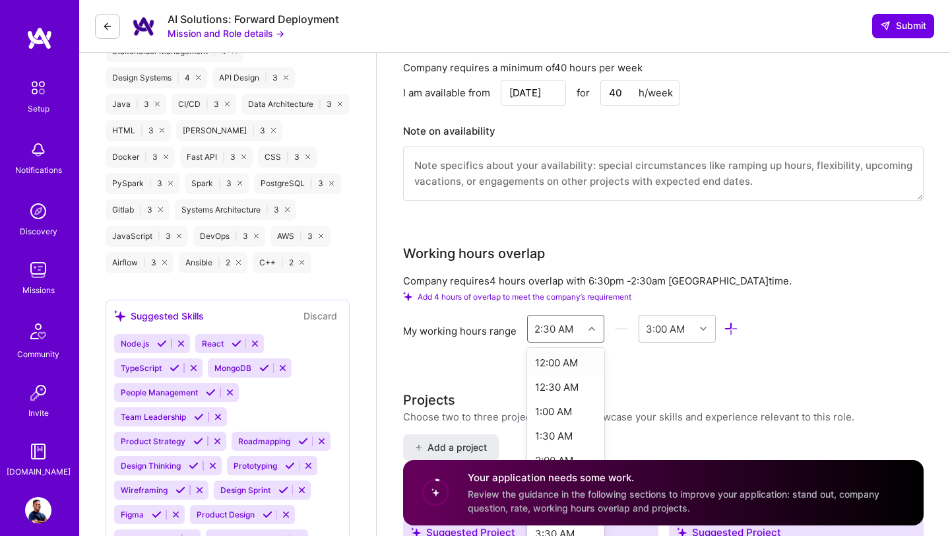
click at [568, 321] on div "2:30 AM" at bounding box center [553, 328] width 39 height 14
click at [563, 350] on div "12:00 AM" at bounding box center [565, 362] width 77 height 24
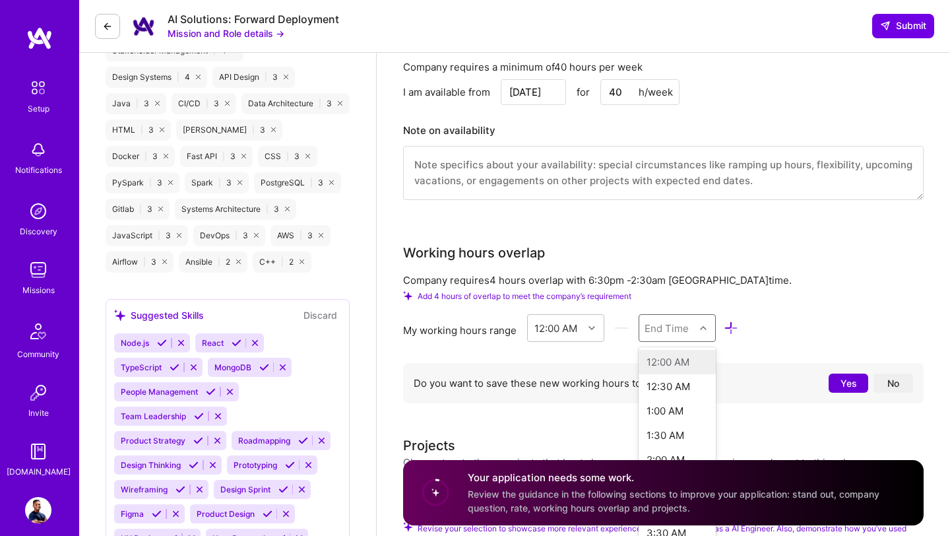
click at [684, 321] on div "End Time" at bounding box center [667, 328] width 44 height 14
click at [661, 374] on div "12:30 AM" at bounding box center [677, 386] width 77 height 24
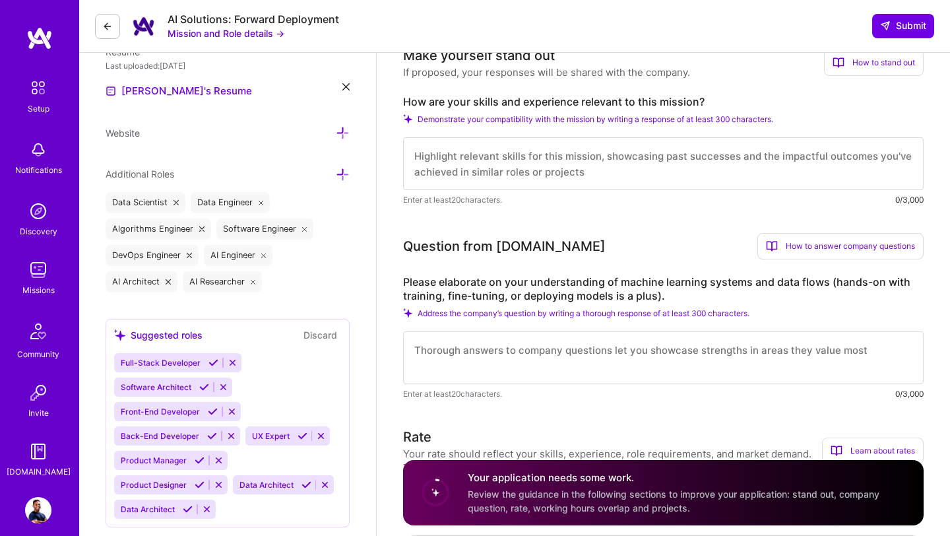
scroll to position [0, 0]
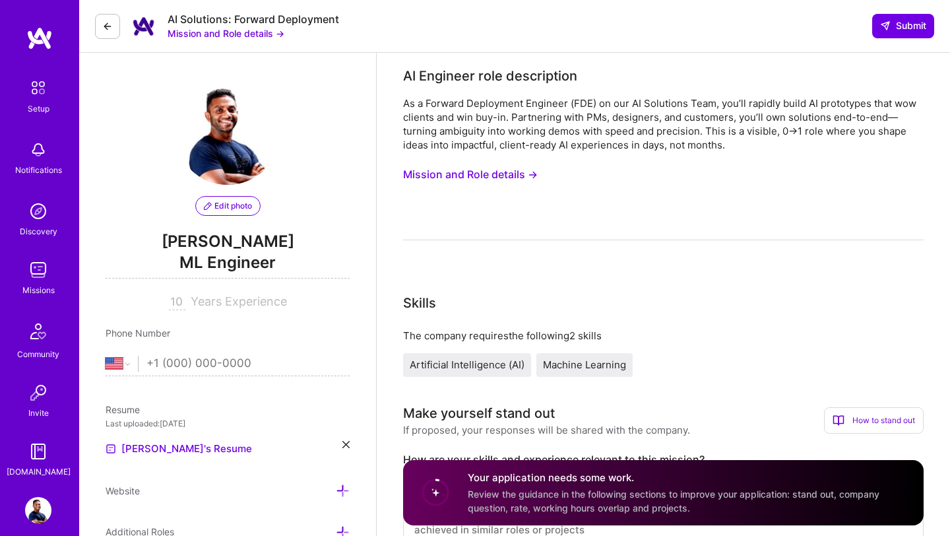
click at [34, 507] on img at bounding box center [38, 510] width 26 height 26
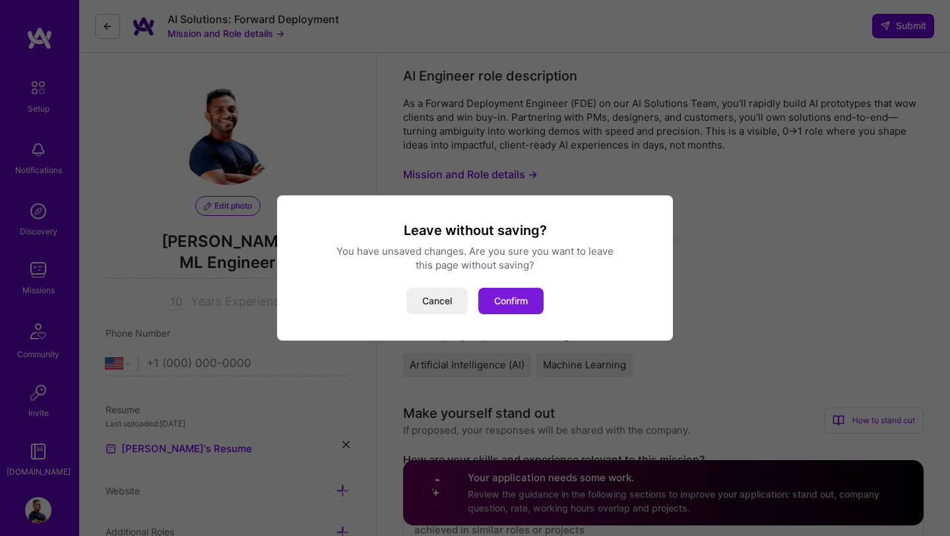
click at [500, 307] on button "Confirm" at bounding box center [510, 301] width 65 height 26
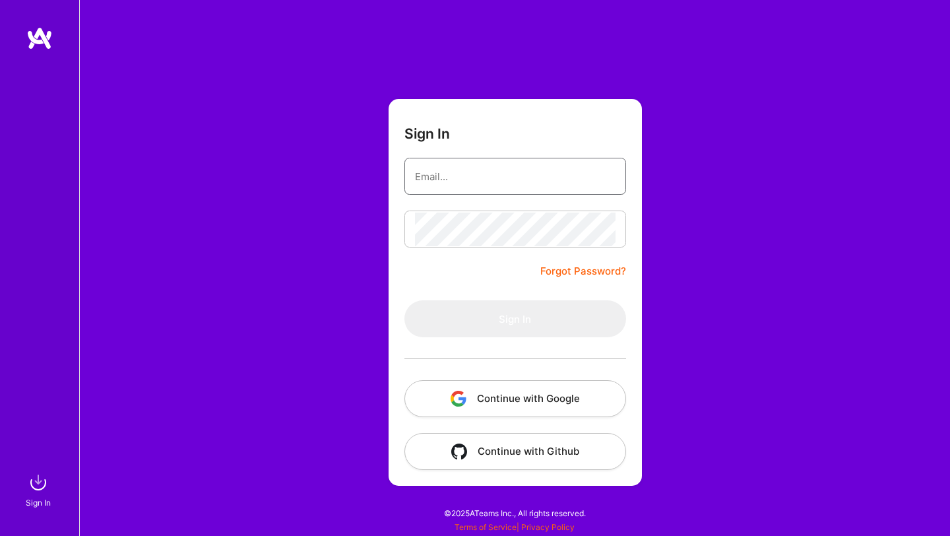
click at [516, 191] on input "email" at bounding box center [515, 177] width 201 height 34
type input "[EMAIL_ADDRESS][DOMAIN_NAME]"
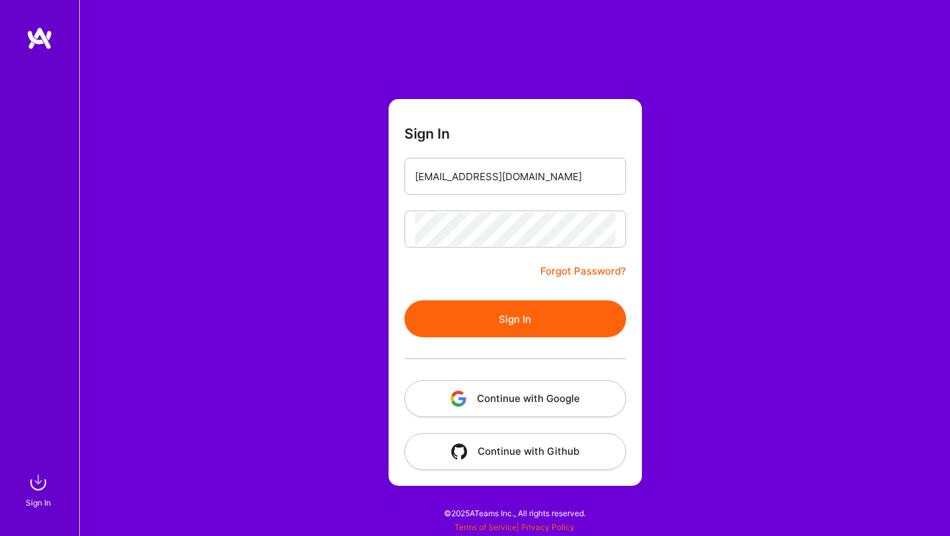
click at [507, 319] on button "Sign In" at bounding box center [515, 318] width 222 height 37
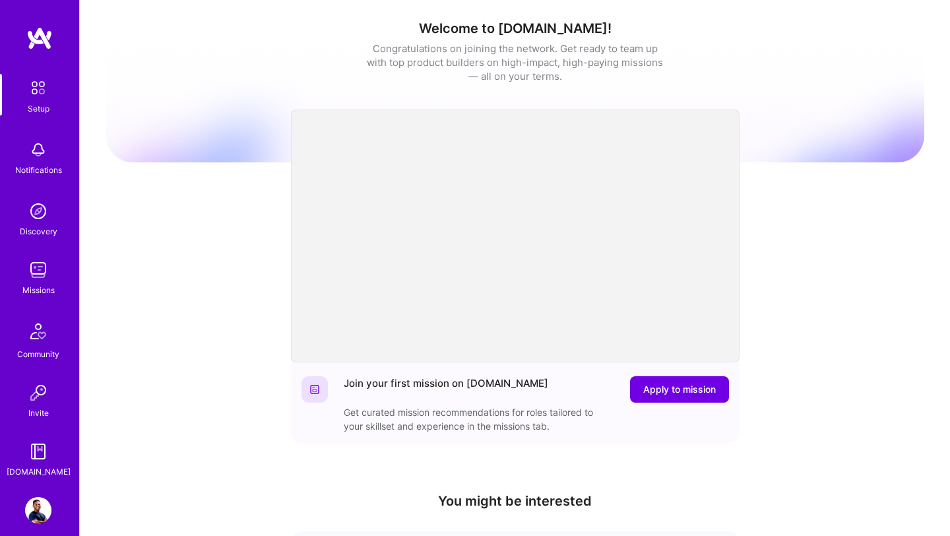
click at [34, 271] on img at bounding box center [38, 270] width 26 height 26
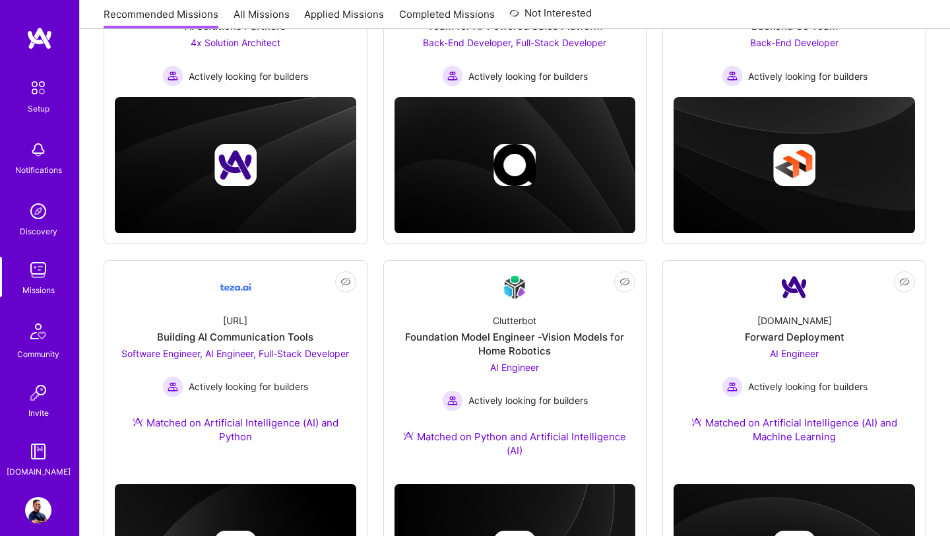
scroll to position [373, 0]
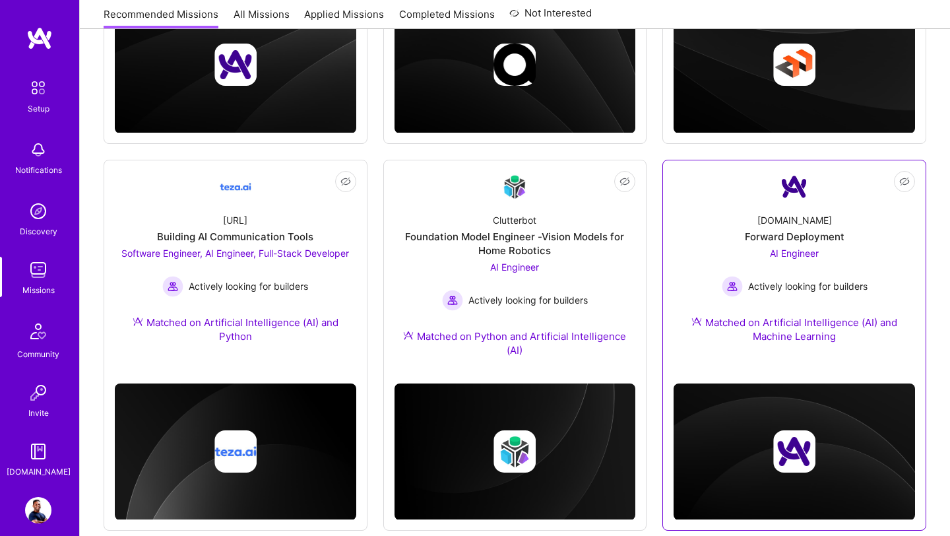
click at [800, 333] on div "Matched on Artificial Intelligence (AI) and Machine Learning" at bounding box center [795, 329] width 242 height 28
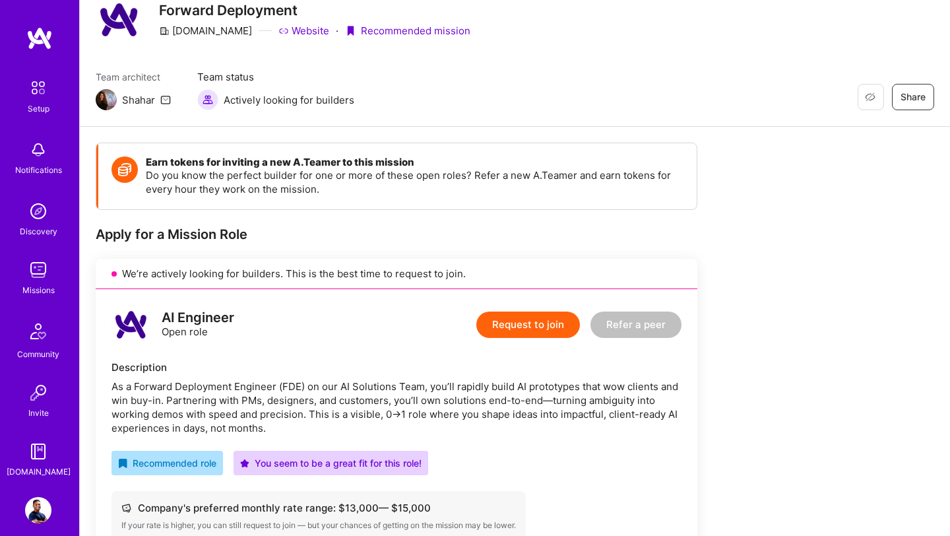
scroll to position [51, 0]
click at [523, 324] on button "Request to join" at bounding box center [528, 324] width 104 height 26
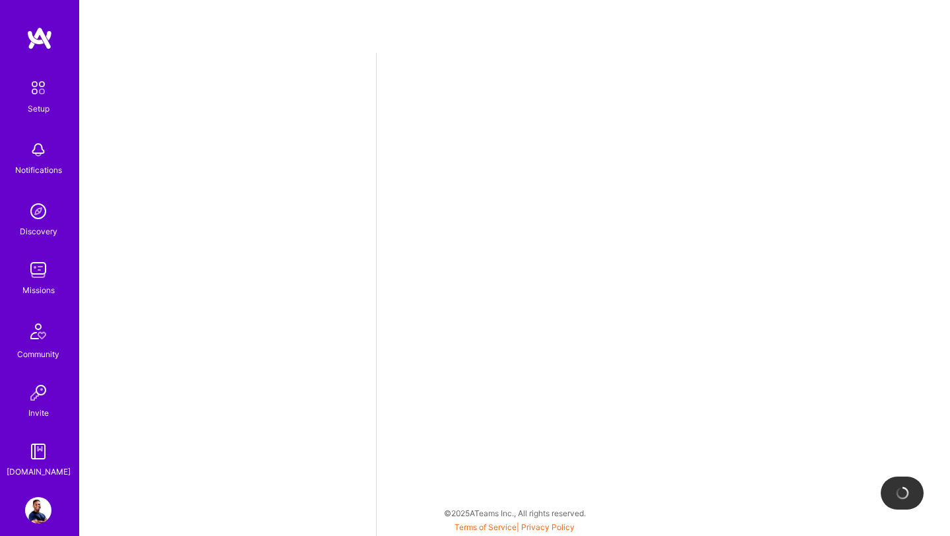
select select "US"
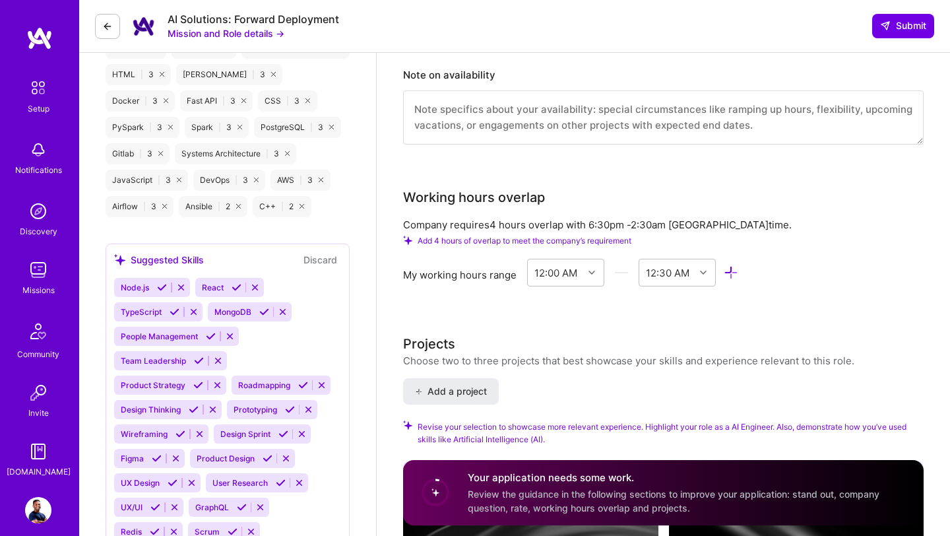
scroll to position [1209, 0]
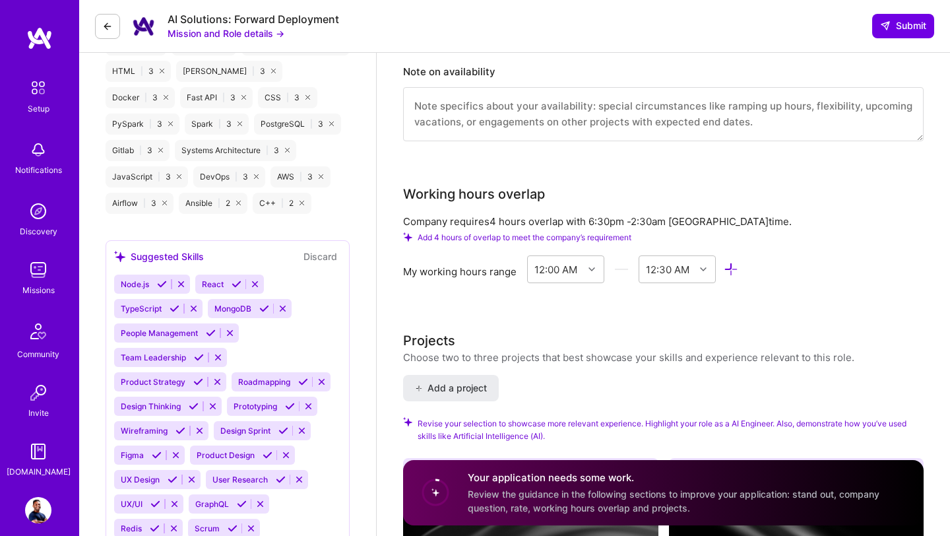
click at [34, 517] on img at bounding box center [38, 510] width 26 height 26
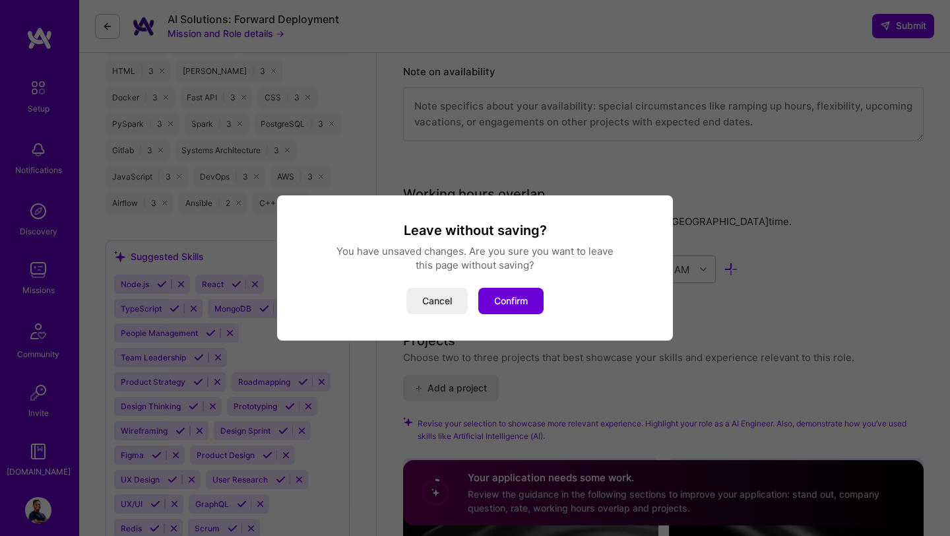
click at [608, 153] on div "Leave without saving? You have unsaved changes. Are you sure you want to leave …" at bounding box center [475, 268] width 950 height 536
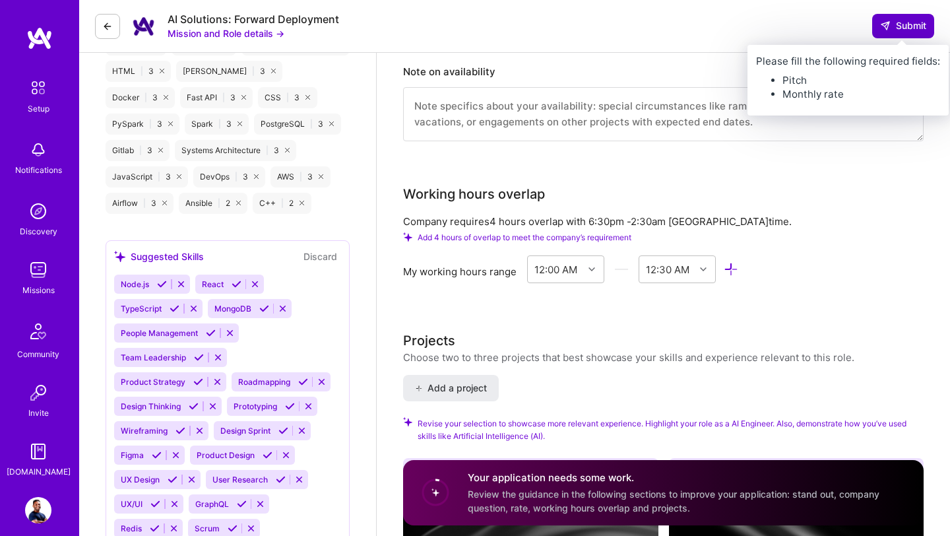
click at [903, 29] on span "Submit" at bounding box center [903, 25] width 46 height 13
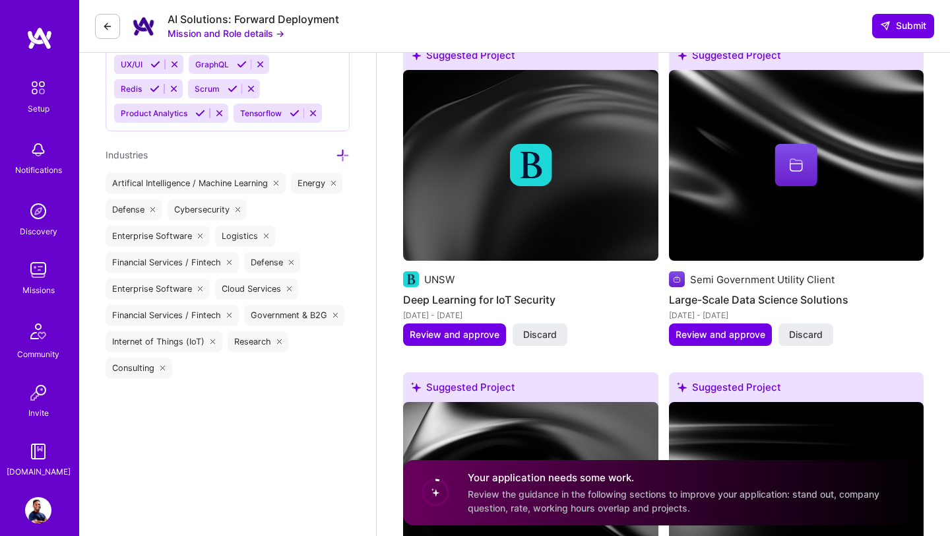
scroll to position [1966, 0]
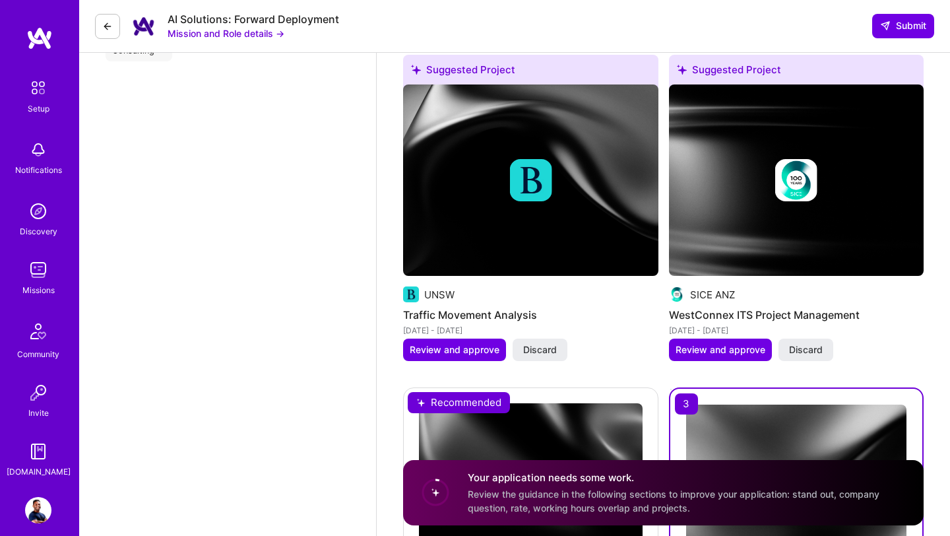
click at [37, 267] on img at bounding box center [38, 270] width 26 height 26
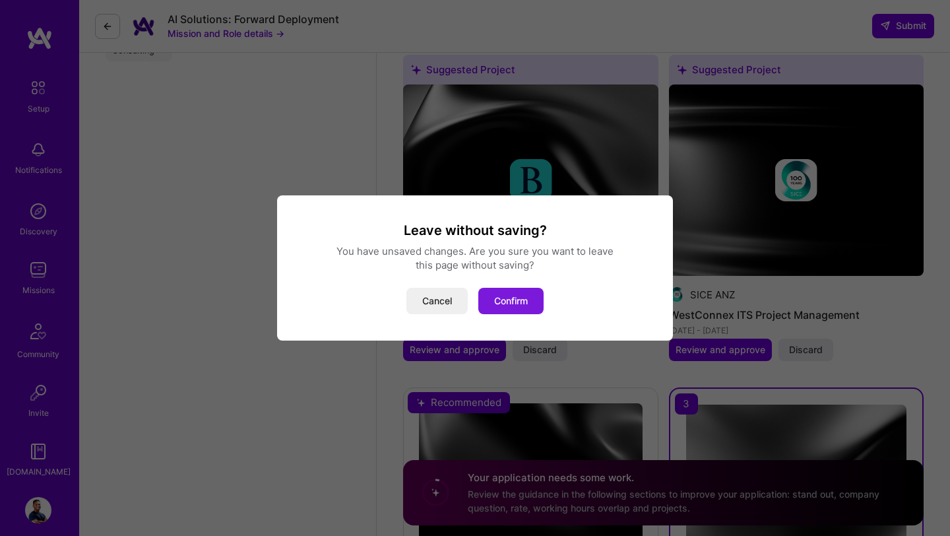
click at [522, 296] on button "Confirm" at bounding box center [510, 301] width 65 height 26
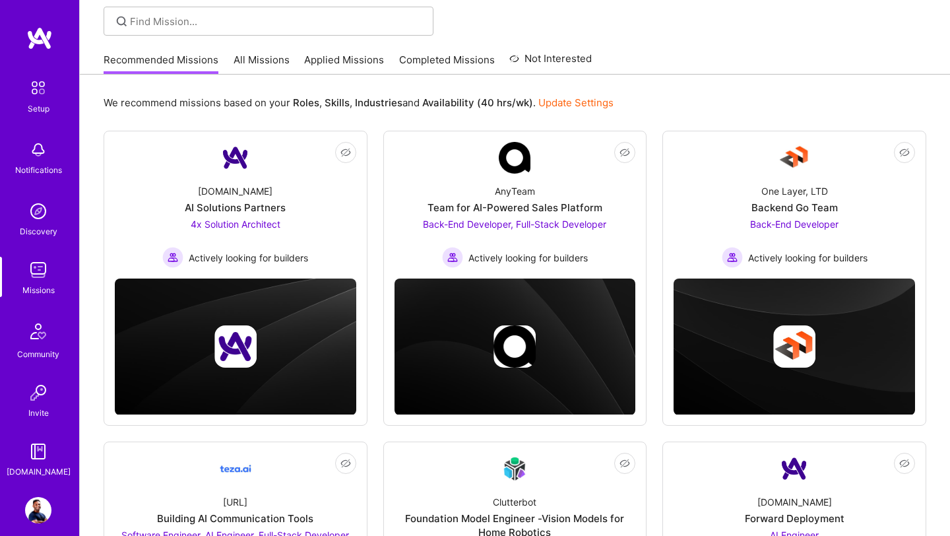
scroll to position [325, 0]
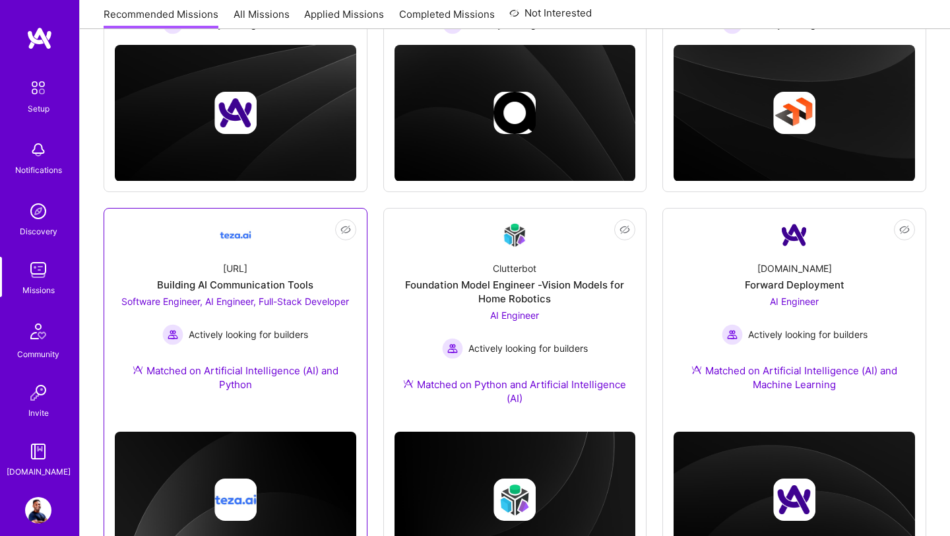
click at [247, 267] on div "[URL]" at bounding box center [235, 268] width 24 height 14
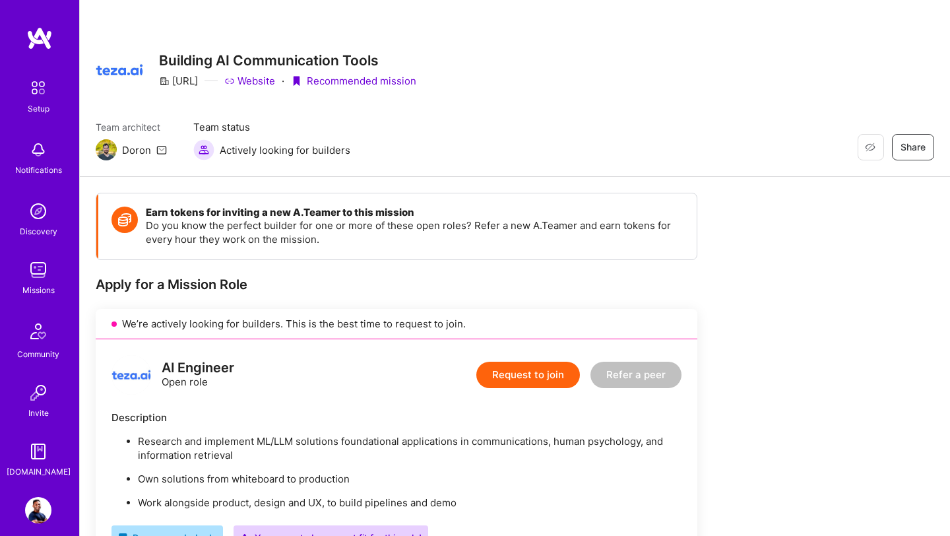
click at [528, 380] on button "Request to join" at bounding box center [528, 375] width 104 height 26
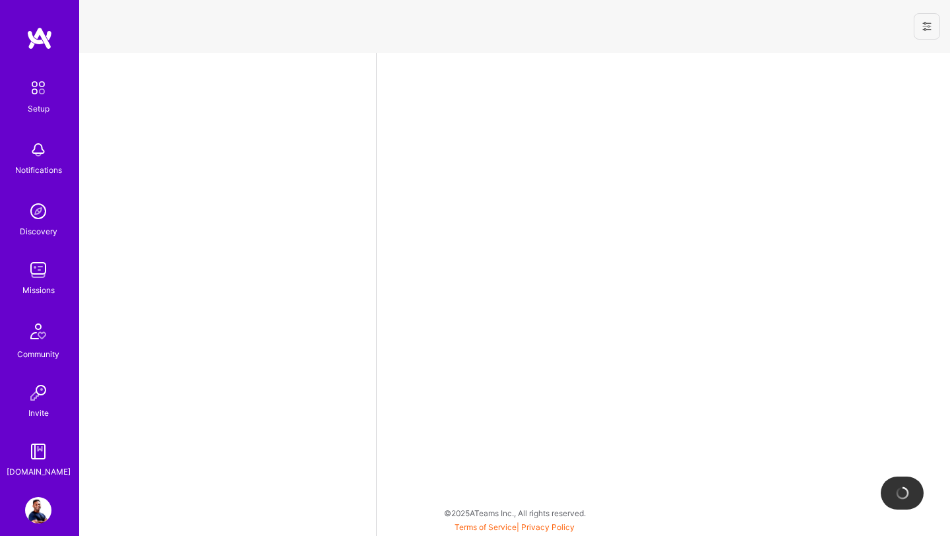
select select "US"
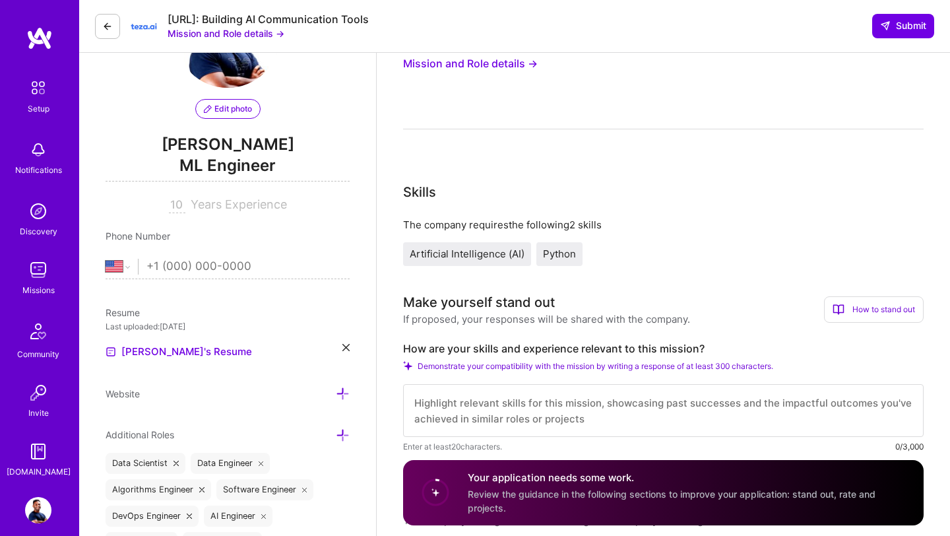
scroll to position [94, 0]
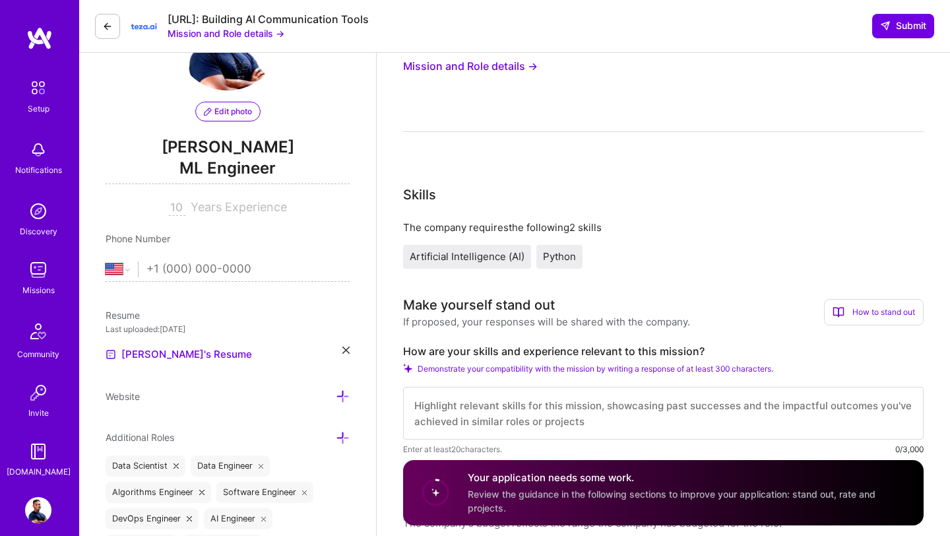
click at [503, 69] on button "Mission and Role details →" at bounding box center [470, 66] width 135 height 24
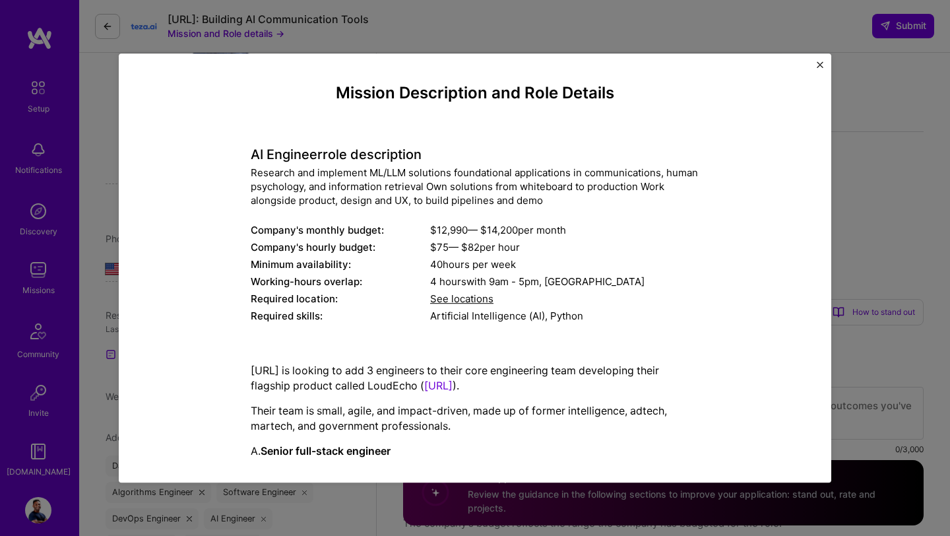
click at [581, 283] on div "4 hours with 9am - 5pm , [GEOGRAPHIC_DATA]" at bounding box center [564, 282] width 269 height 14
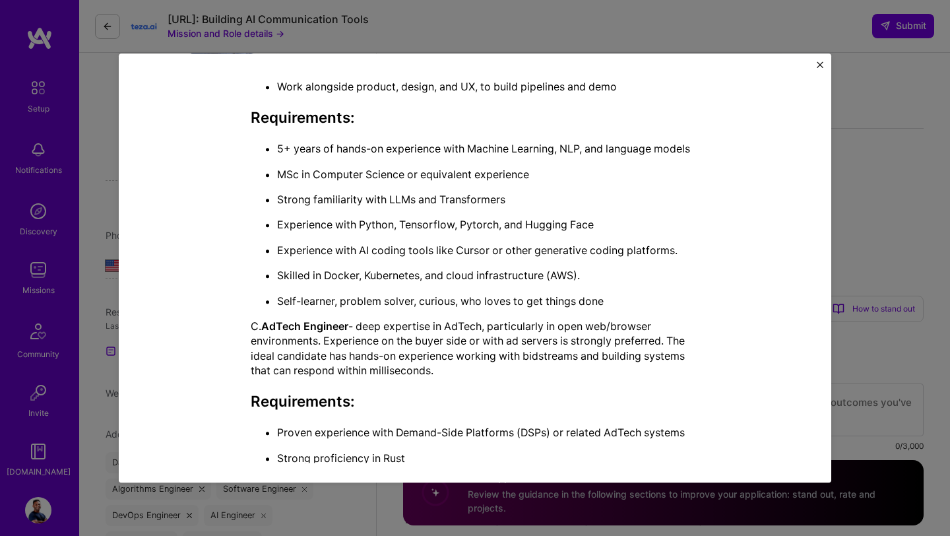
scroll to position [992, 0]
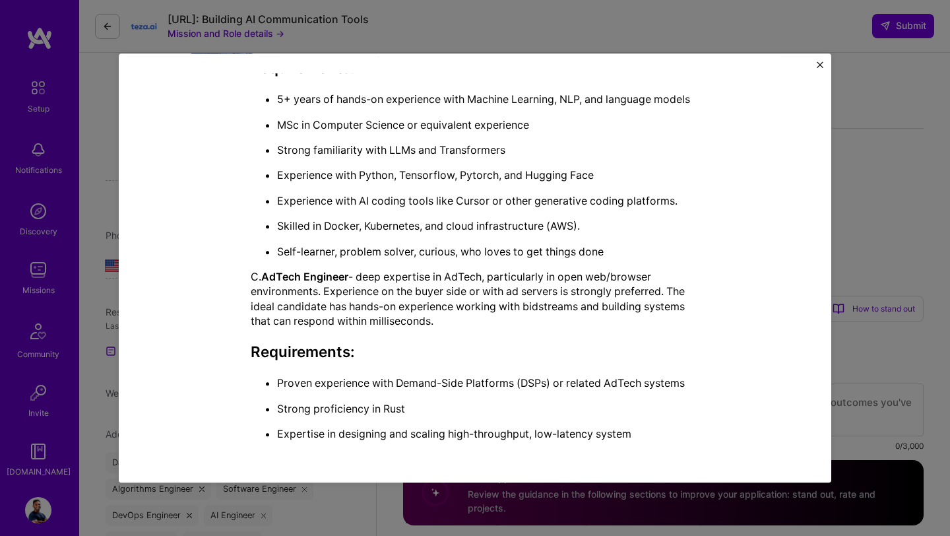
click at [605, 22] on div "Mission Description and Role Details AI Engineer role description Research and …" at bounding box center [475, 268] width 950 height 536
click at [902, 87] on div "Mission Description and Role Details AI Engineer role description Research and …" at bounding box center [475, 268] width 950 height 536
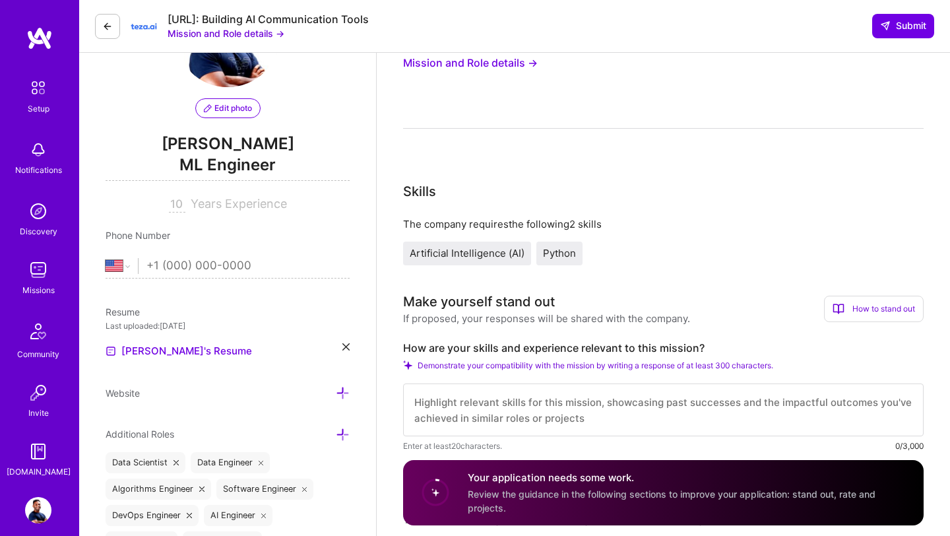
click at [40, 266] on img at bounding box center [38, 270] width 26 height 26
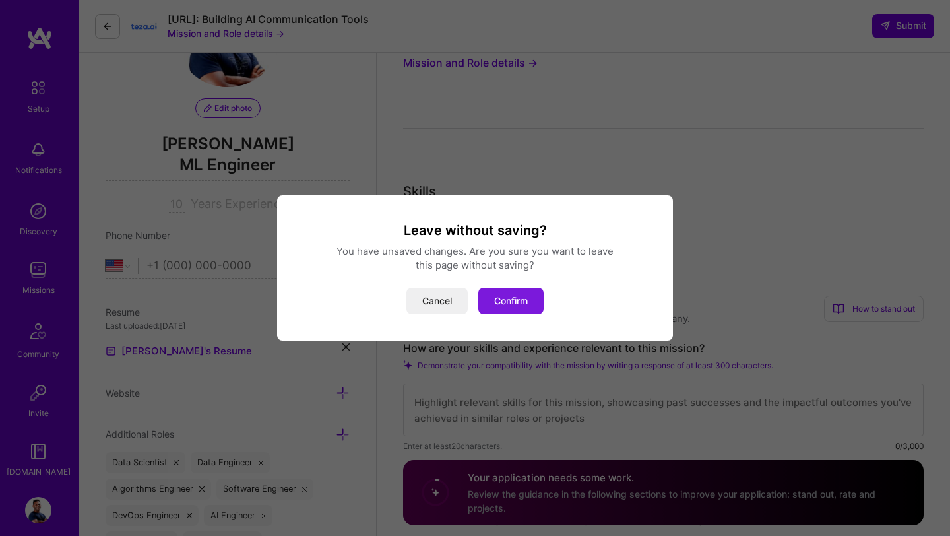
click at [507, 310] on button "Confirm" at bounding box center [510, 301] width 65 height 26
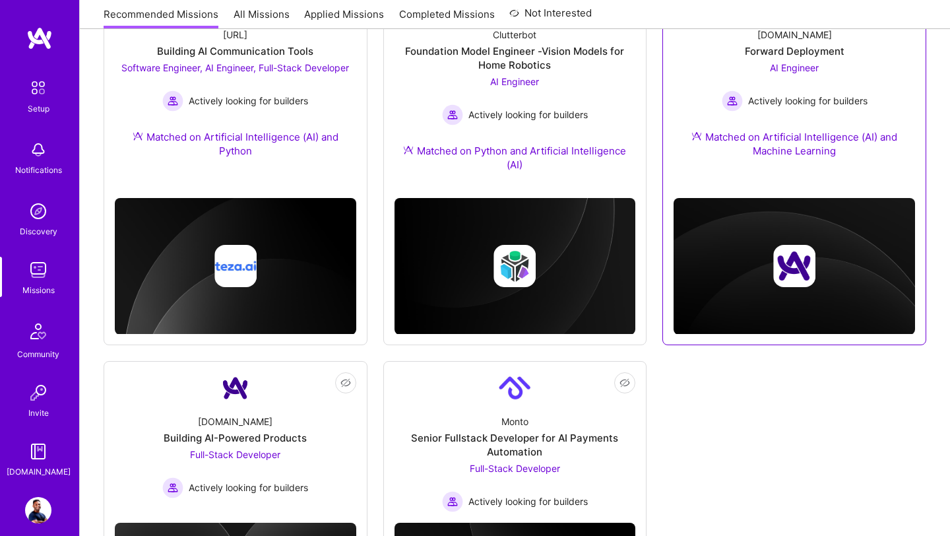
scroll to position [548, 0]
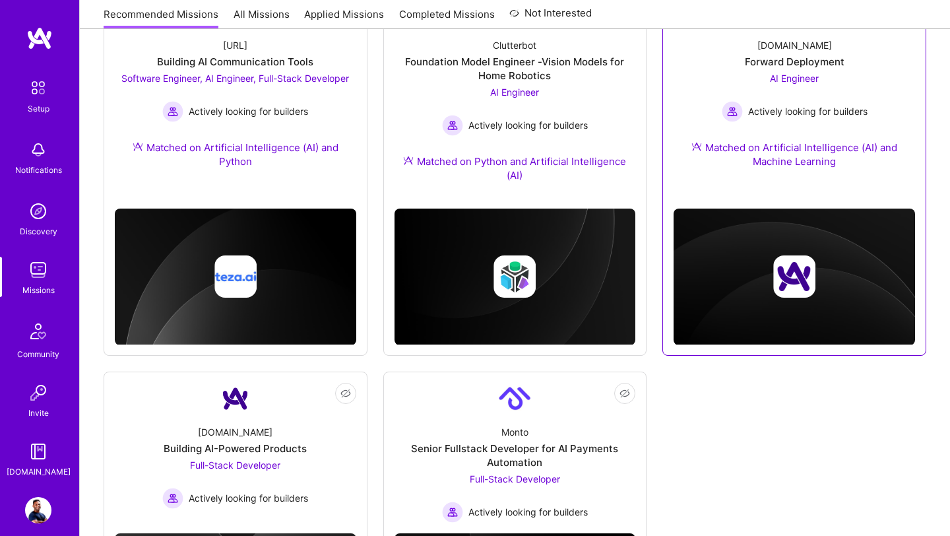
click at [799, 172] on div "[DOMAIN_NAME] Forward Deployment AI Engineer Actively looking for builders Matc…" at bounding box center [795, 106] width 242 height 156
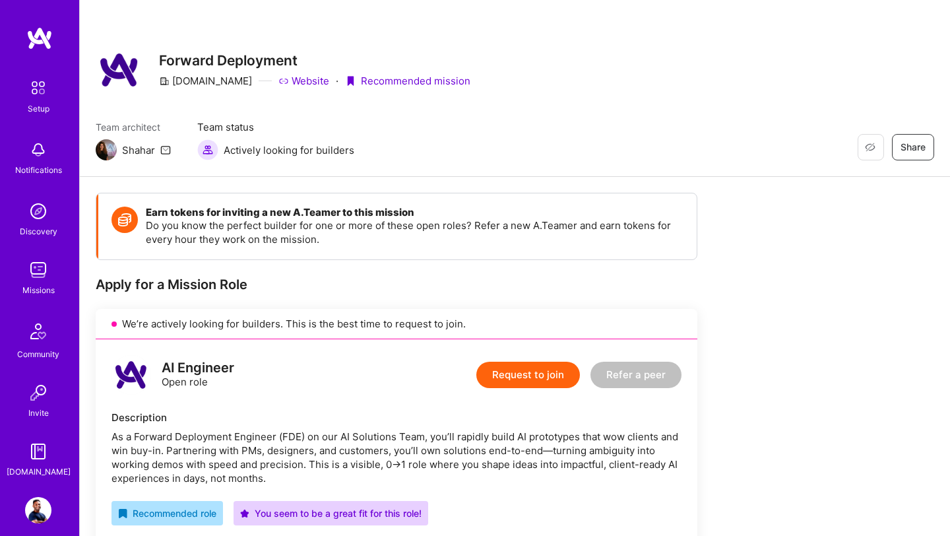
click at [531, 368] on button "Request to join" at bounding box center [528, 375] width 104 height 26
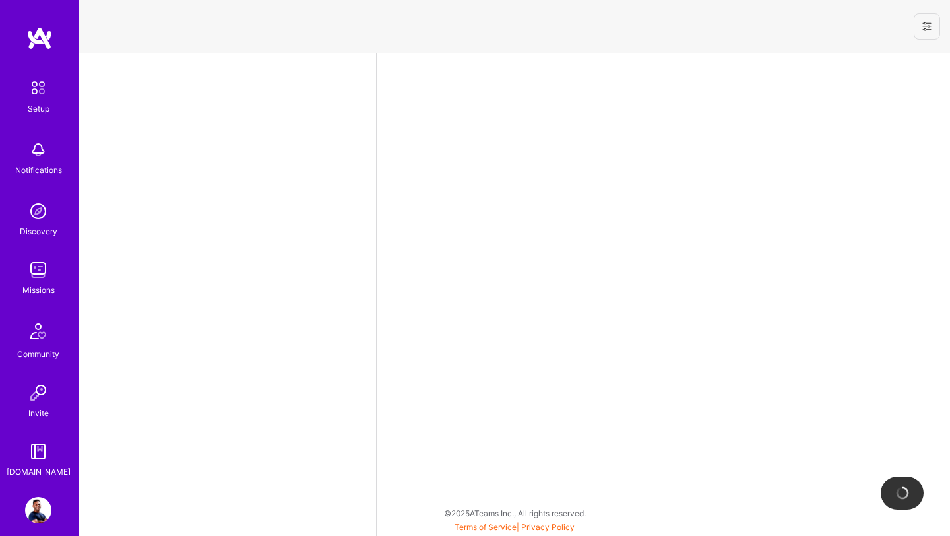
select select "US"
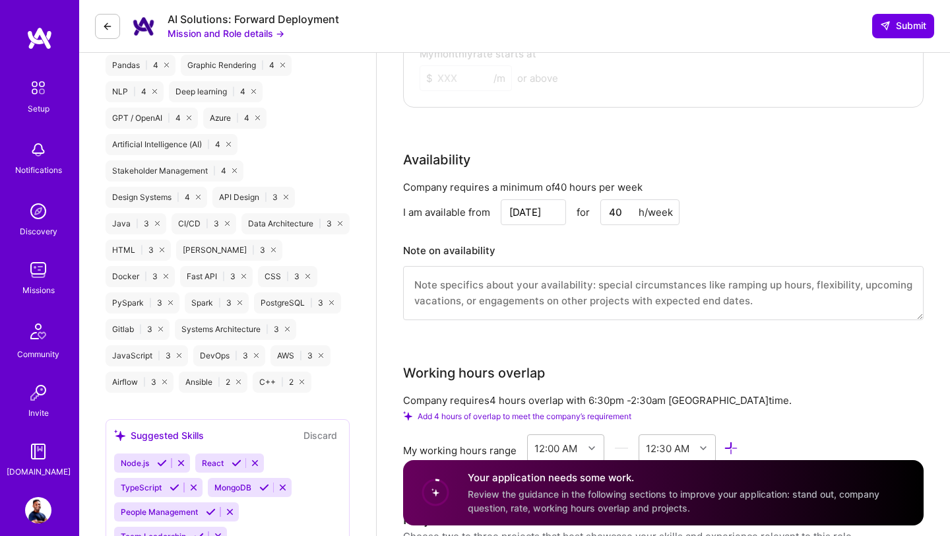
scroll to position [1032, 0]
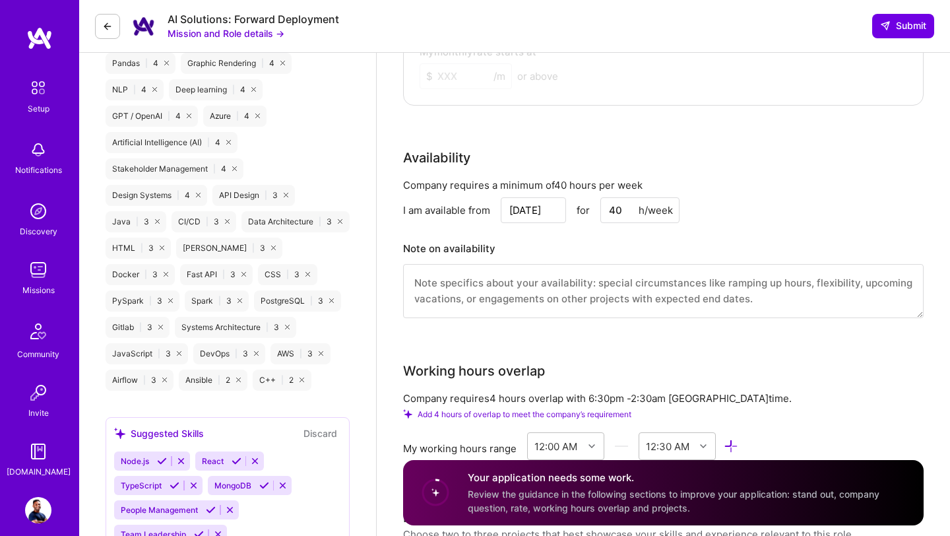
click at [682, 391] on div "Company requires 4 hours overlap with 6:30pm - 2:30am Colombo time." at bounding box center [663, 398] width 521 height 14
